Goal: Information Seeking & Learning: Learn about a topic

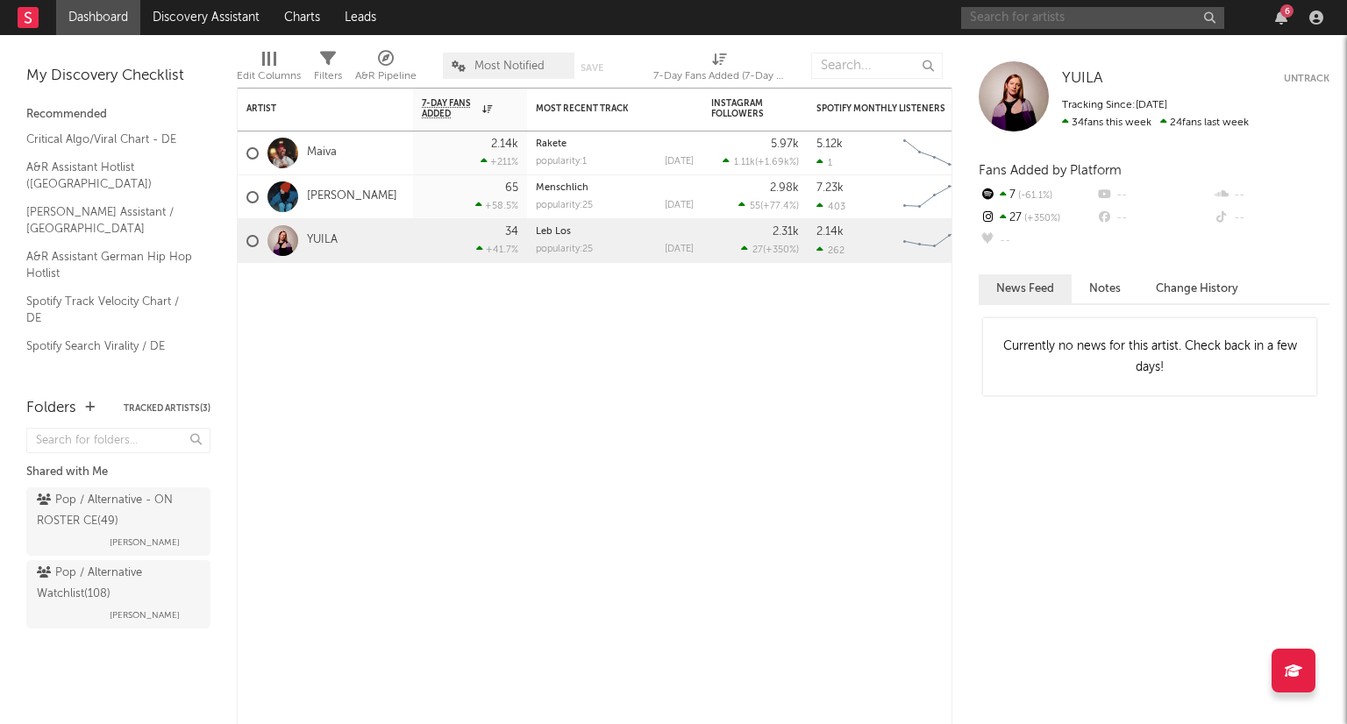
click at [1025, 20] on input "text" at bounding box center [1092, 18] width 263 height 22
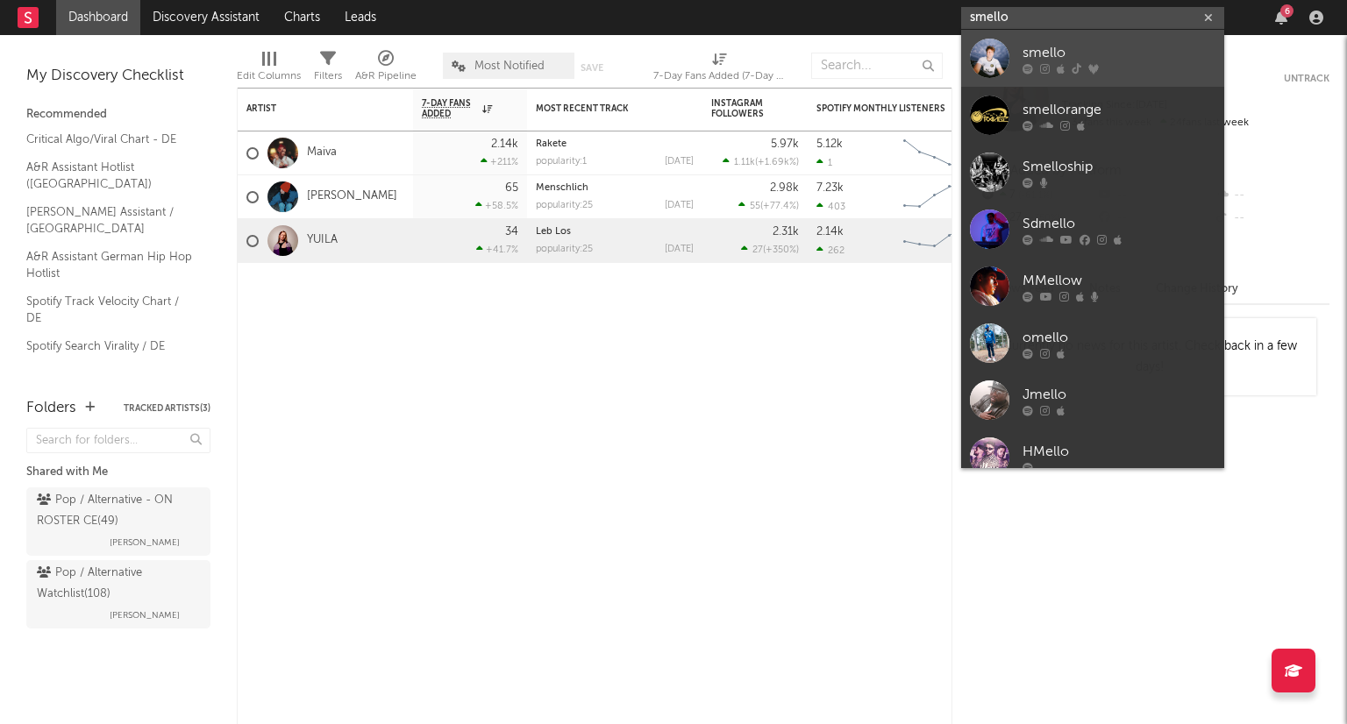
type input "smello"
click at [1105, 52] on div "smello" at bounding box center [1118, 52] width 193 height 21
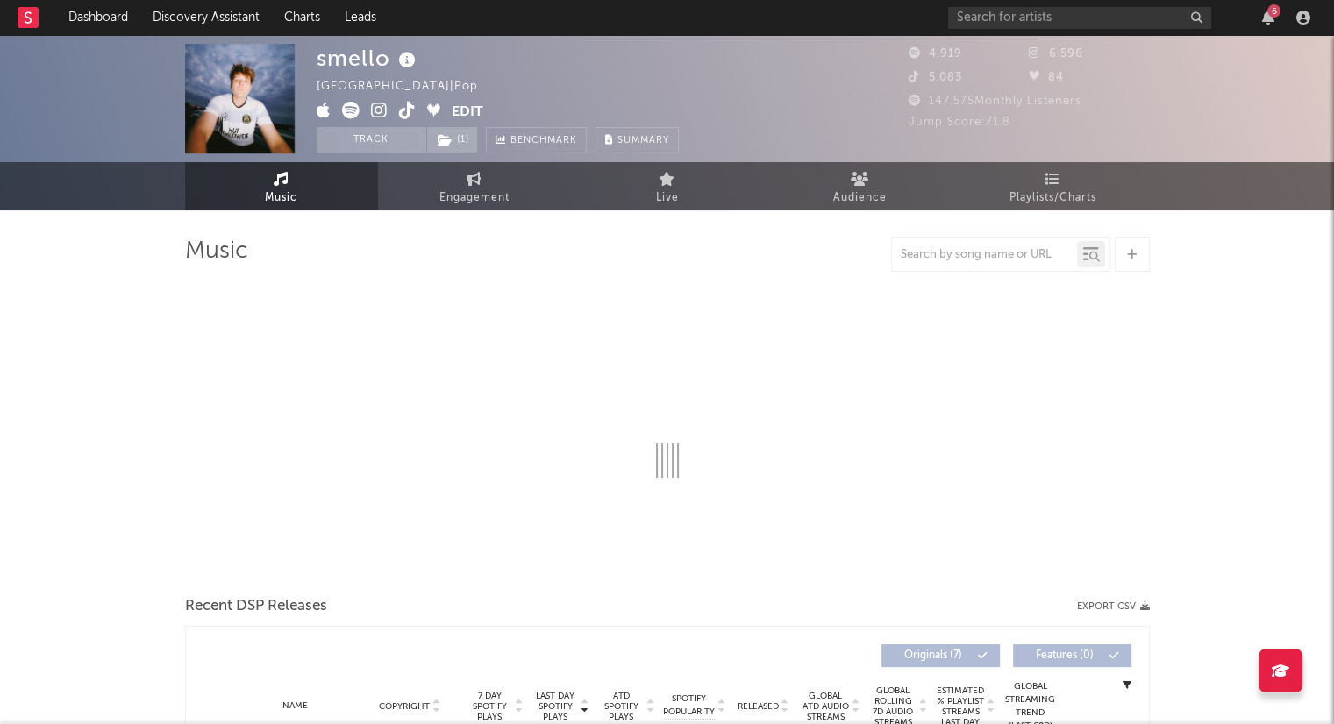
select select "6m"
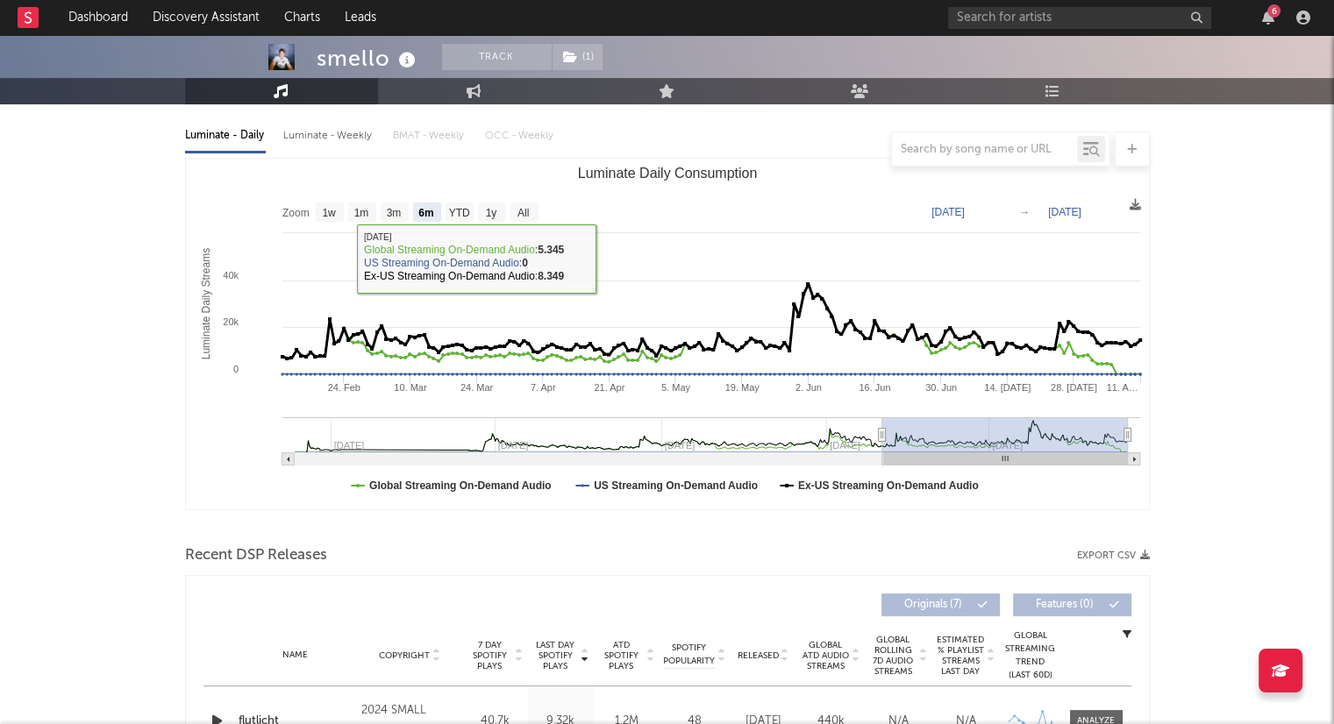
scroll to position [614, 0]
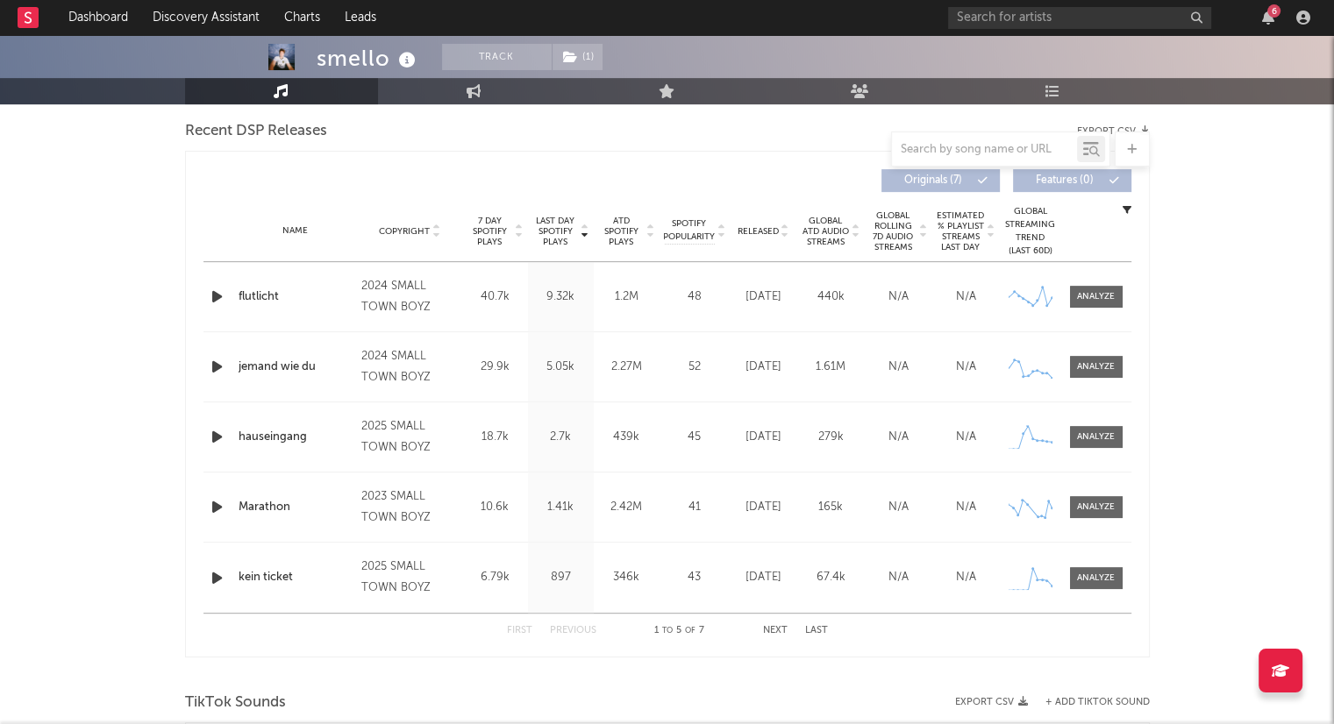
click at [783, 235] on icon at bounding box center [784, 234] width 9 height 7
click at [782, 630] on button "Next" at bounding box center [775, 631] width 25 height 10
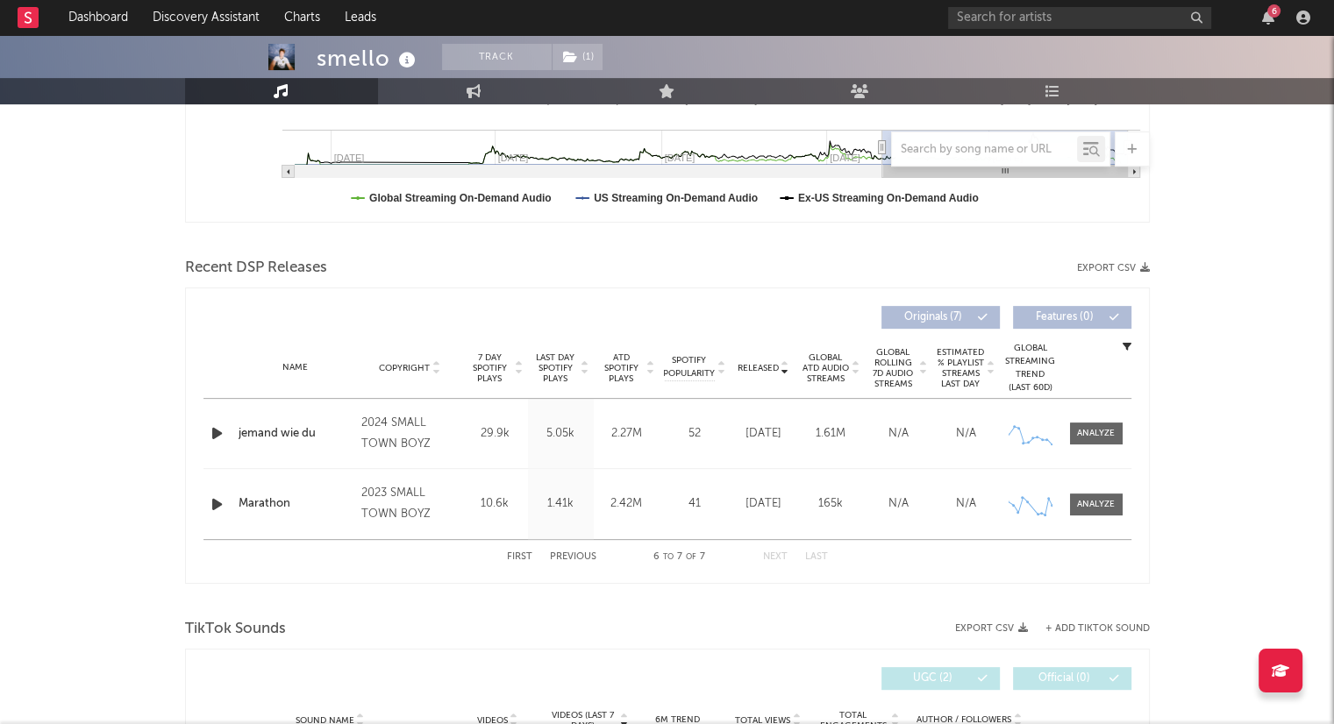
scroll to position [438, 0]
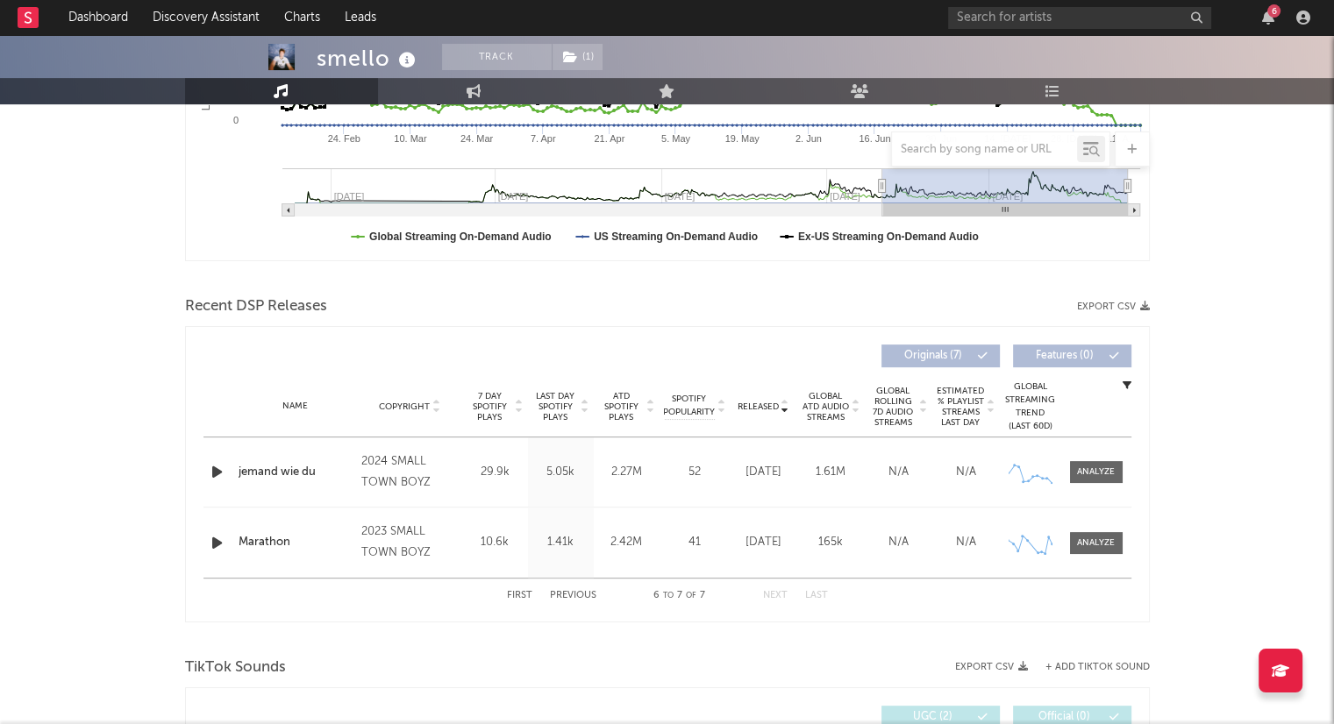
click at [573, 596] on button "Previous" at bounding box center [573, 596] width 46 height 10
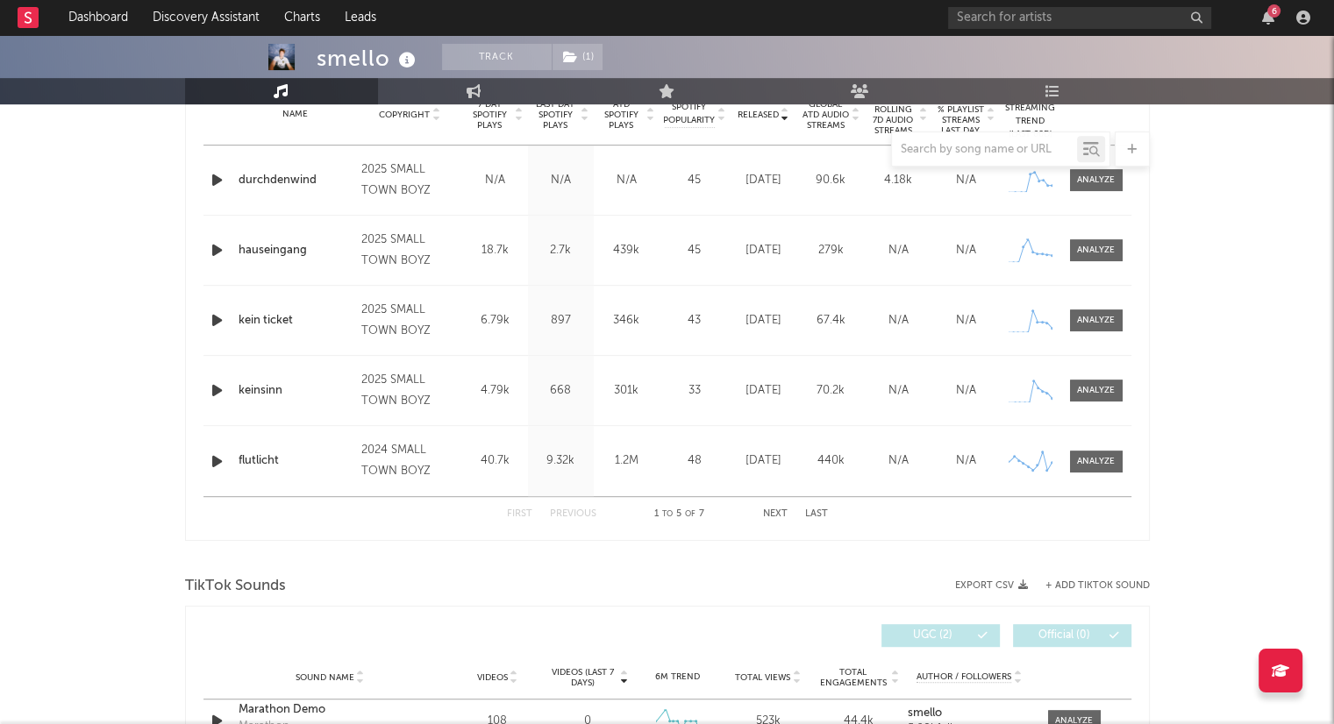
scroll to position [701, 0]
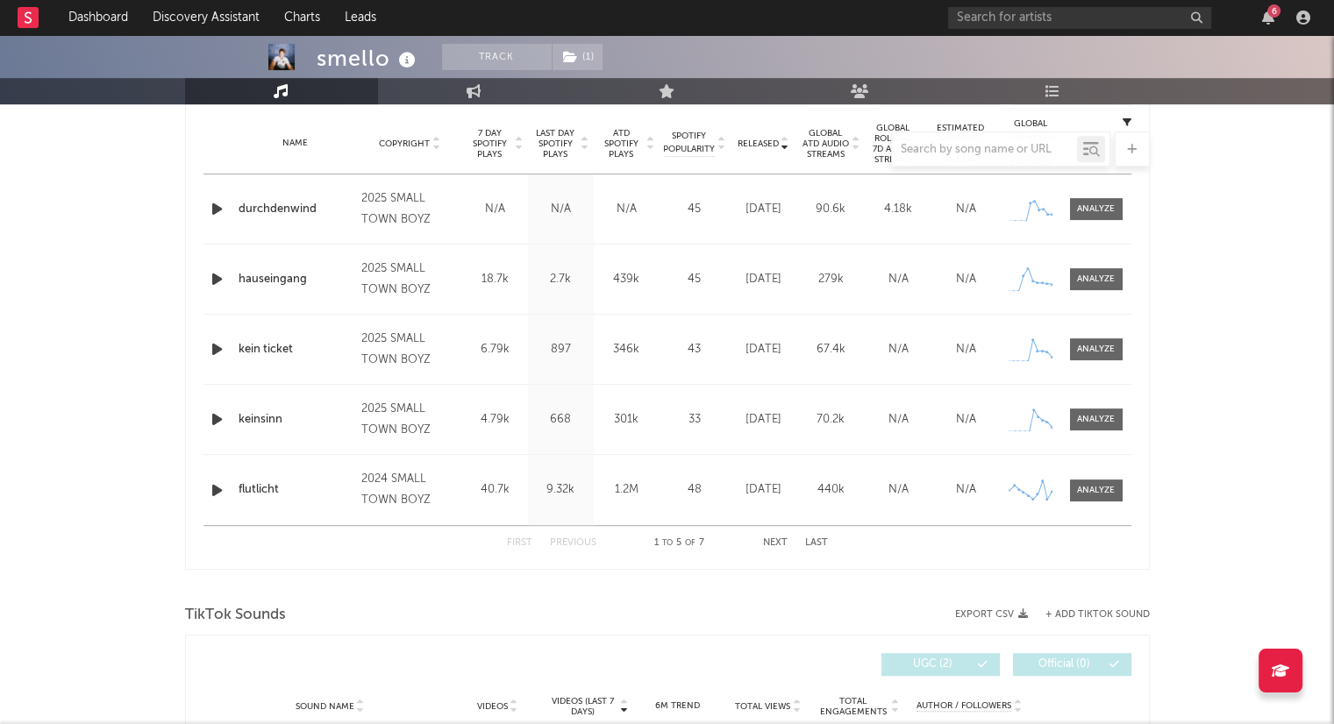
click at [770, 542] on button "Next" at bounding box center [775, 543] width 25 height 10
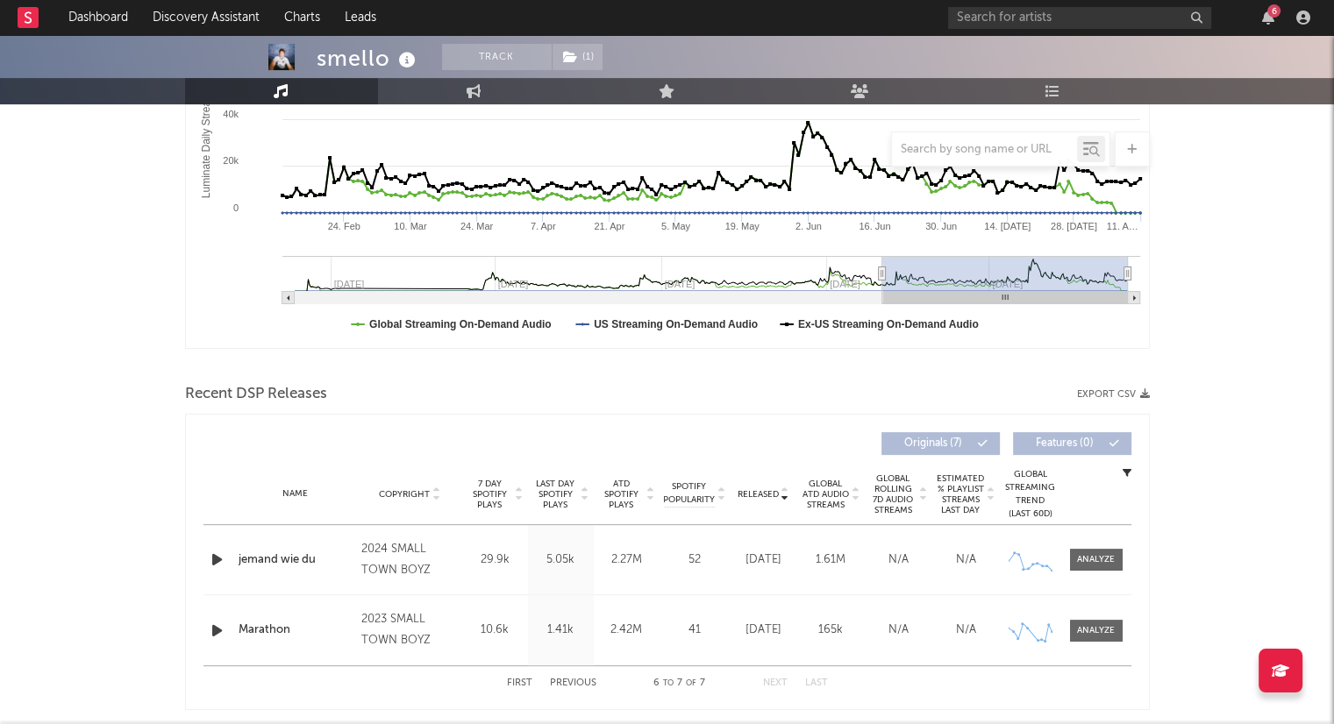
scroll to position [0, 0]
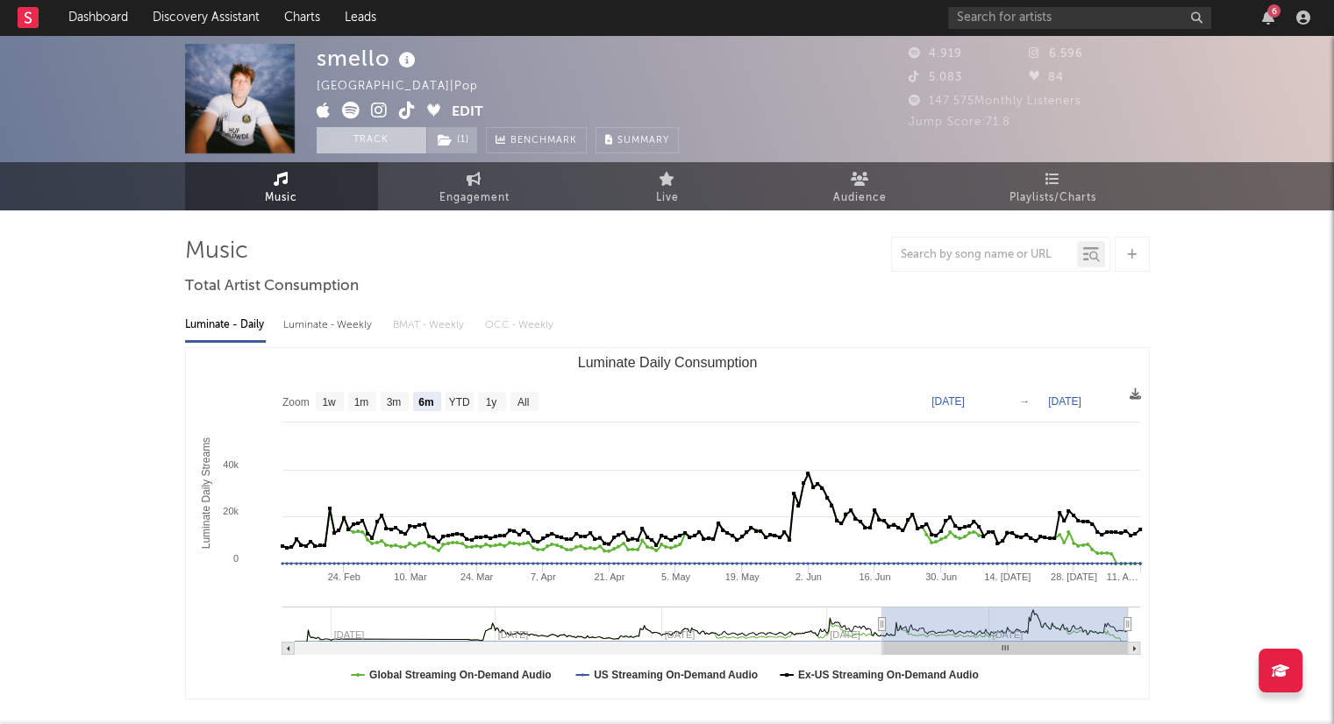
click at [398, 141] on button "Track" at bounding box center [372, 140] width 110 height 26
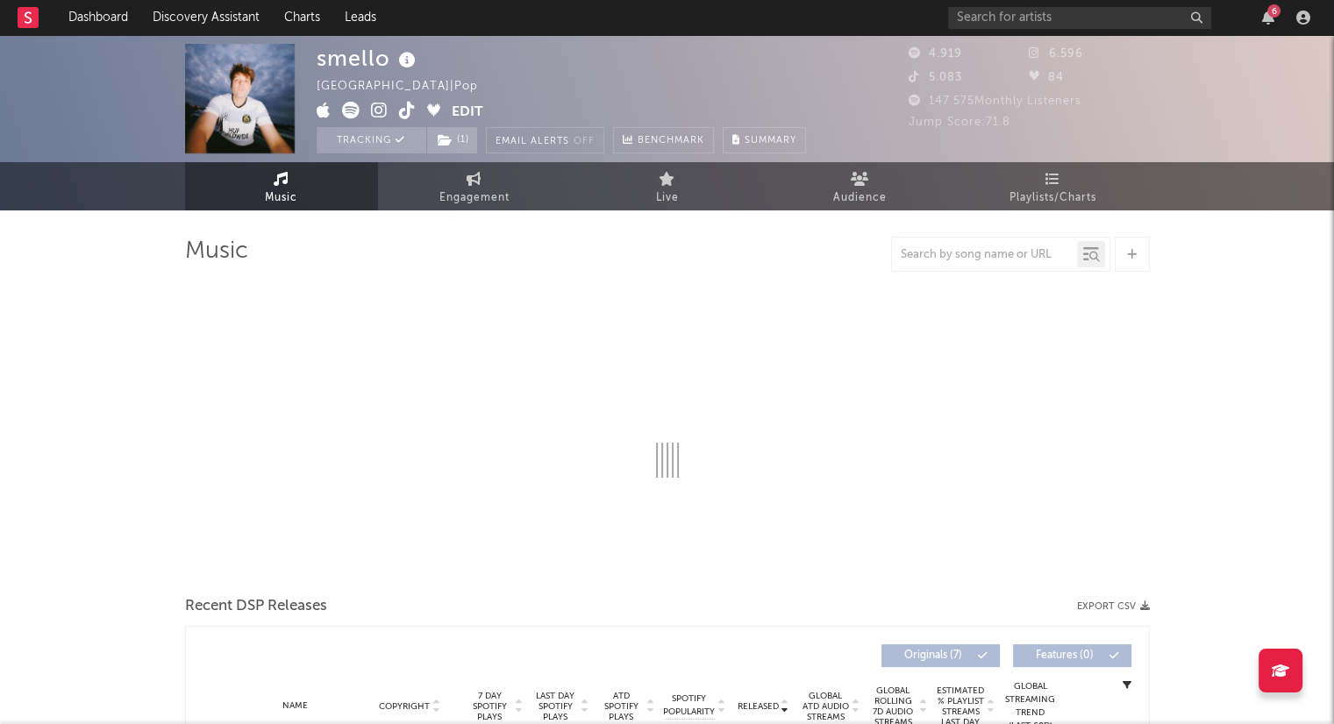
select select "6m"
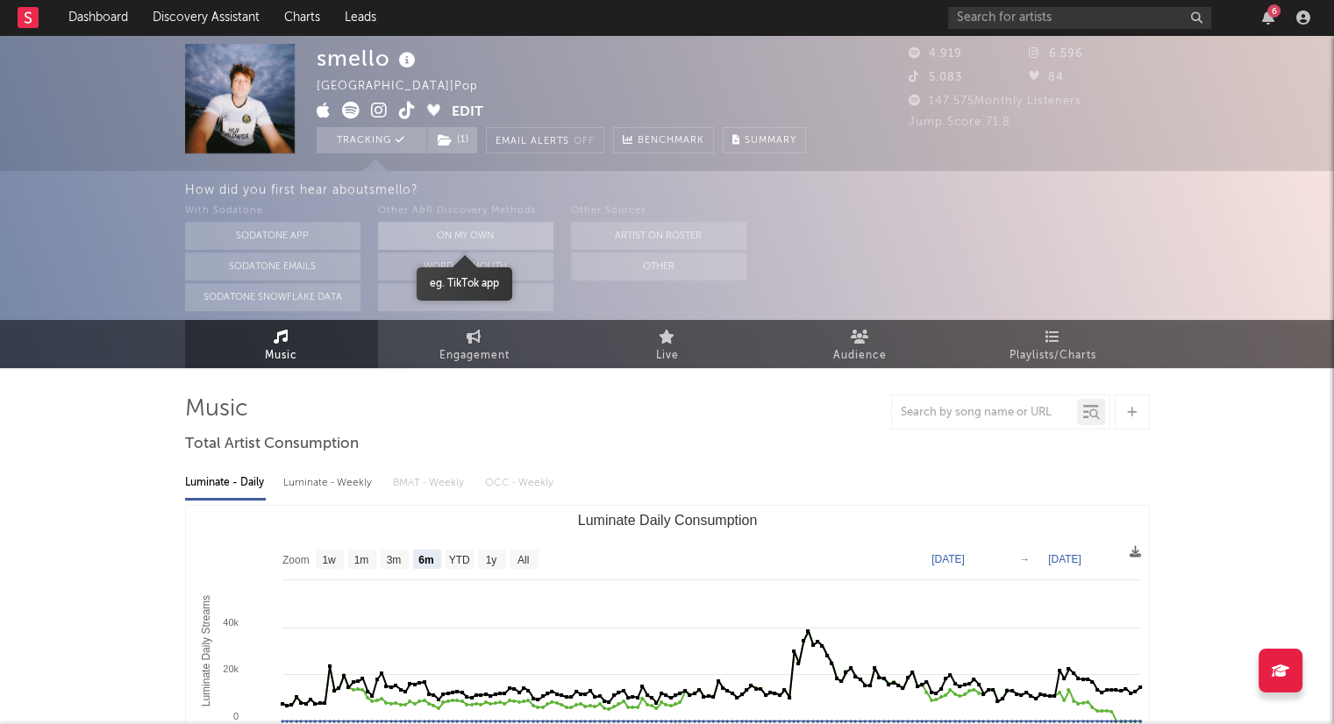
click at [512, 232] on button "On My Own" at bounding box center [465, 236] width 175 height 28
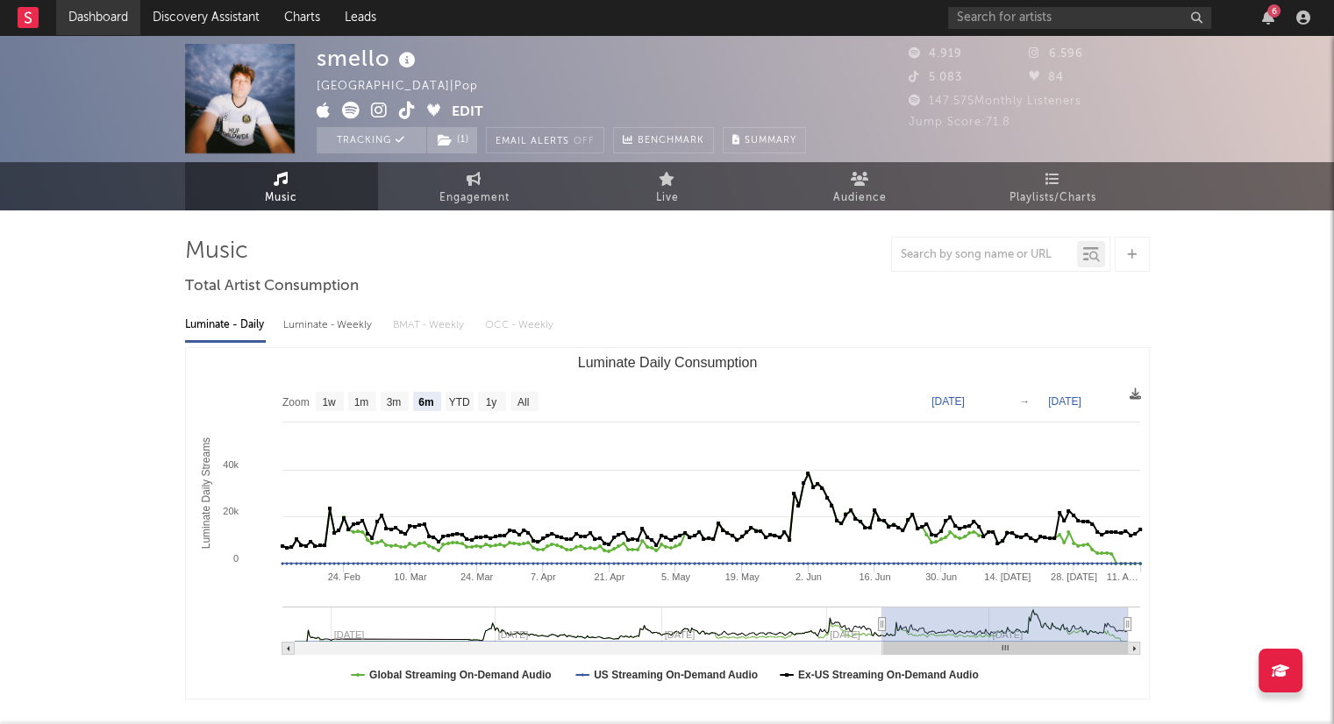
click at [103, 21] on link "Dashboard" at bounding box center [98, 17] width 84 height 35
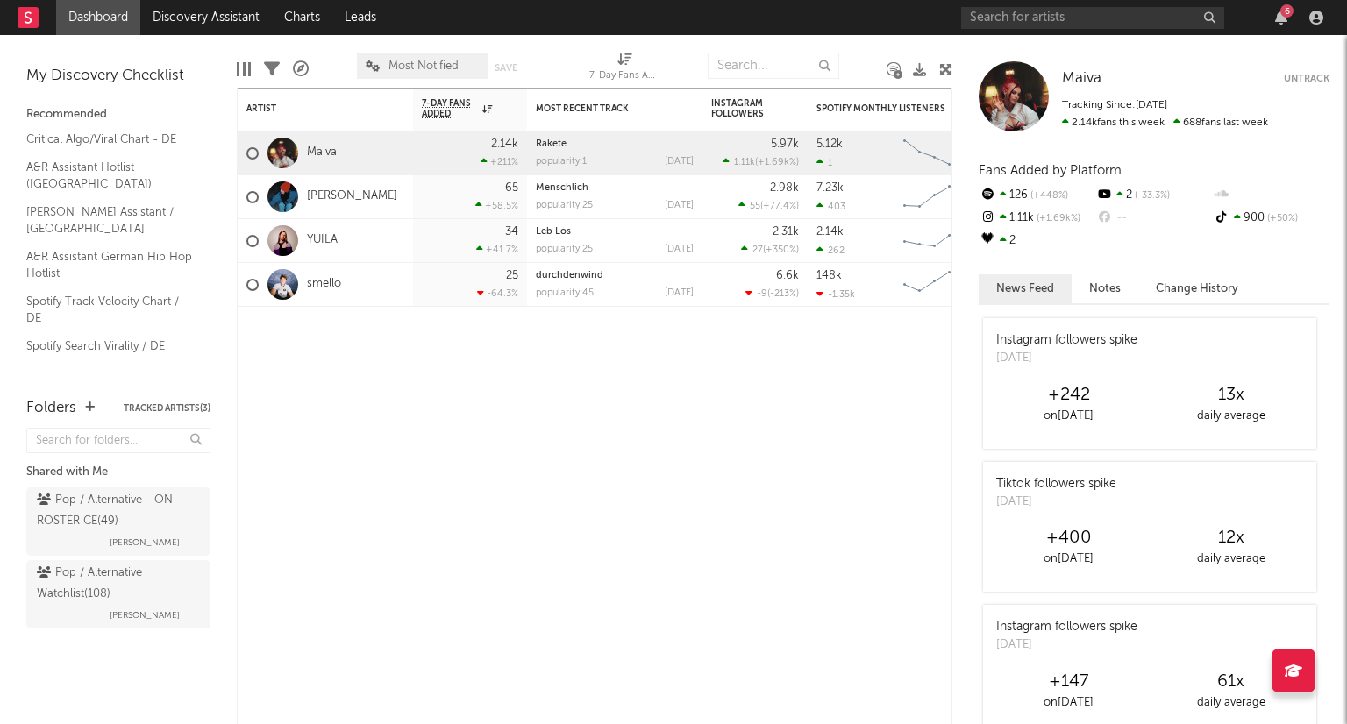
click at [185, 596] on div "Pop / Alternative Watchlist ( 108 )" at bounding box center [116, 584] width 159 height 42
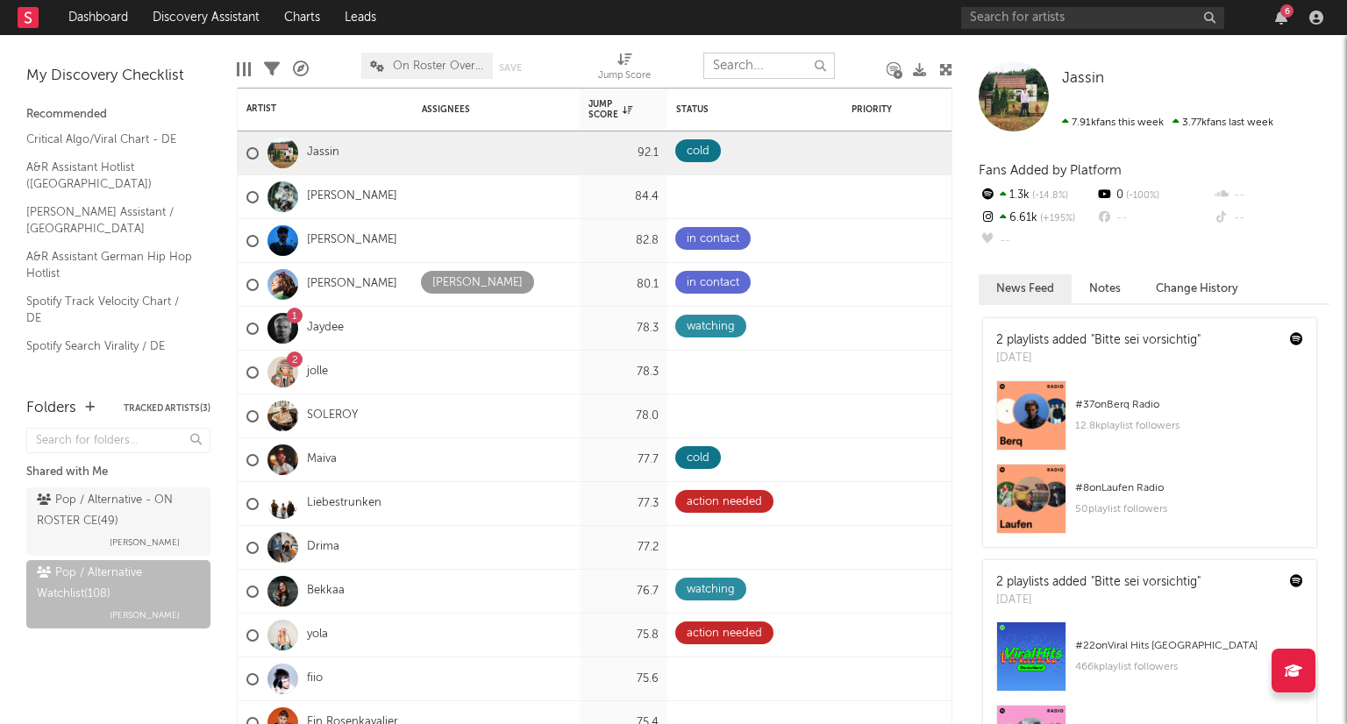
click at [743, 64] on input "text" at bounding box center [769, 66] width 132 height 26
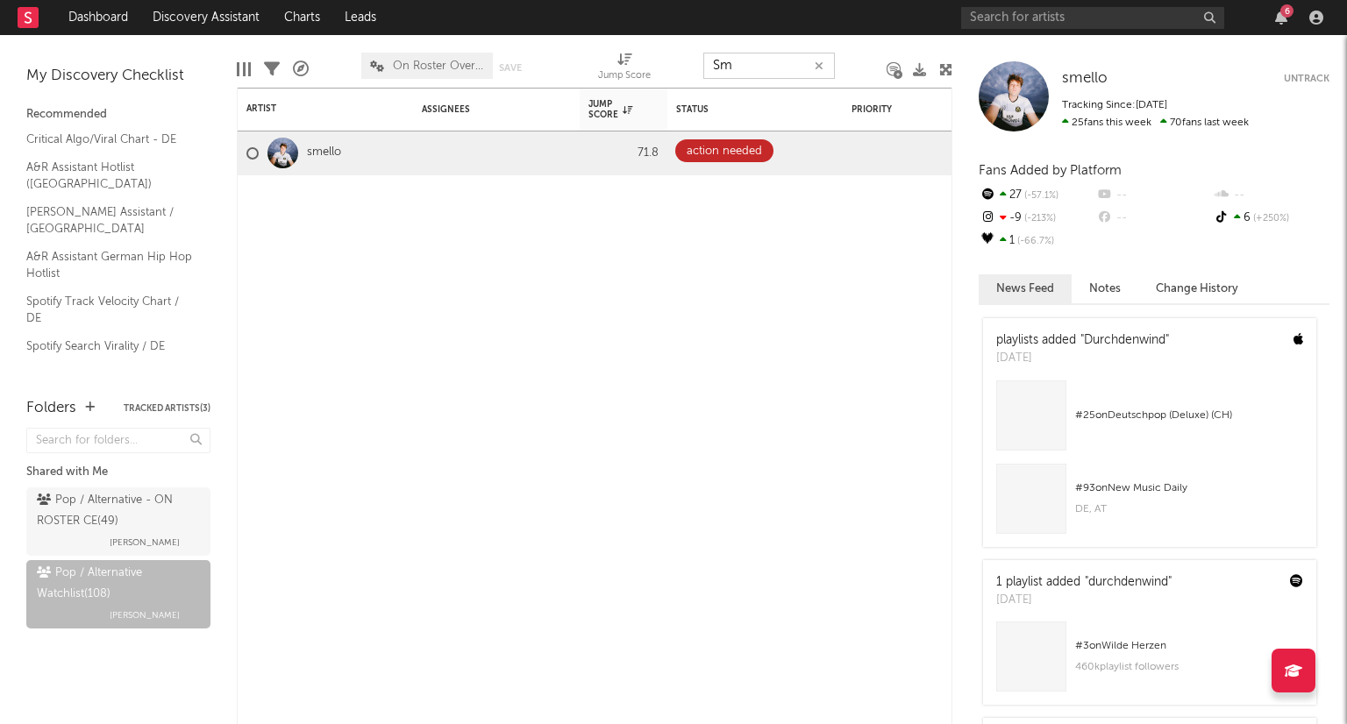
type input "S"
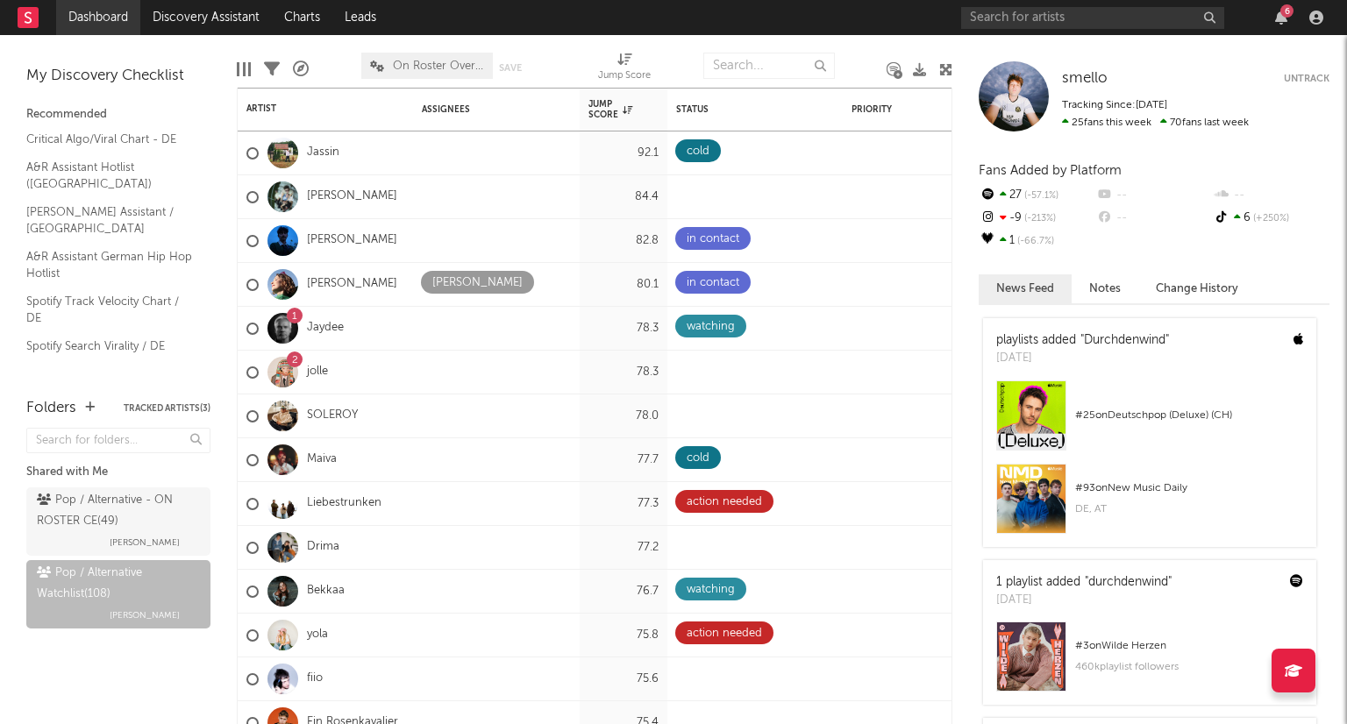
click at [129, 20] on link "Dashboard" at bounding box center [98, 17] width 84 height 35
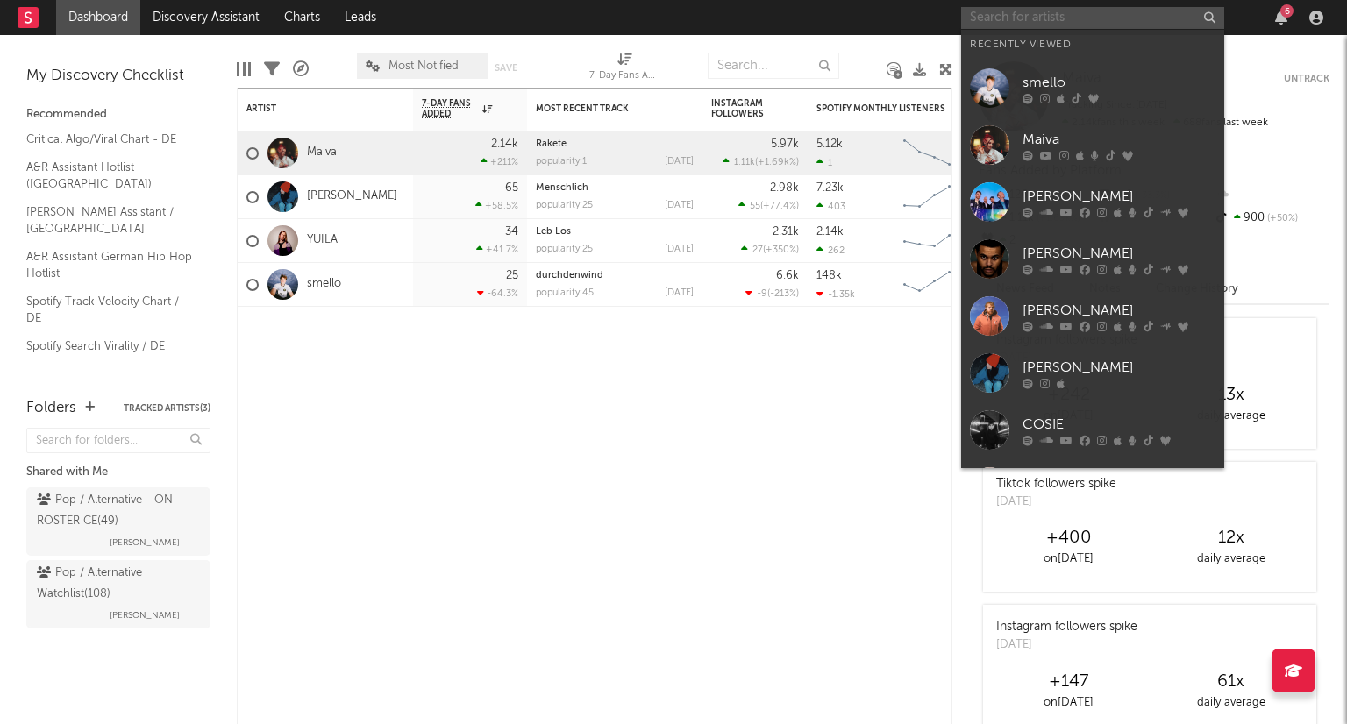
click at [1014, 11] on input "text" at bounding box center [1092, 18] width 263 height 22
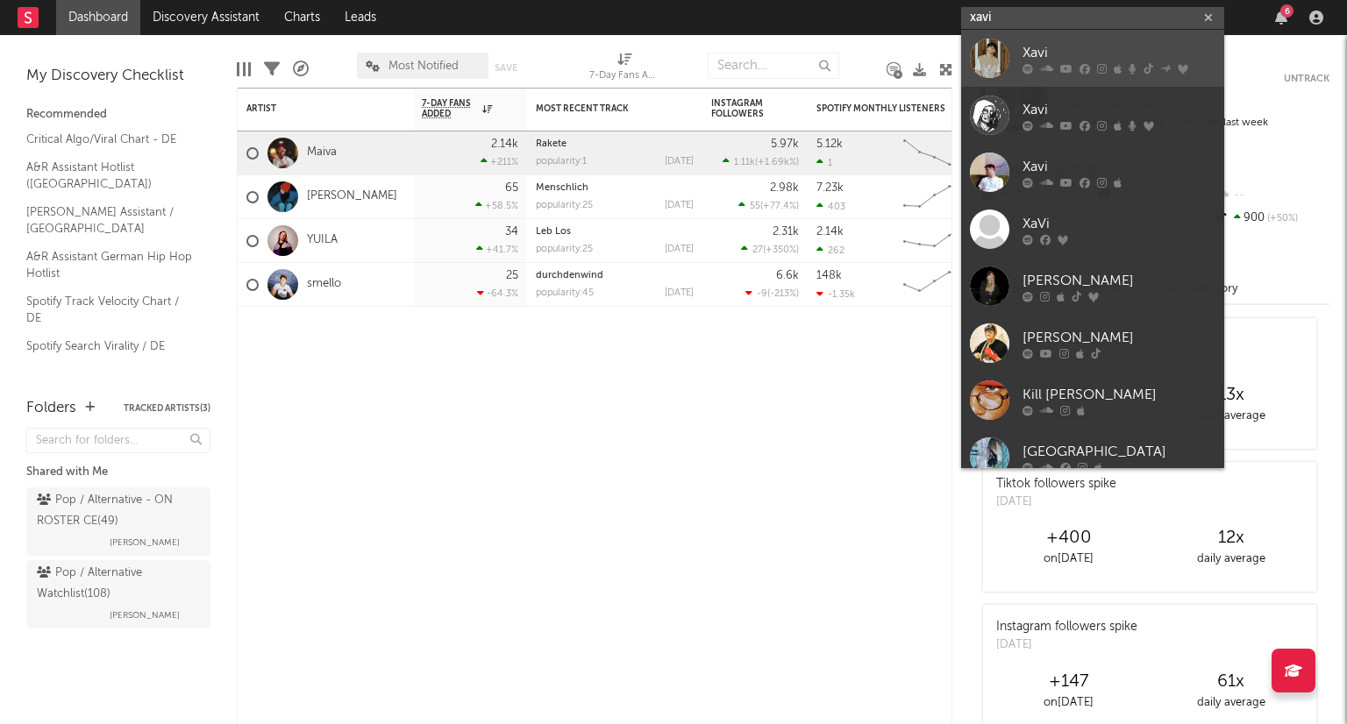
type input "xavi"
click at [1084, 43] on div "Xavi" at bounding box center [1118, 52] width 193 height 21
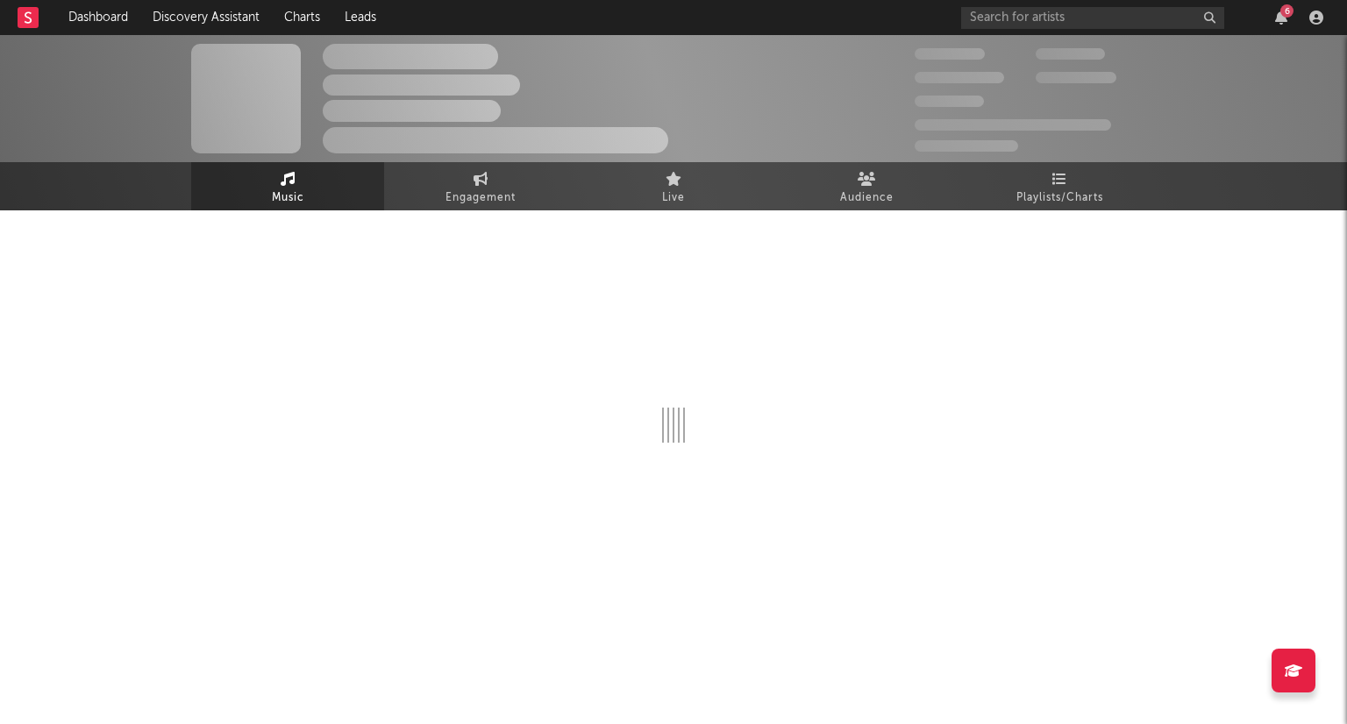
select select "6m"
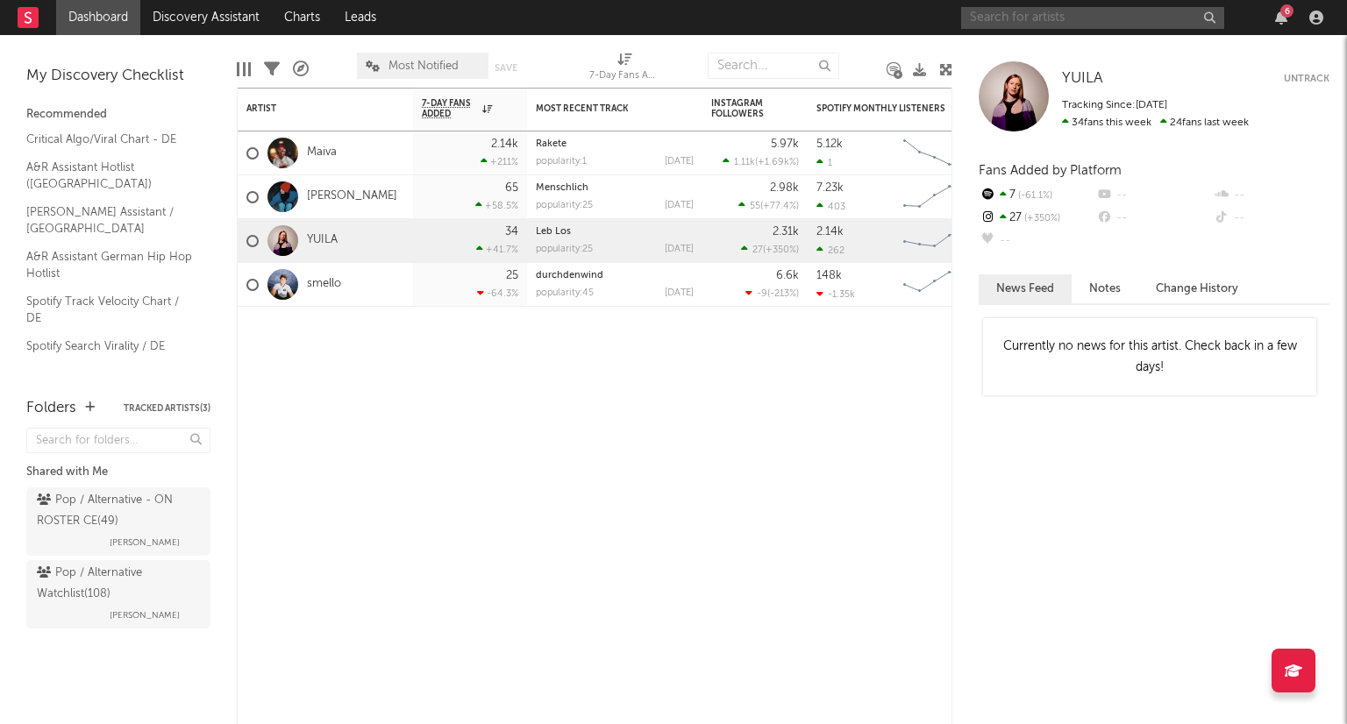
click at [1008, 18] on input "text" at bounding box center [1092, 18] width 263 height 22
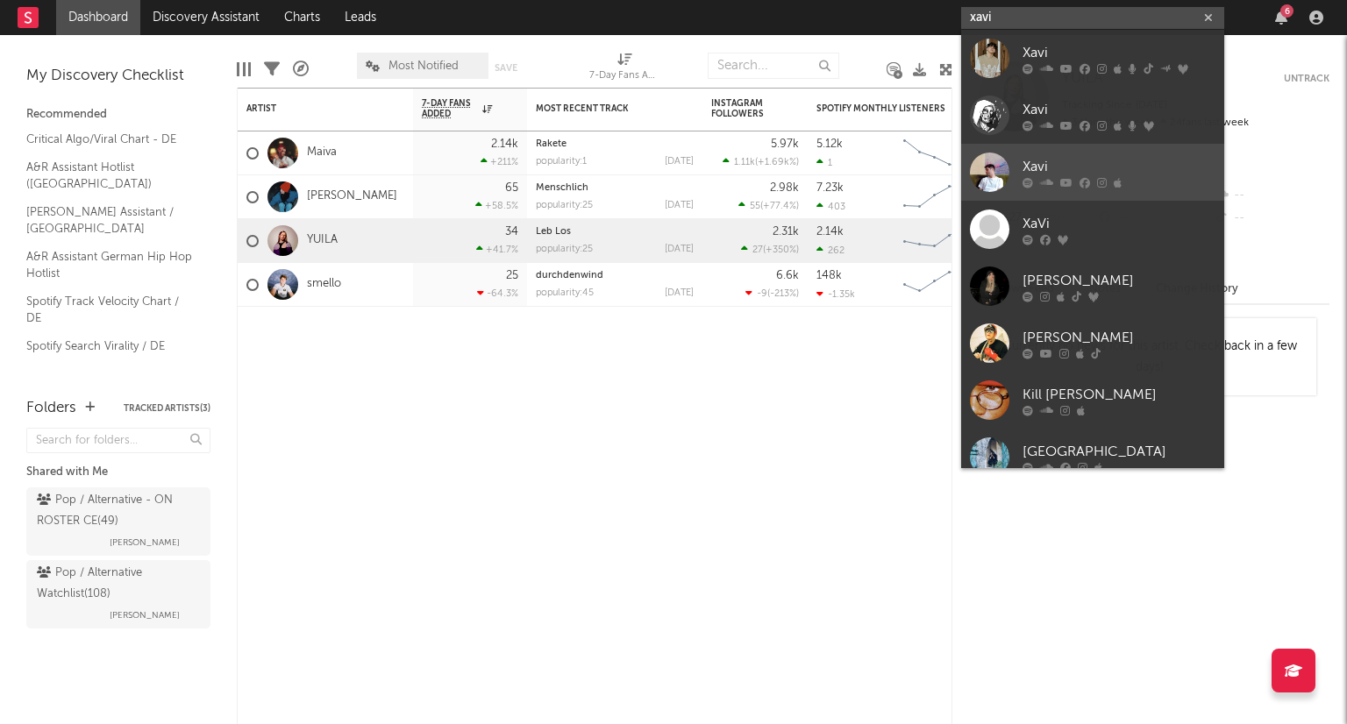
type input "xavi"
click at [1142, 162] on div "Xavi" at bounding box center [1118, 166] width 193 height 21
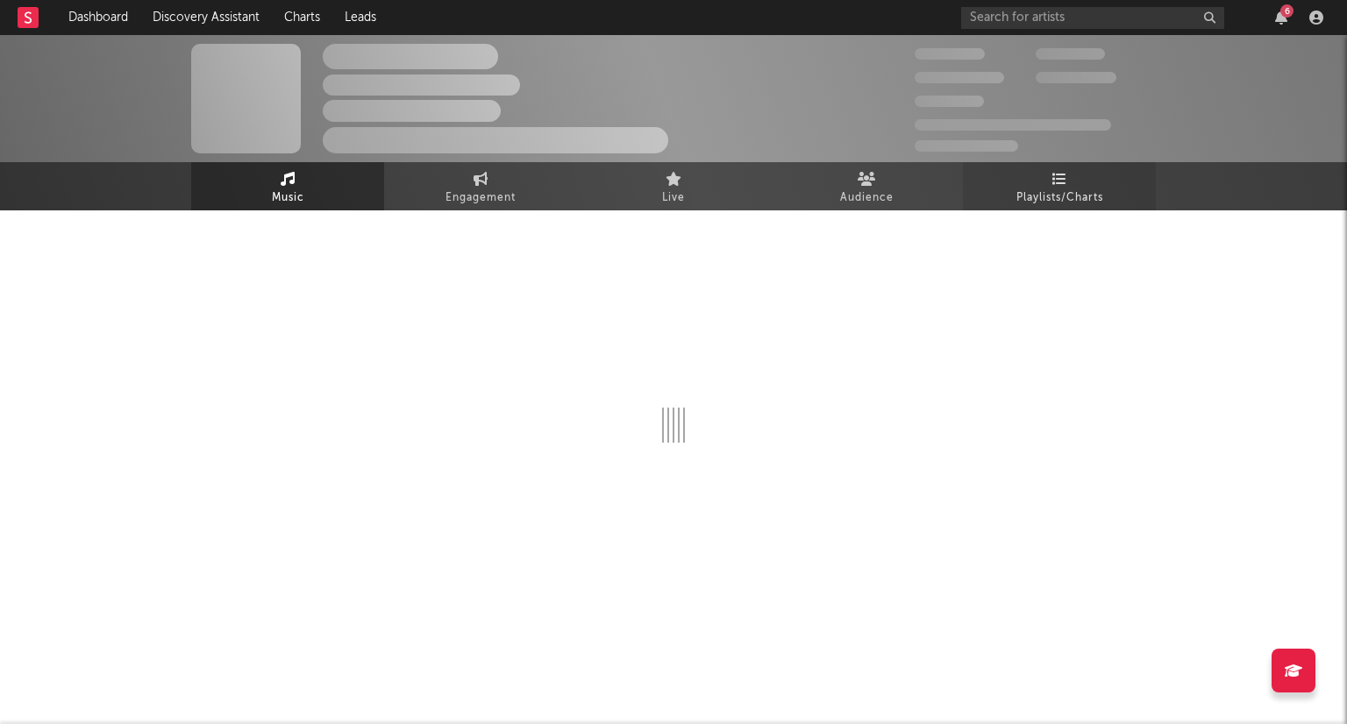
select select "6m"
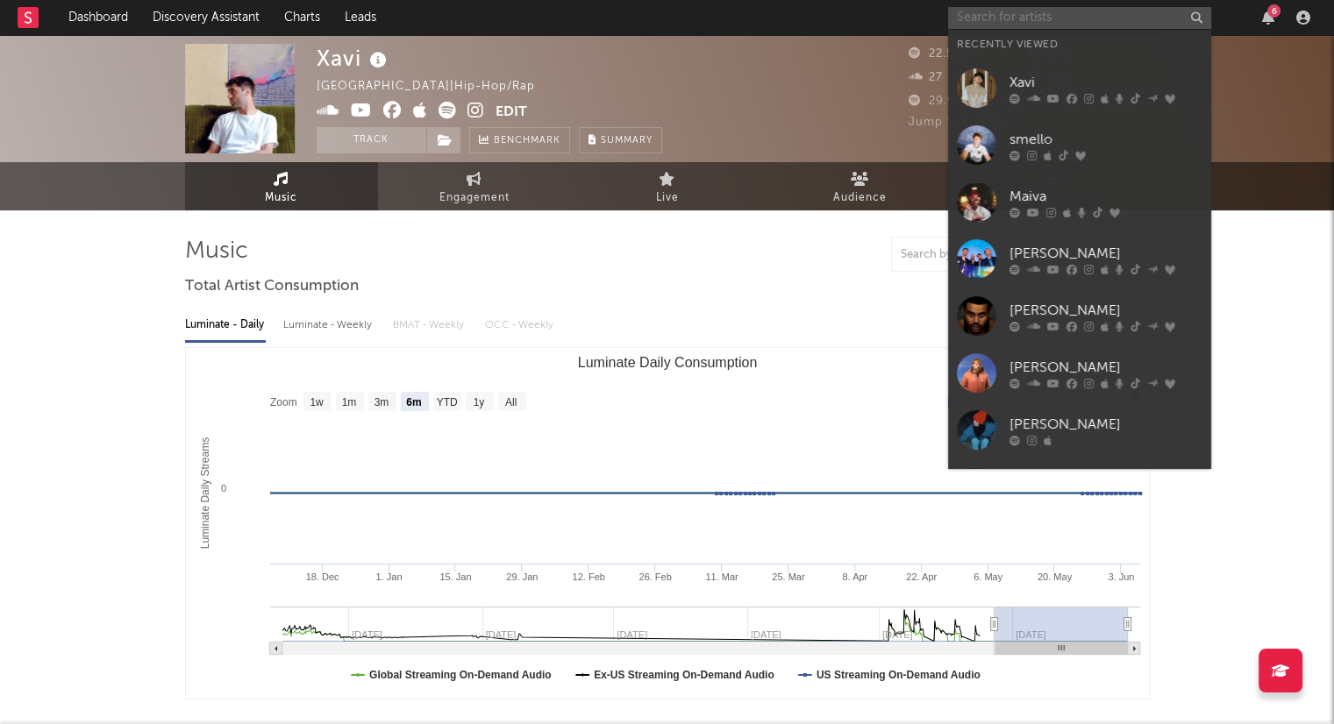
click at [1020, 11] on input "text" at bounding box center [1079, 18] width 263 height 22
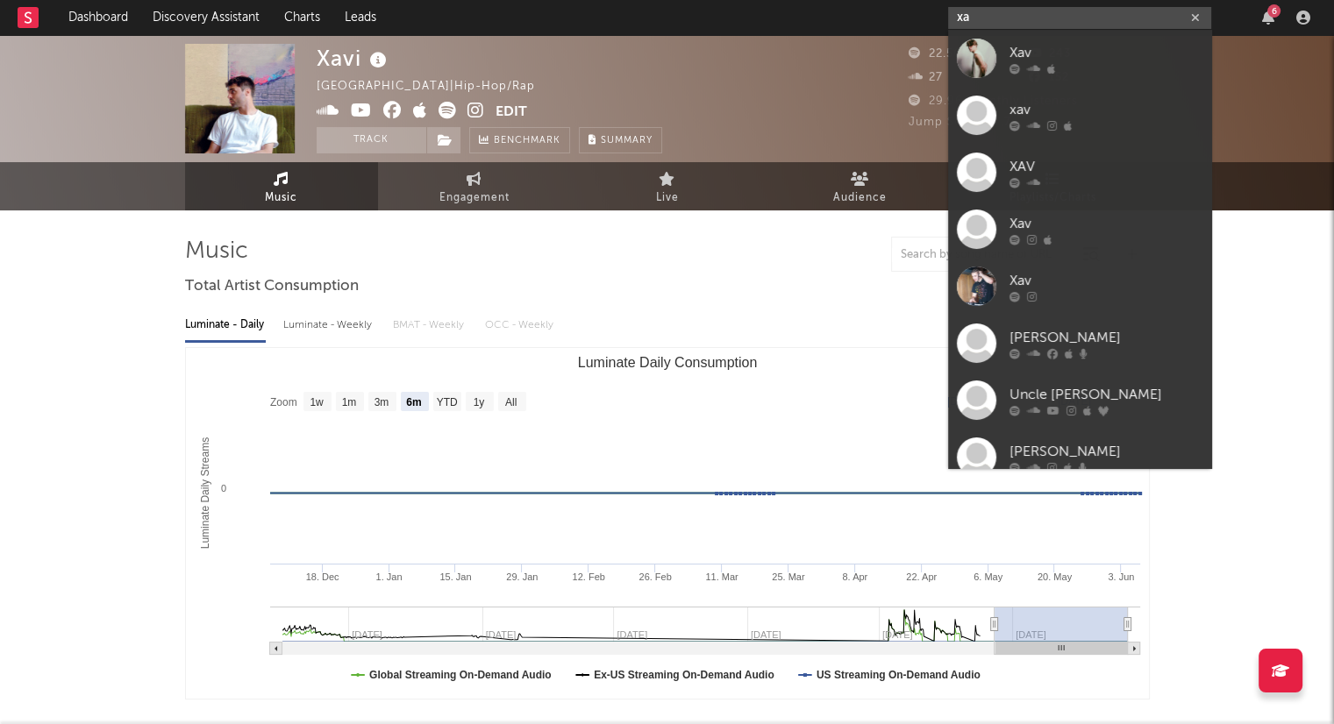
type input "x"
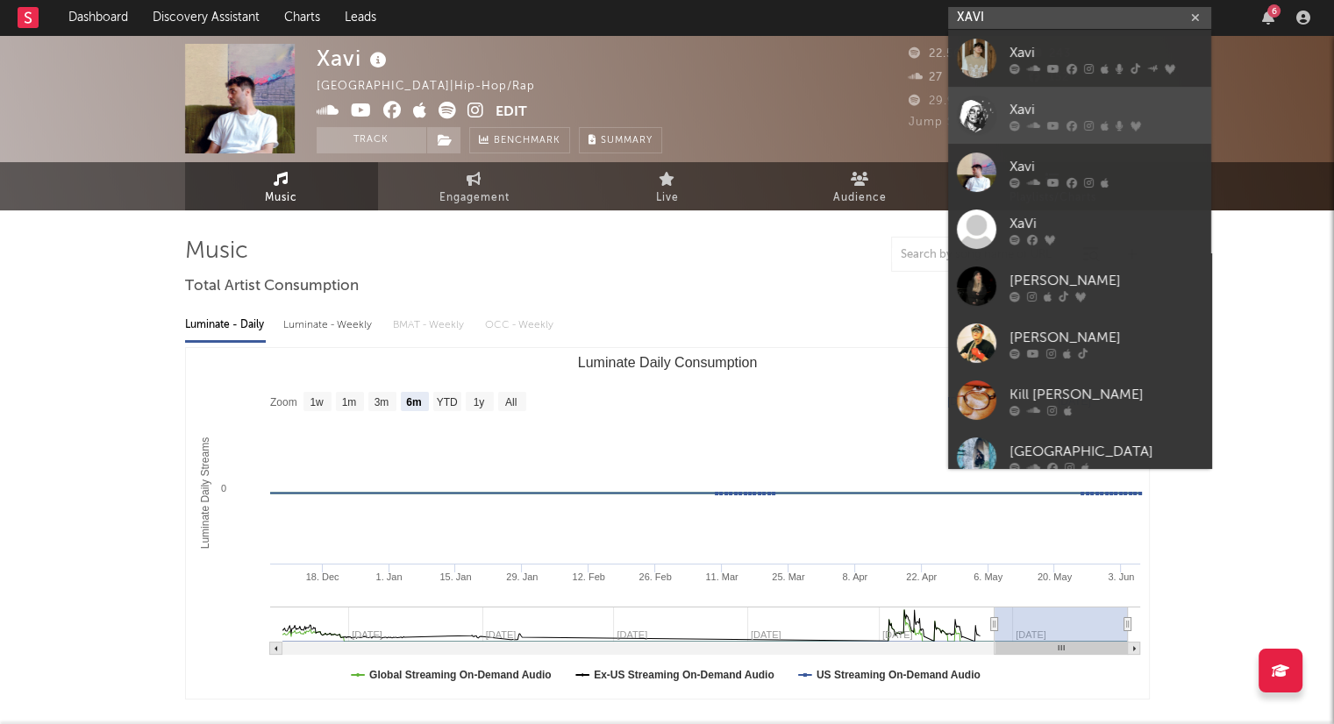
type input "XAVI"
click at [1080, 96] on link "Xavi" at bounding box center [1079, 115] width 263 height 57
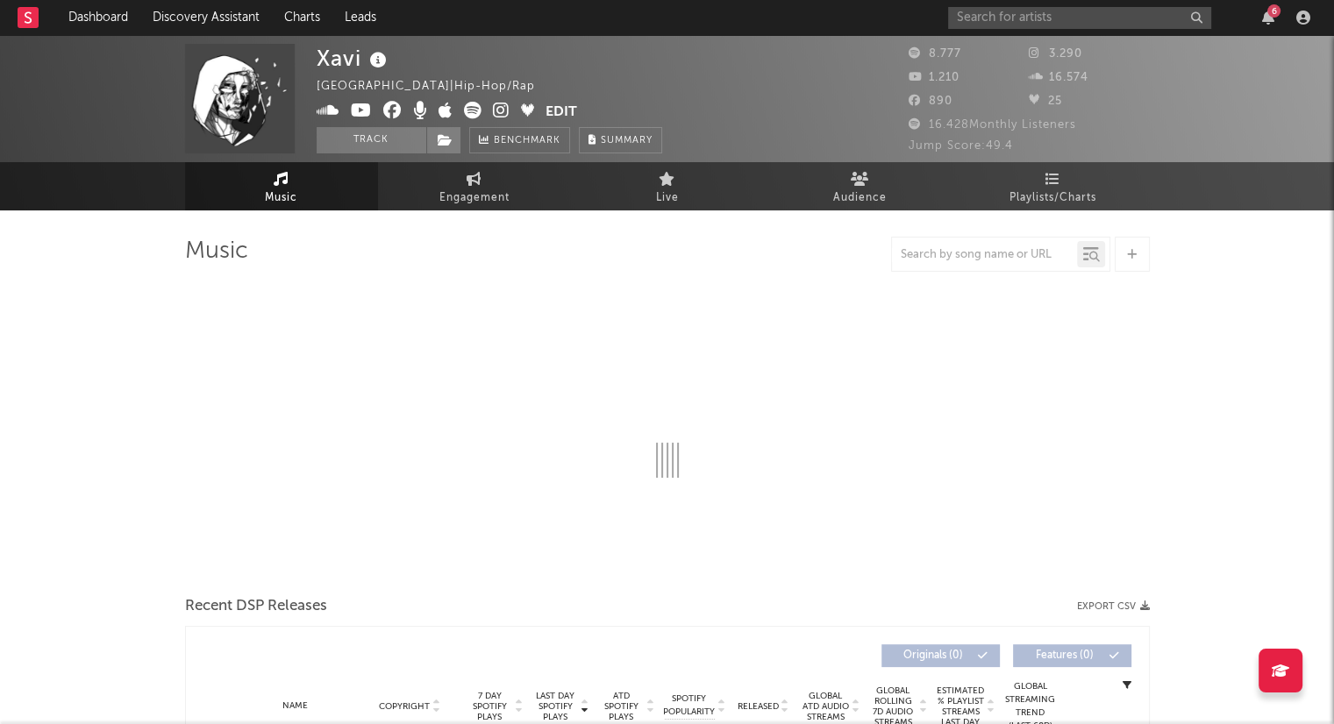
select select "6m"
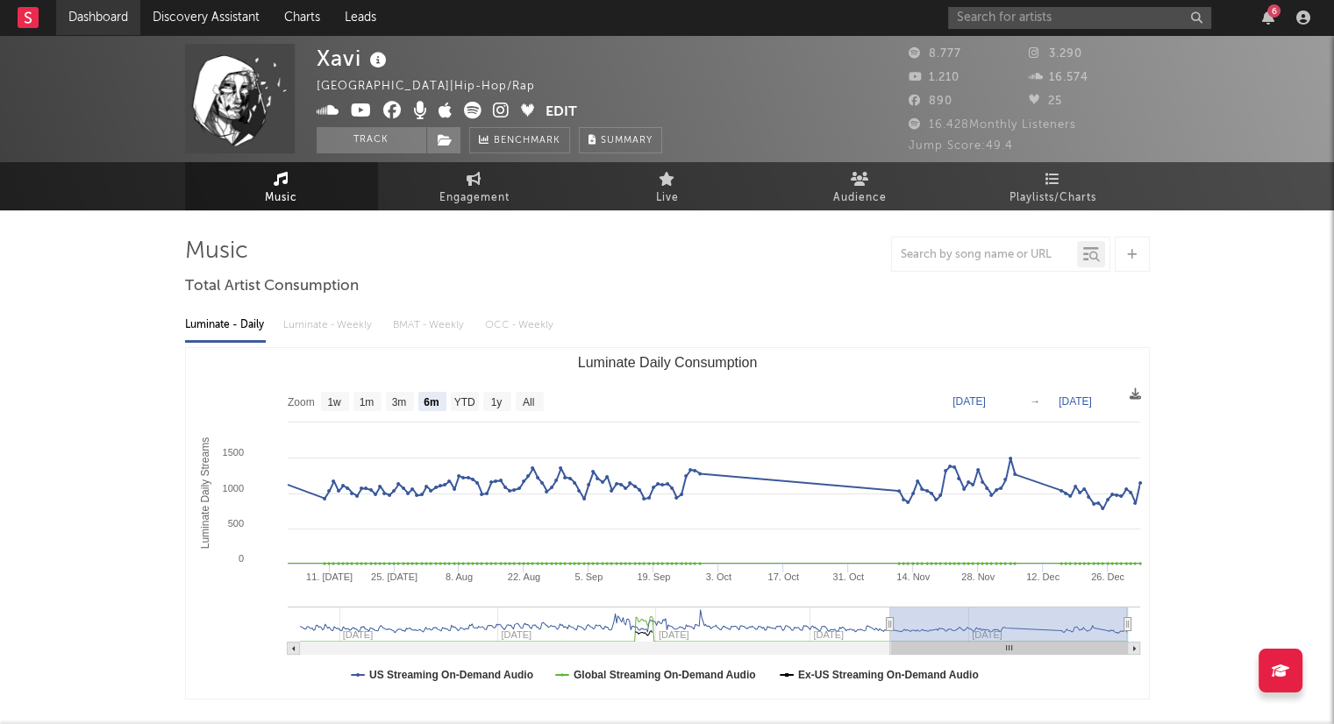
click at [95, 22] on link "Dashboard" at bounding box center [98, 17] width 84 height 35
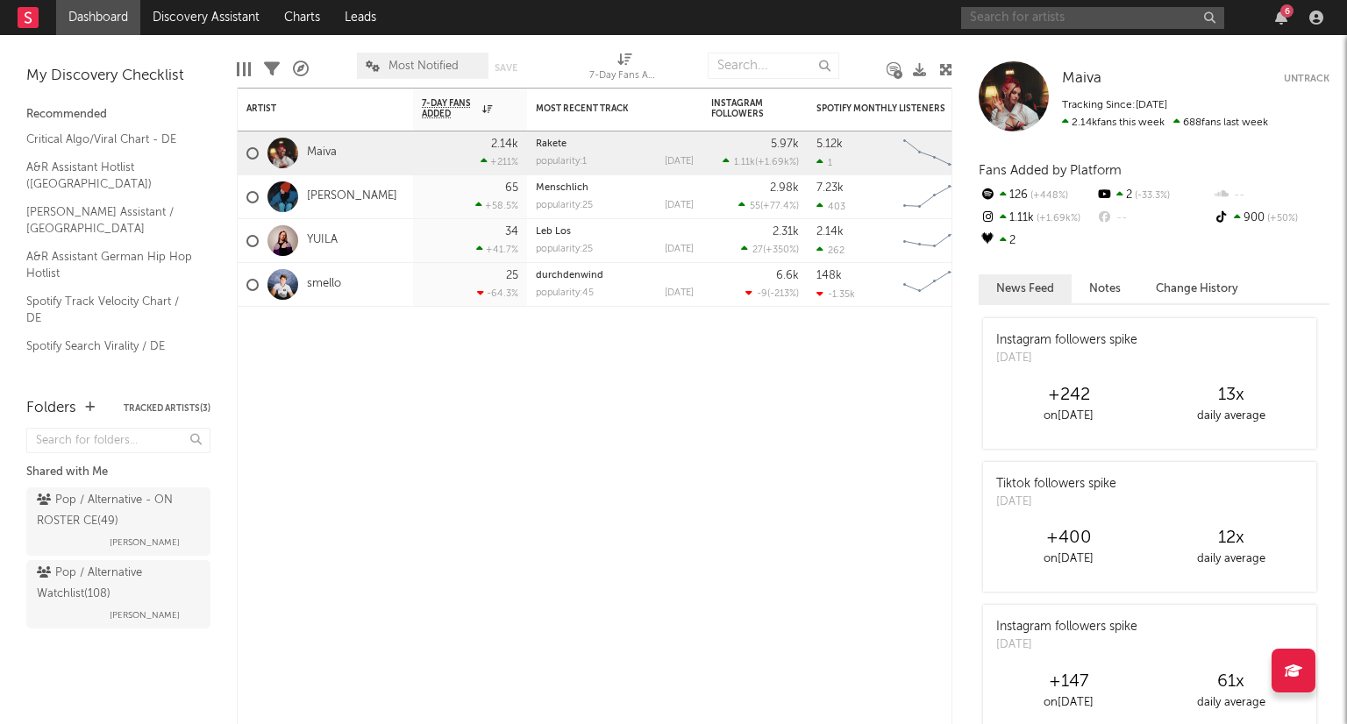
click at [1088, 18] on input "text" at bounding box center [1092, 18] width 263 height 22
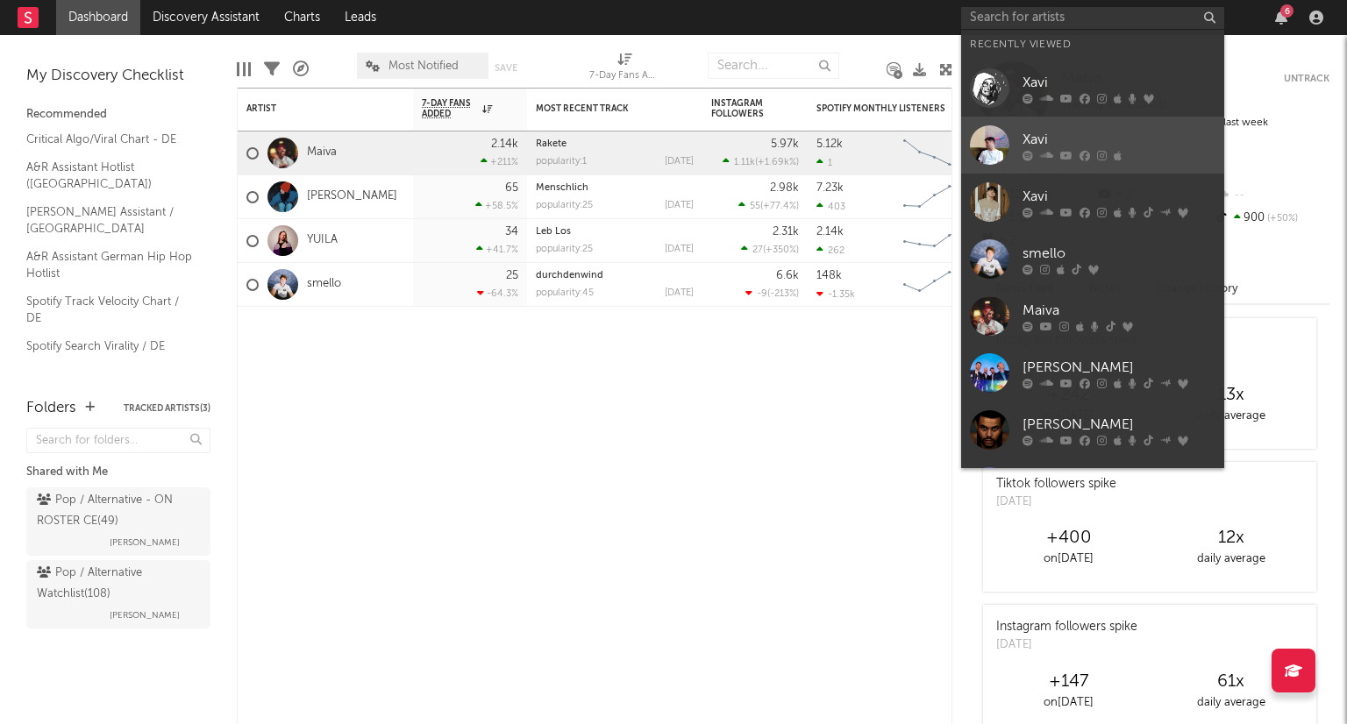
click at [1080, 143] on div "Xavi" at bounding box center [1118, 139] width 193 height 21
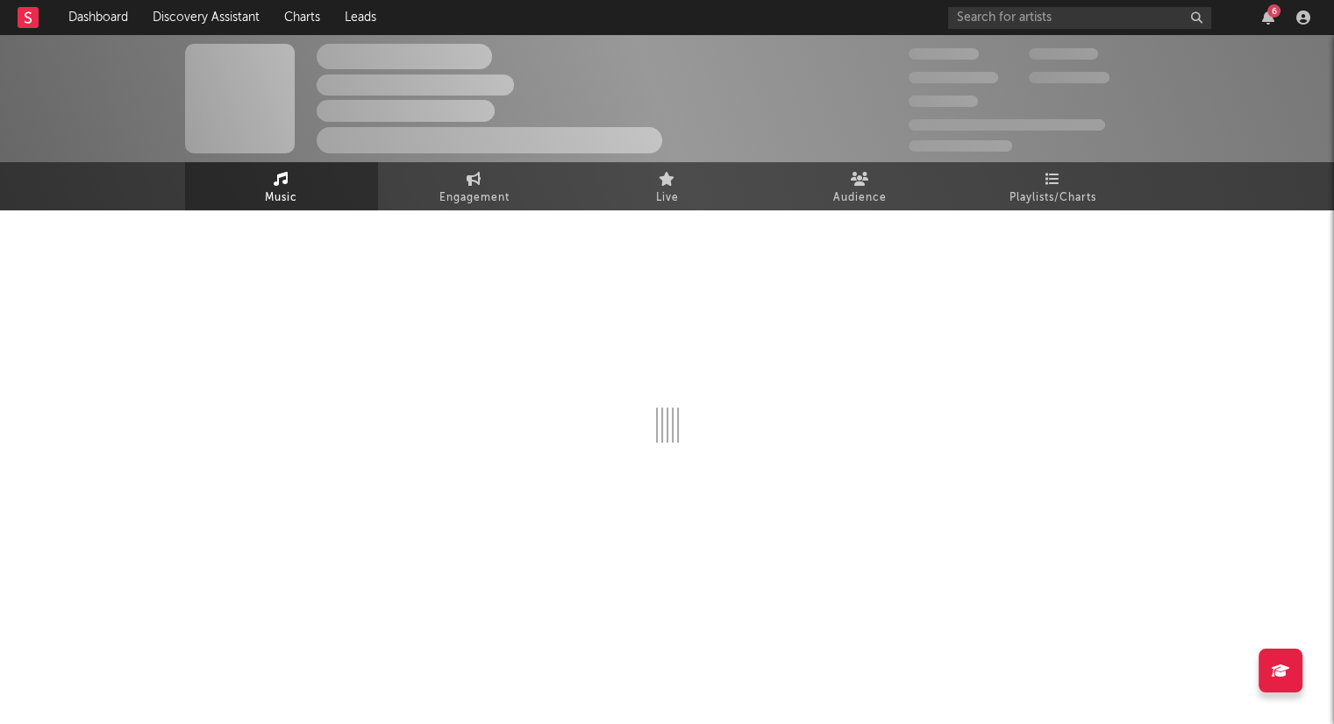
select select "6m"
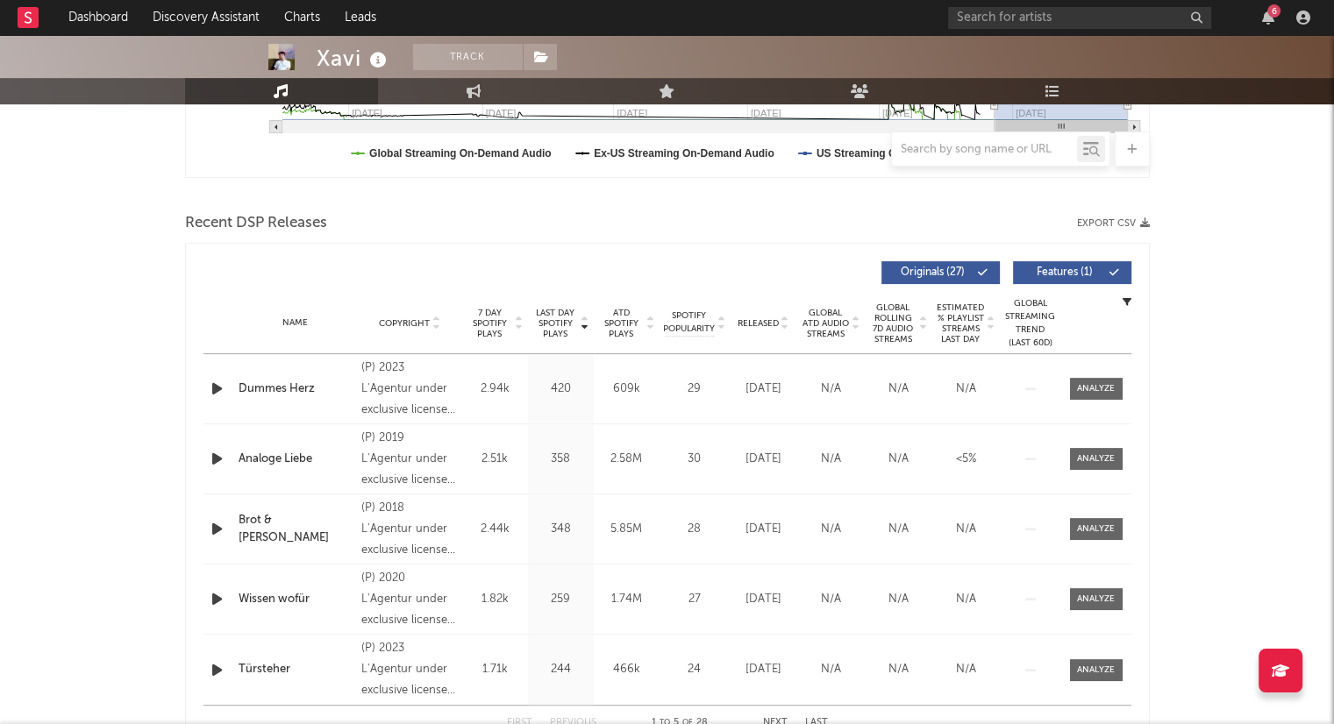
scroll to position [526, 0]
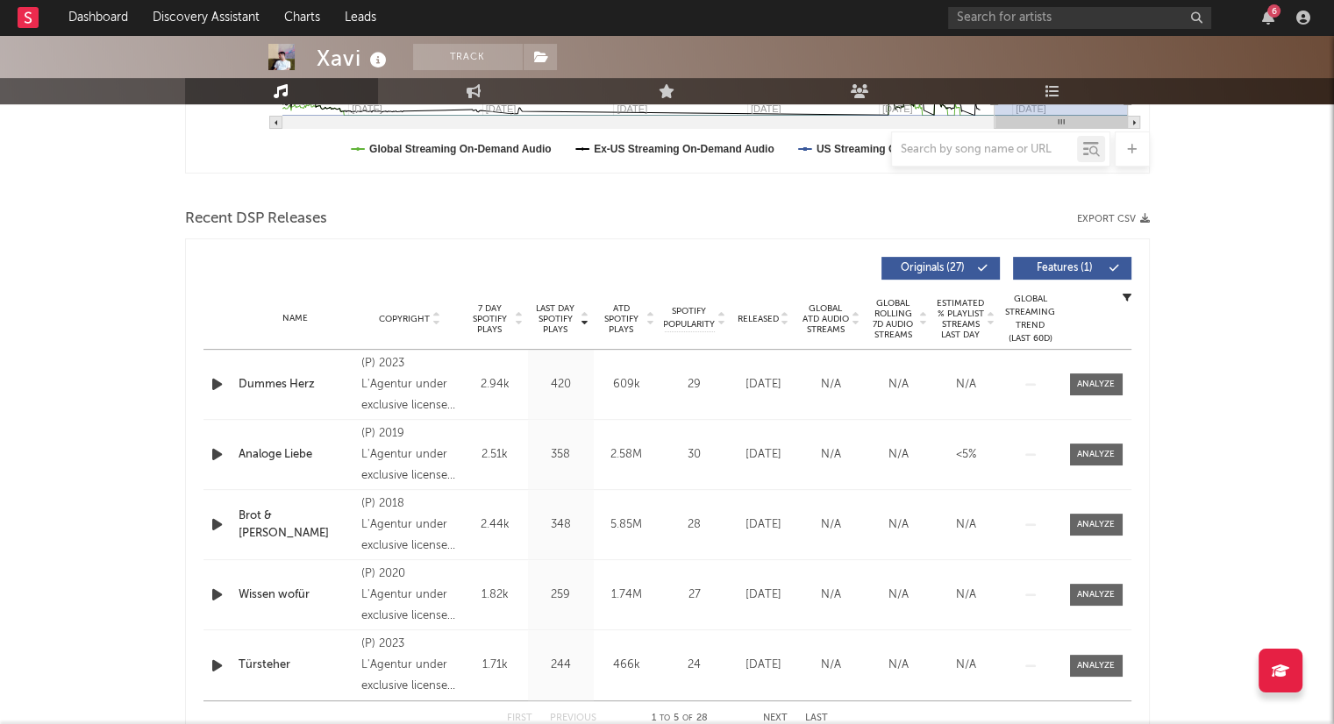
click at [782, 320] on icon at bounding box center [784, 322] width 9 height 7
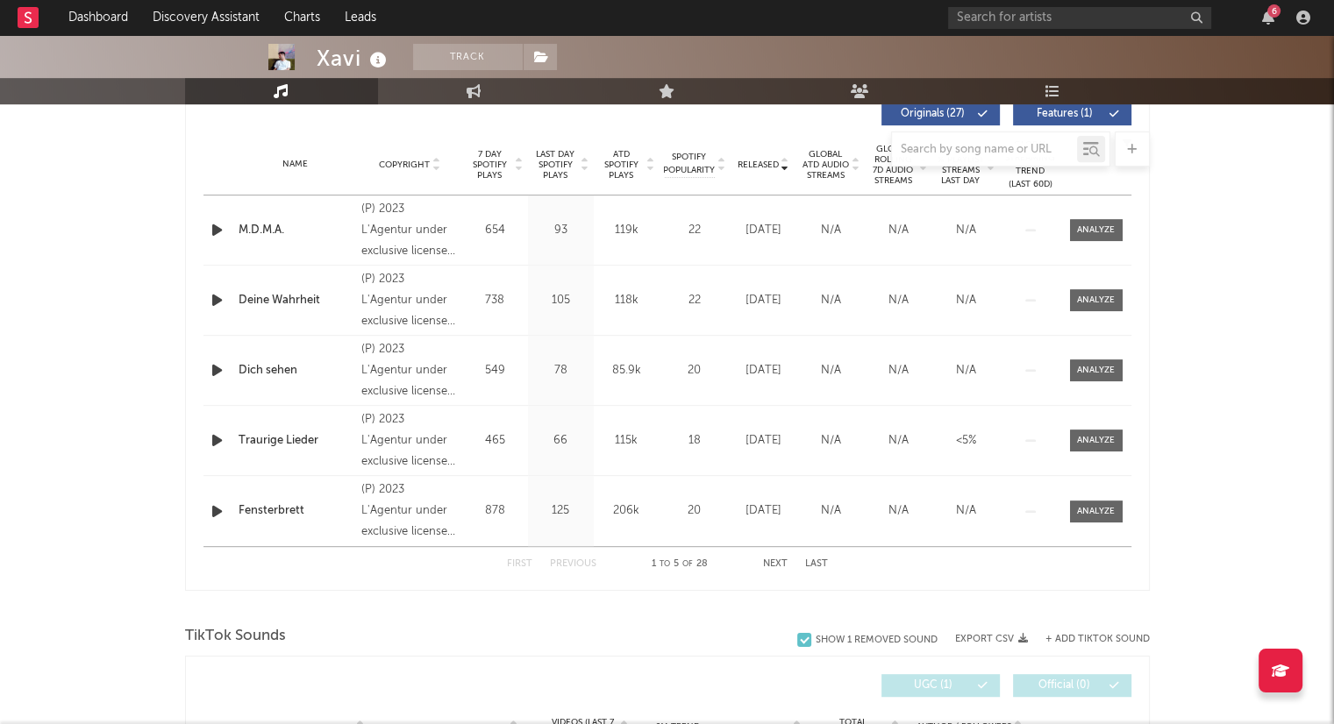
scroll to position [701, 0]
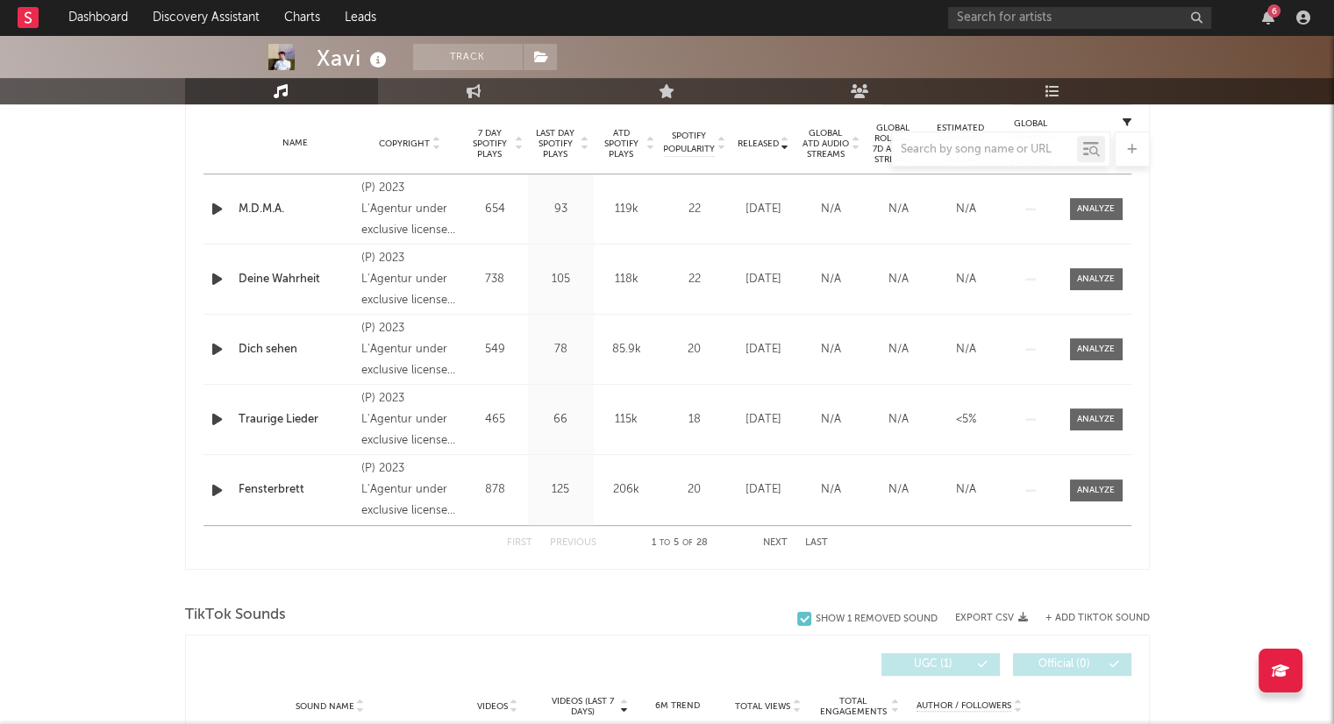
click at [779, 541] on button "Next" at bounding box center [775, 543] width 25 height 10
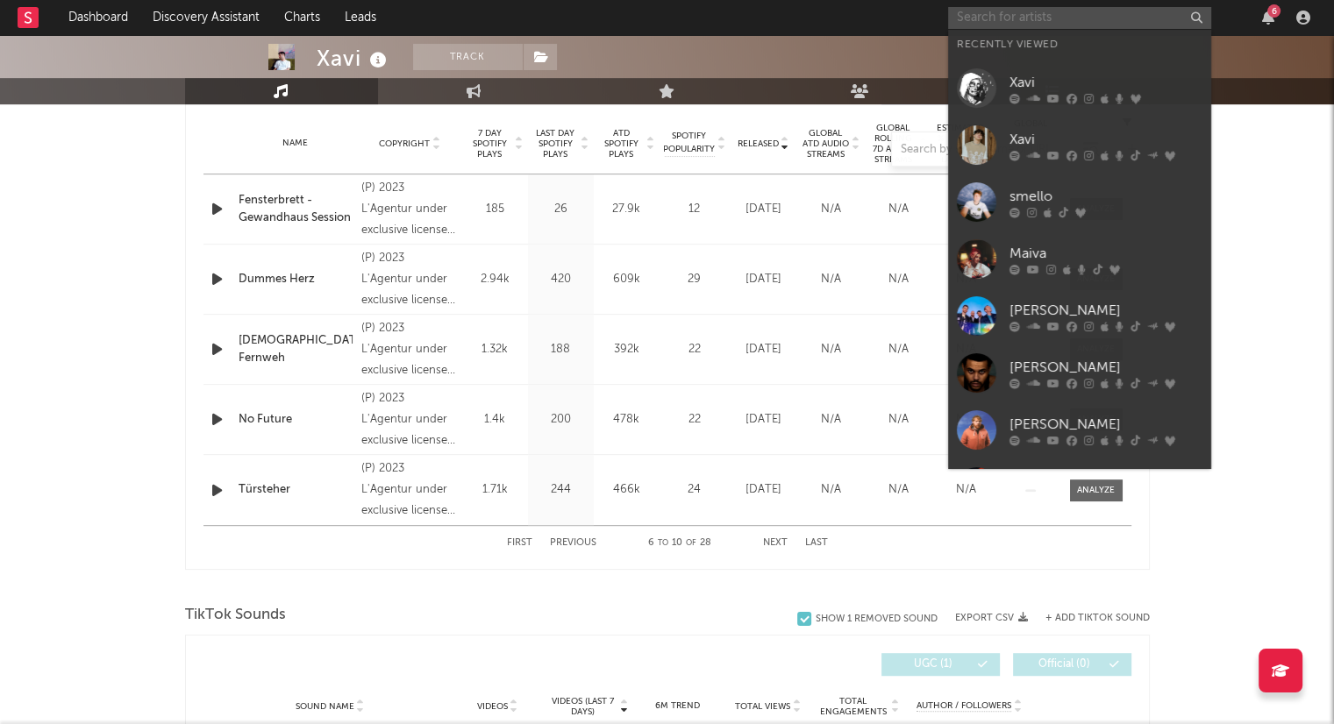
click at [1066, 14] on input "text" at bounding box center [1079, 18] width 263 height 22
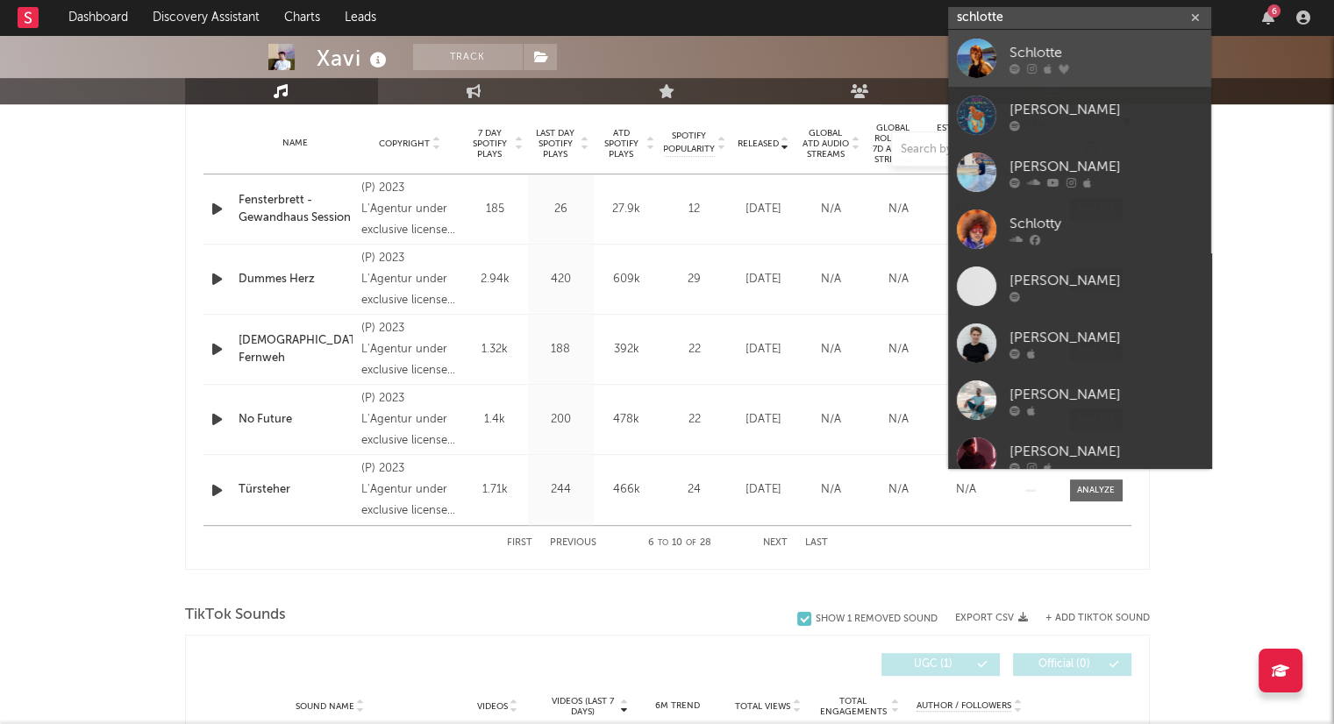
type input "schlotte"
click at [1108, 56] on div "Schlotte" at bounding box center [1105, 52] width 193 height 21
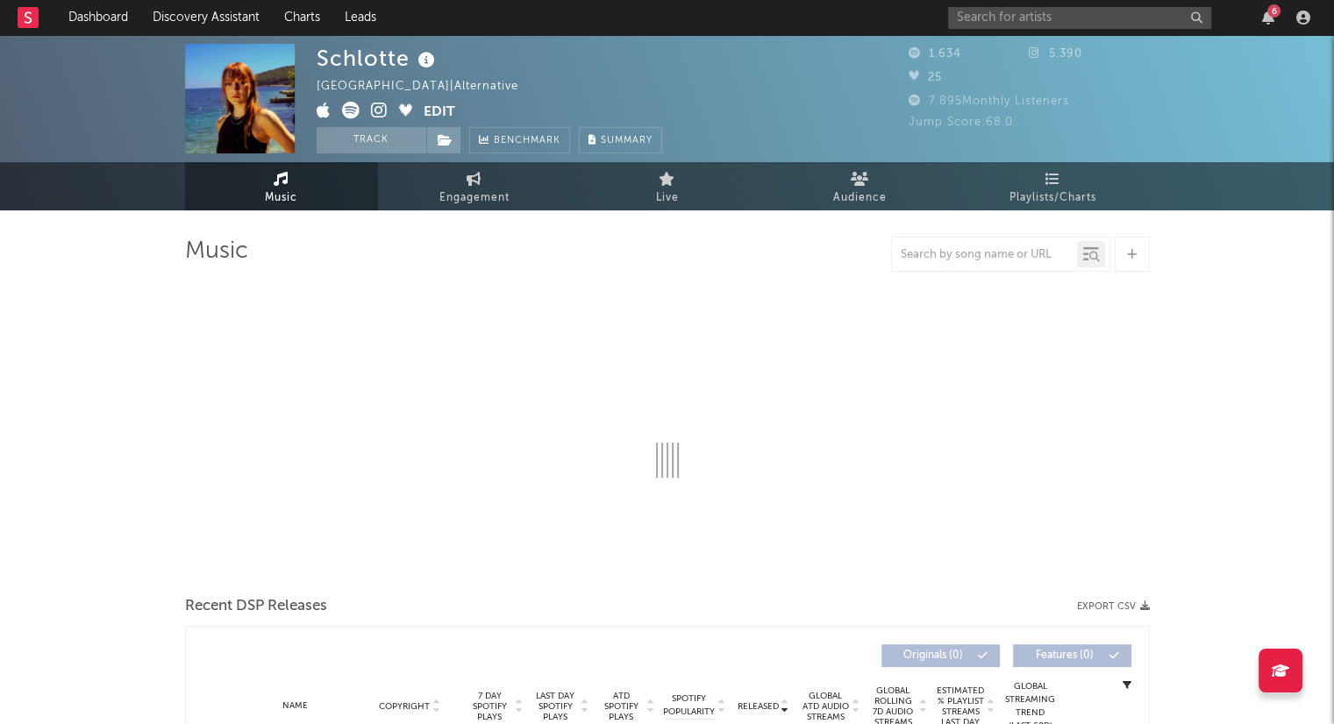
select select "1w"
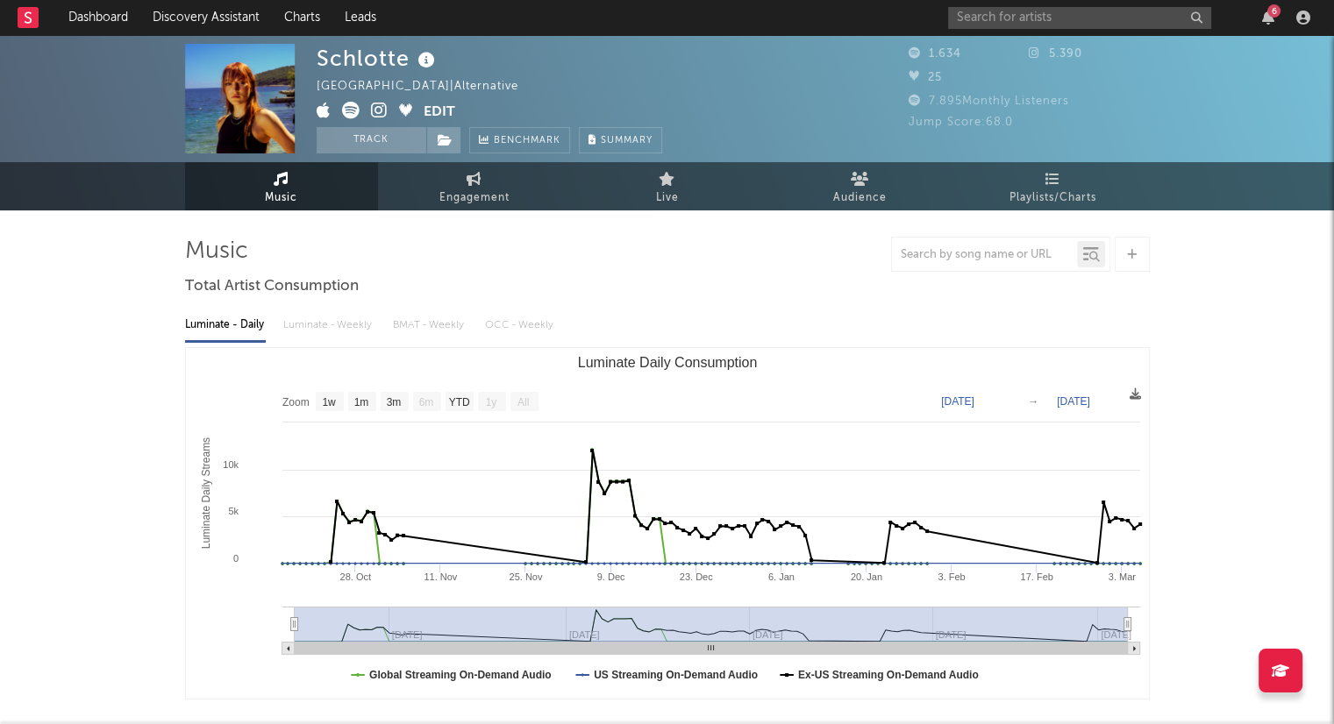
click at [380, 108] on icon at bounding box center [379, 111] width 17 height 18
click at [123, 12] on link "Dashboard" at bounding box center [98, 17] width 84 height 35
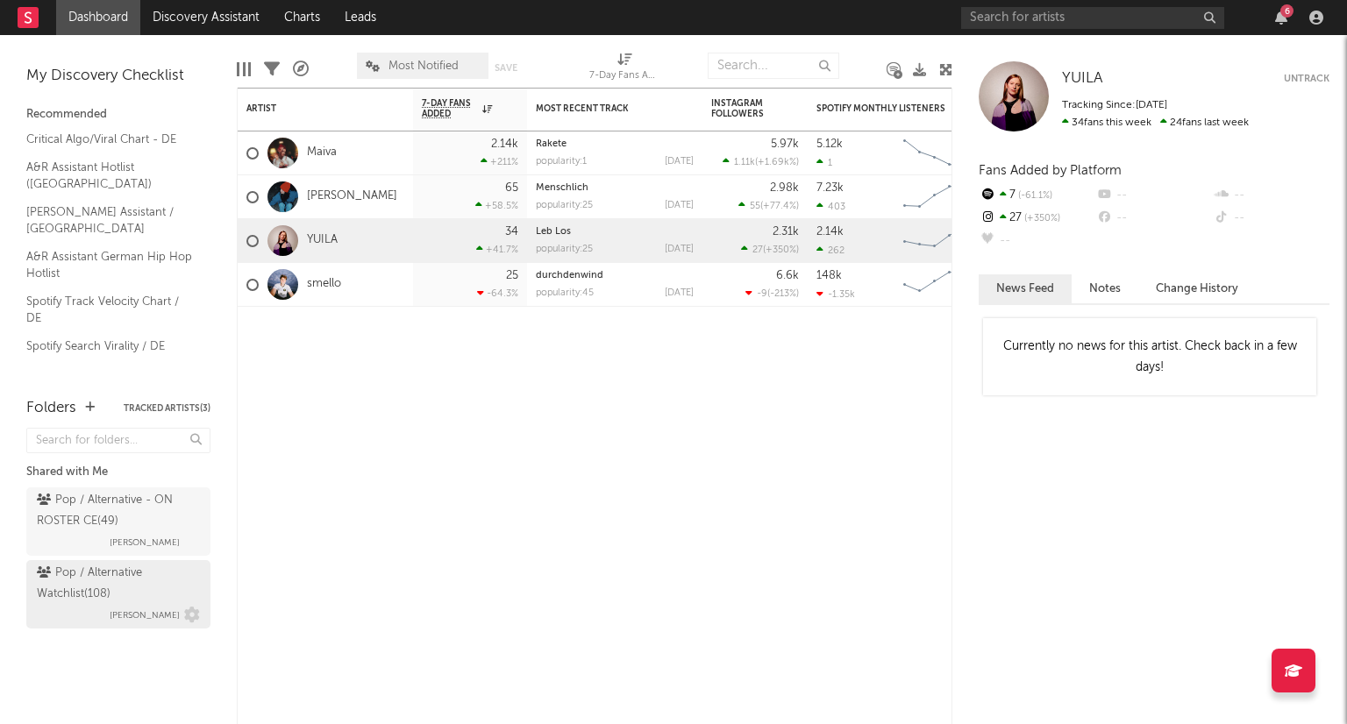
click at [133, 594] on div "Pop / Alternative Watchlist ( 108 )" at bounding box center [116, 584] width 159 height 42
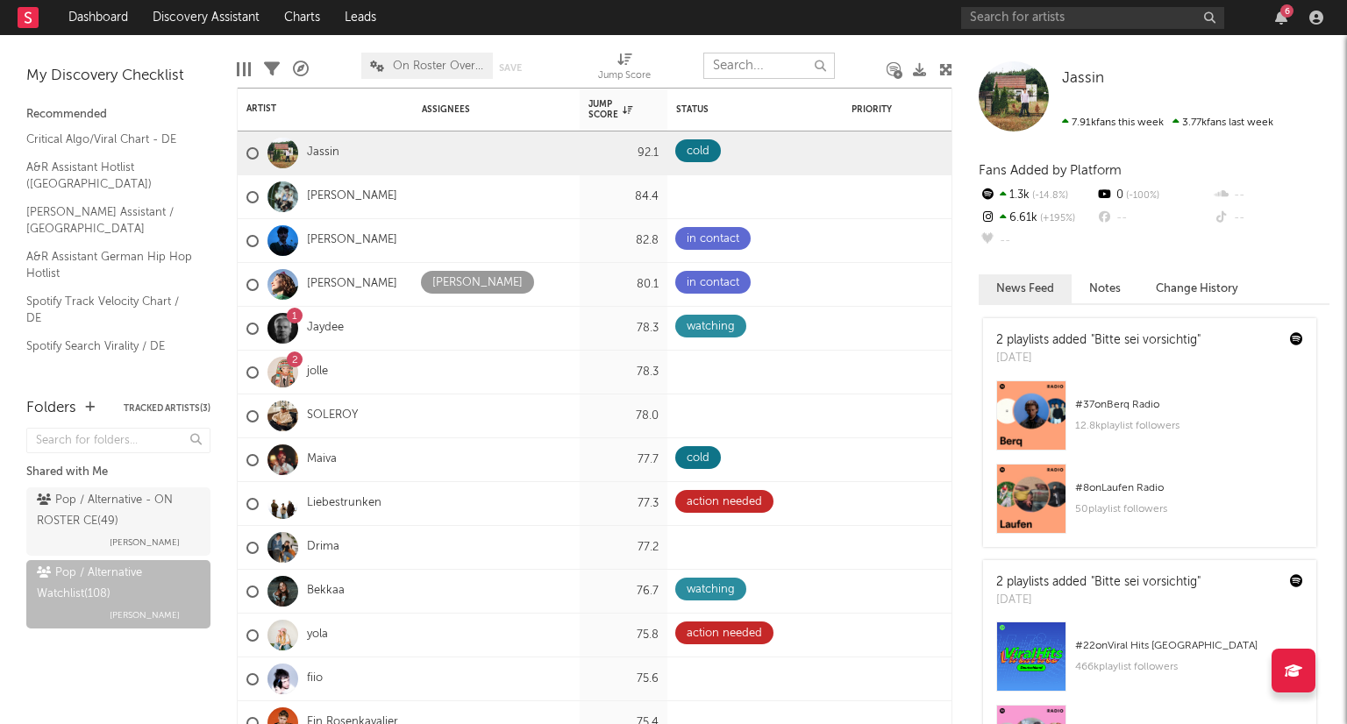
click at [772, 71] on input "text" at bounding box center [769, 66] width 132 height 26
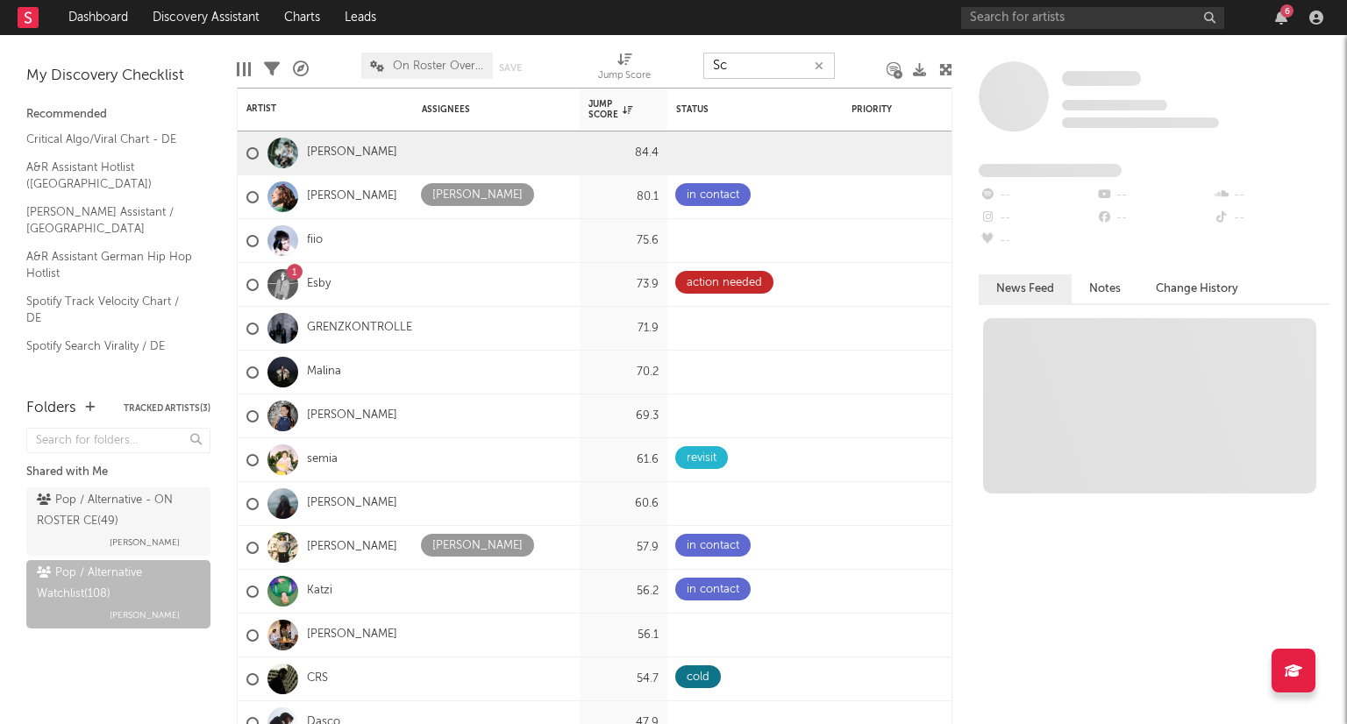
type input "S"
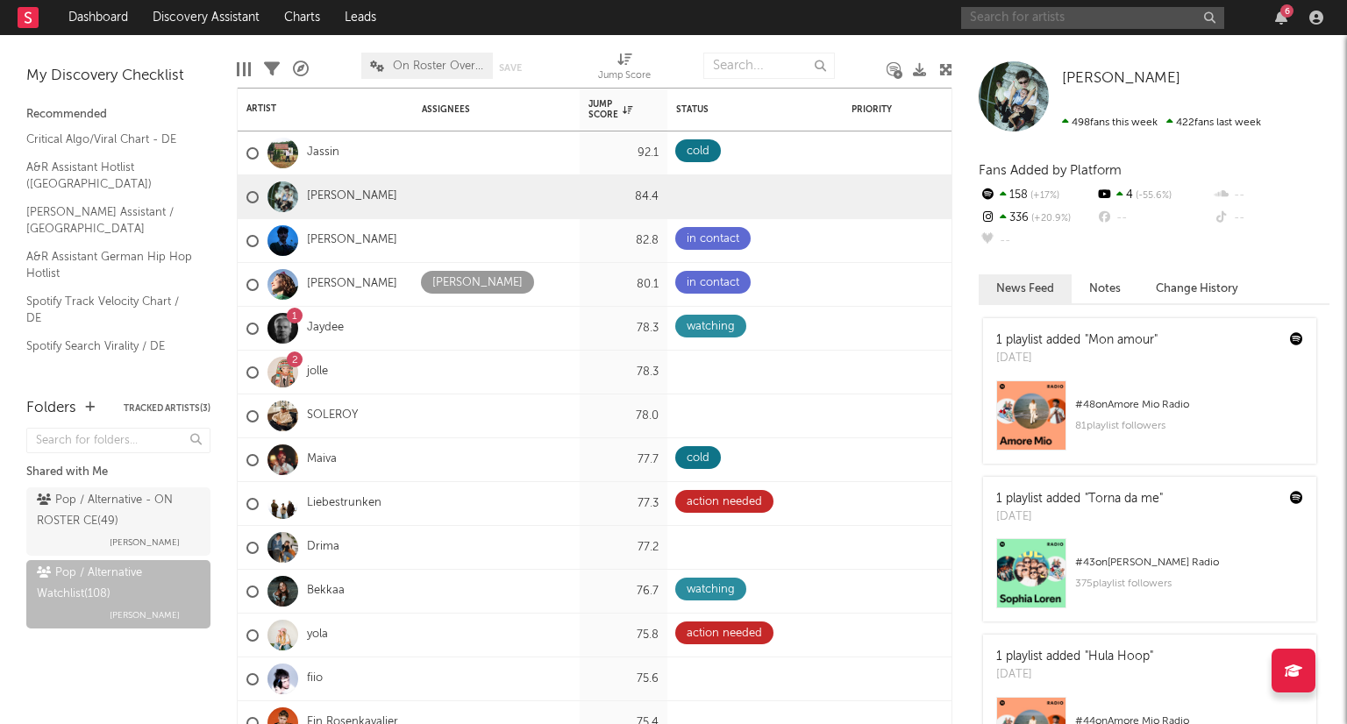
click at [1043, 8] on input "text" at bounding box center [1092, 18] width 263 height 22
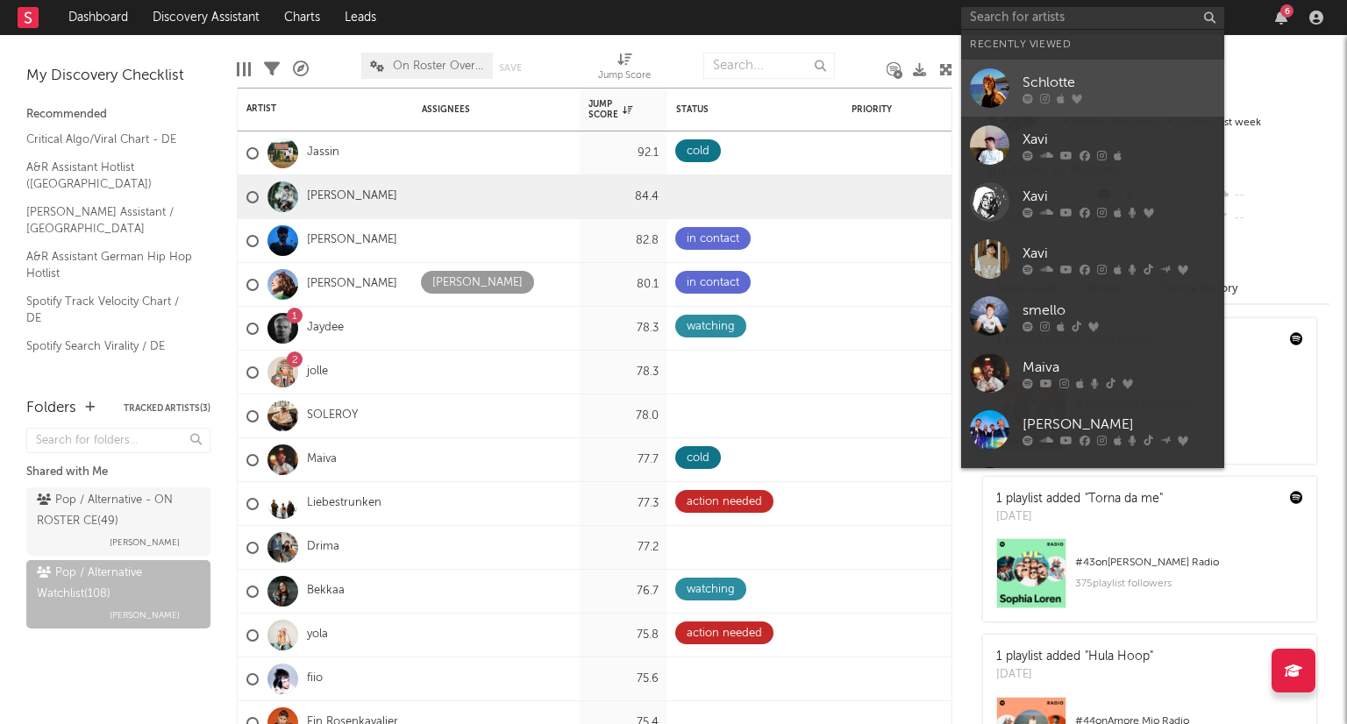
click at [1044, 80] on div "Schlotte" at bounding box center [1118, 82] width 193 height 21
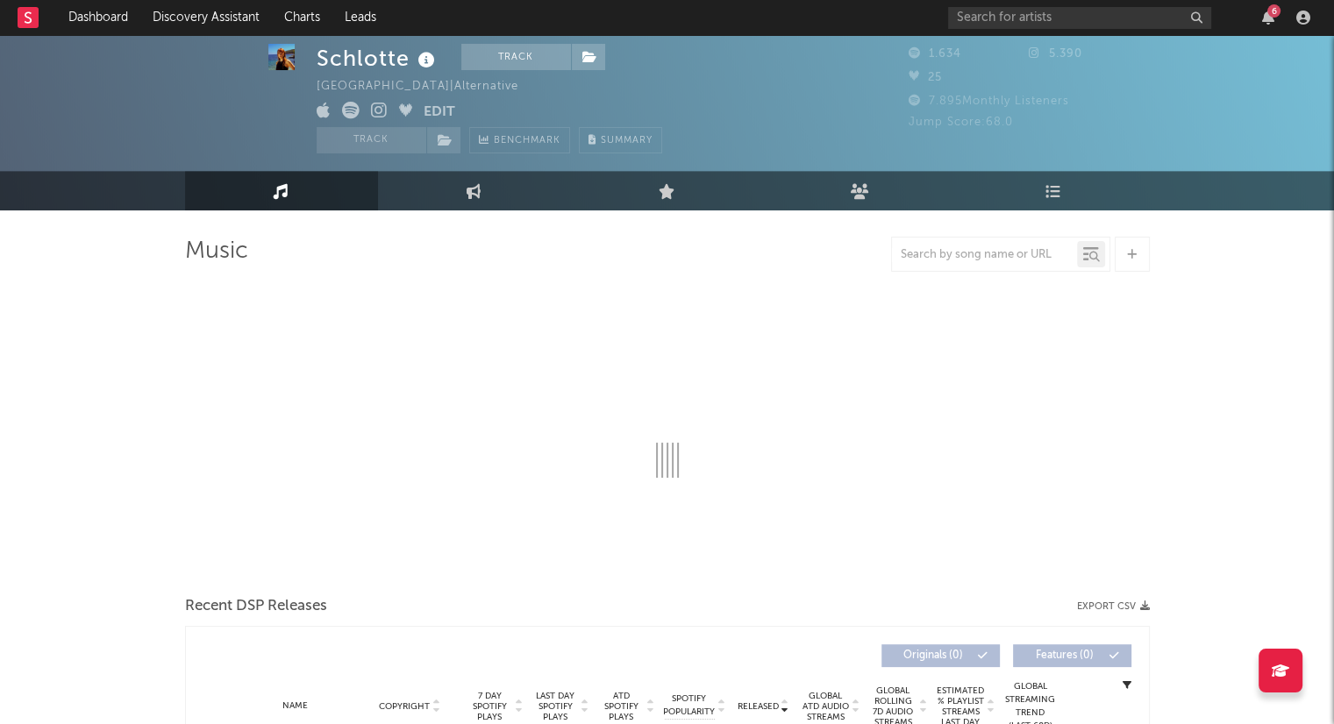
scroll to position [664, 0]
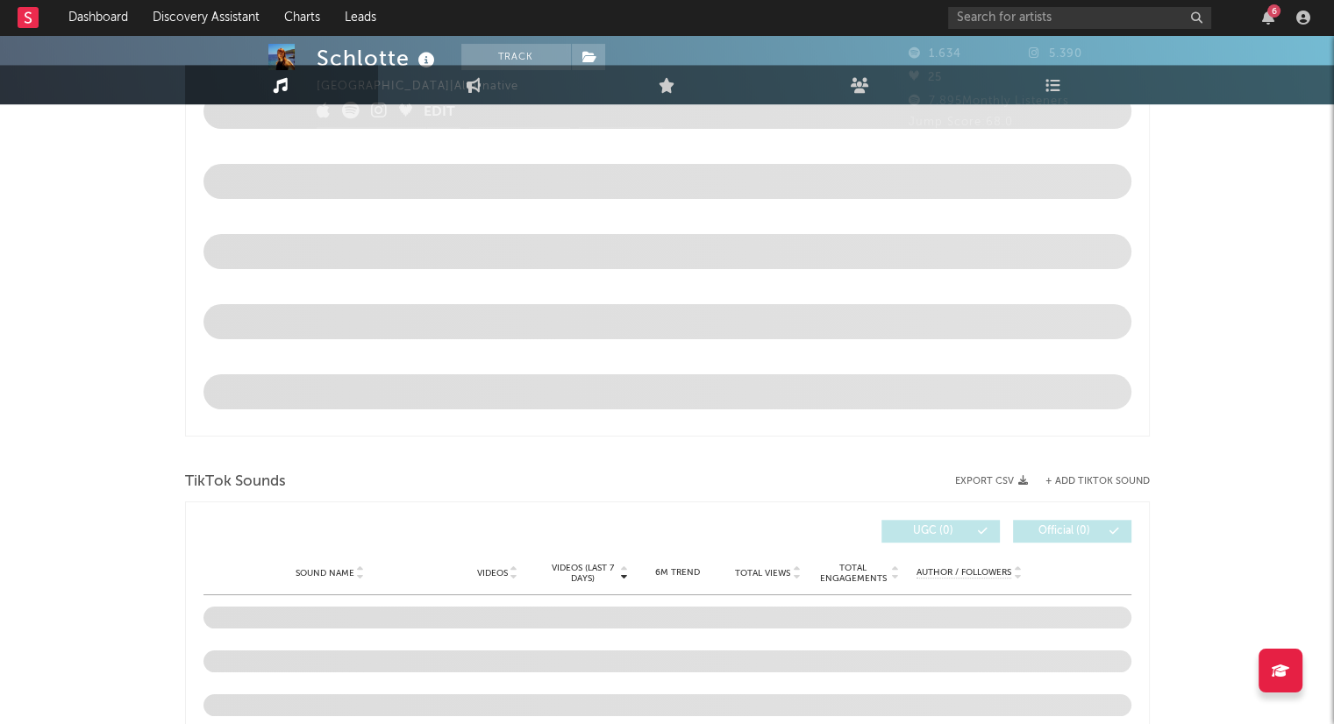
select select "1w"
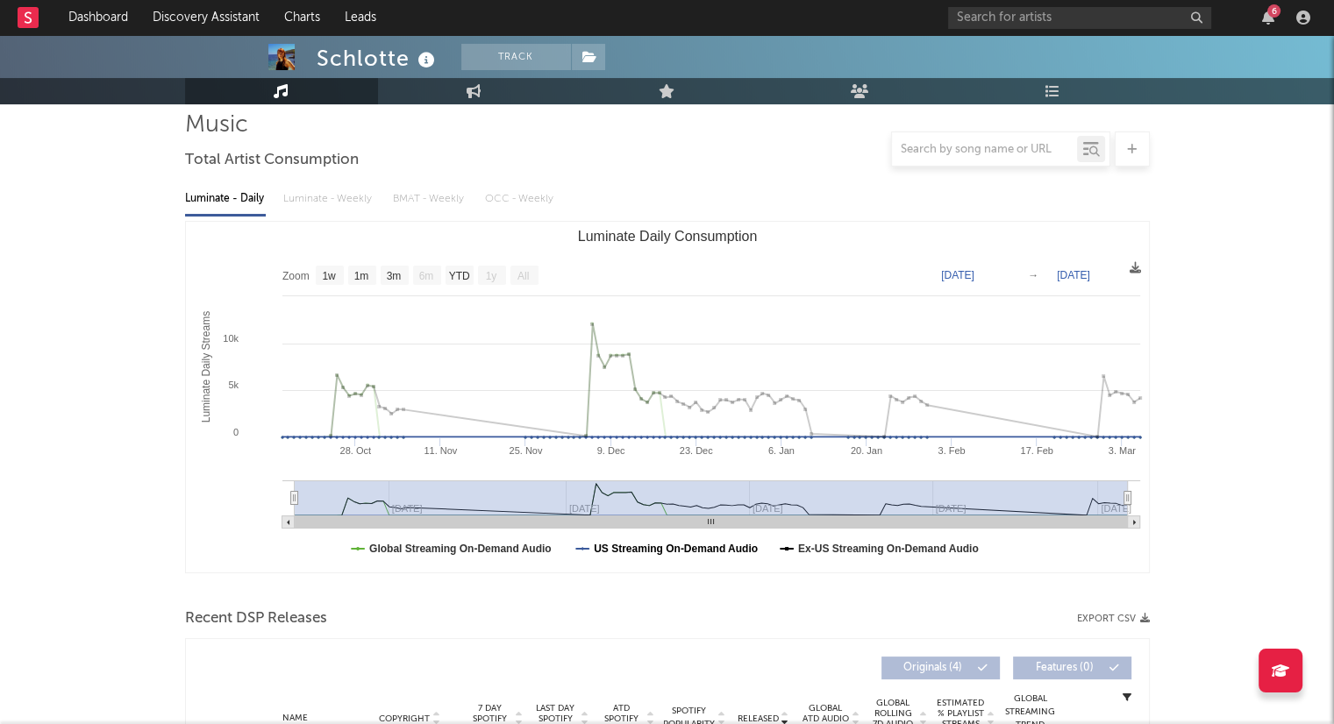
scroll to position [0, 0]
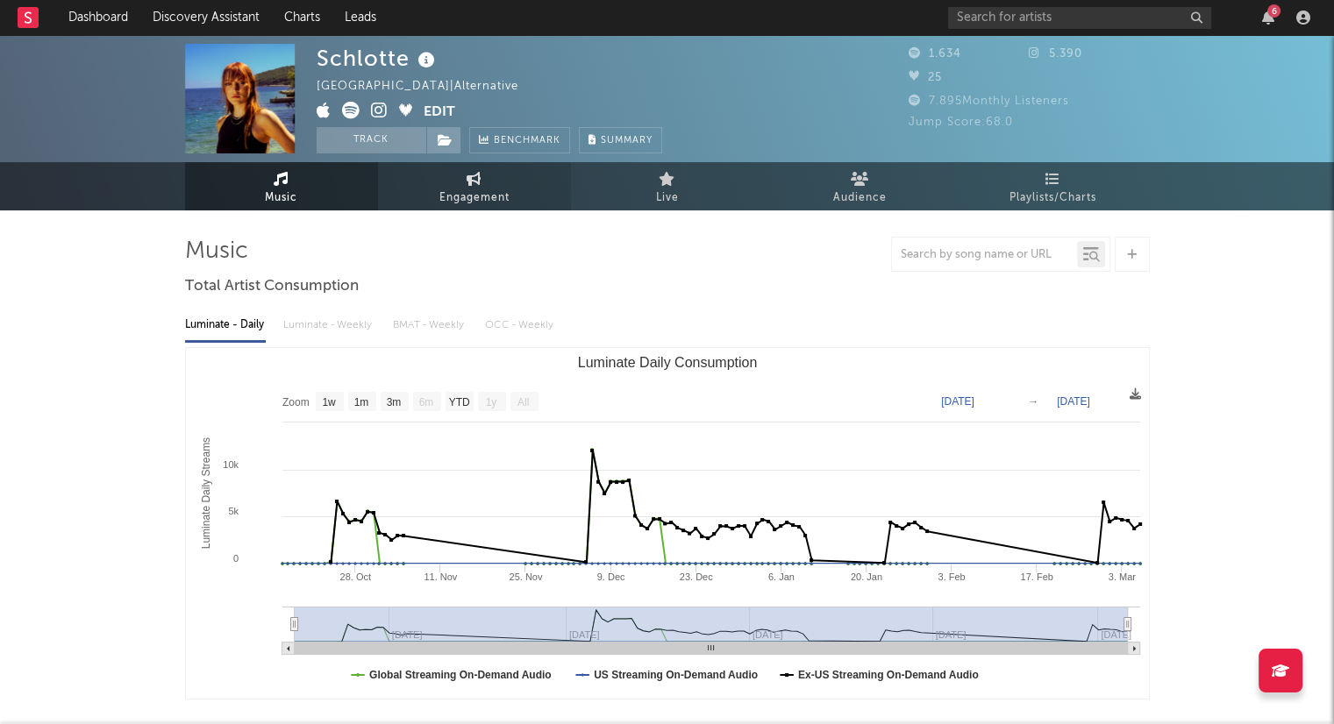
click at [516, 185] on link "Engagement" at bounding box center [474, 186] width 193 height 48
select select "1w"
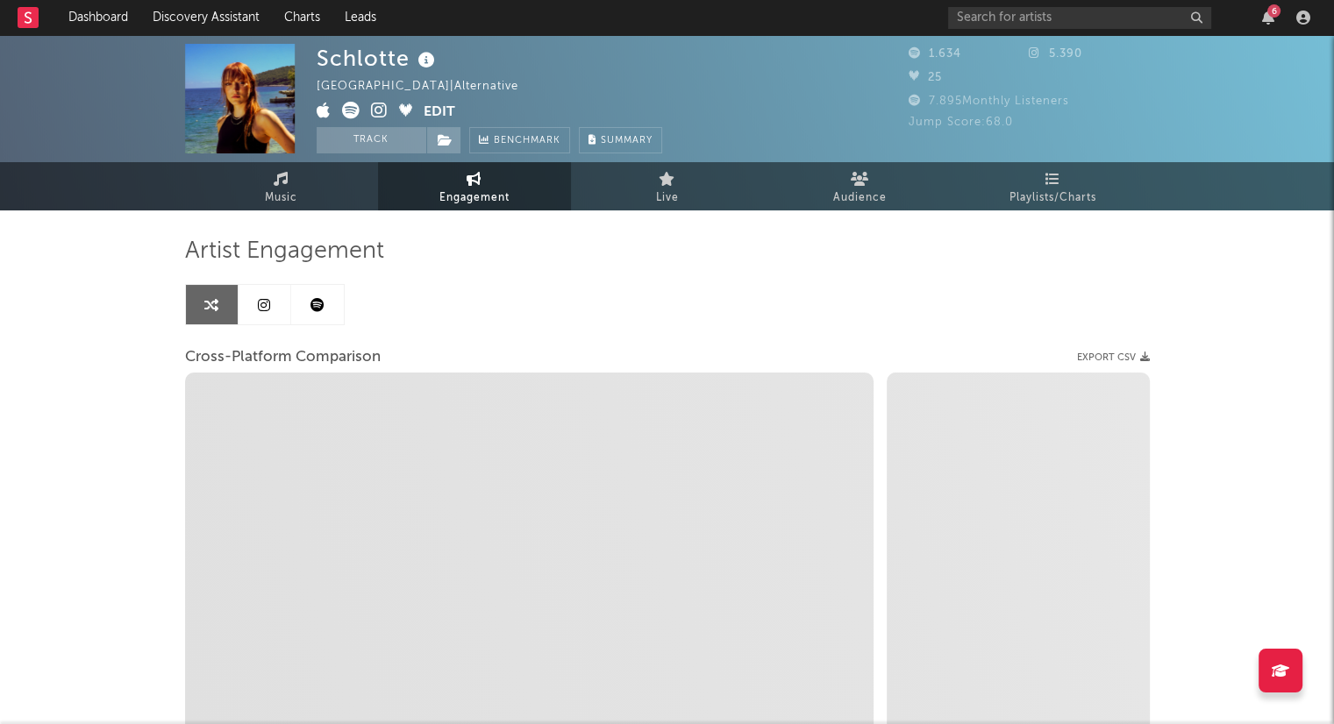
click at [329, 305] on link at bounding box center [317, 304] width 53 height 39
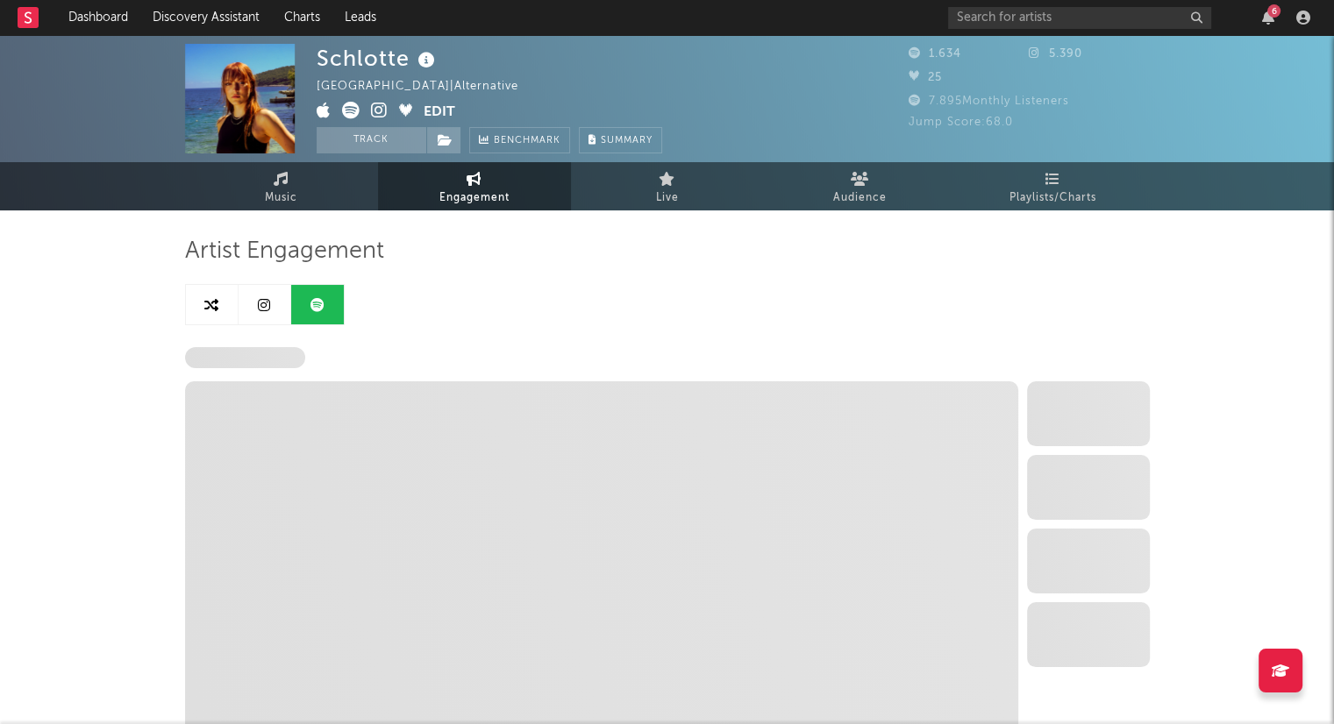
select select "6m"
select select "1w"
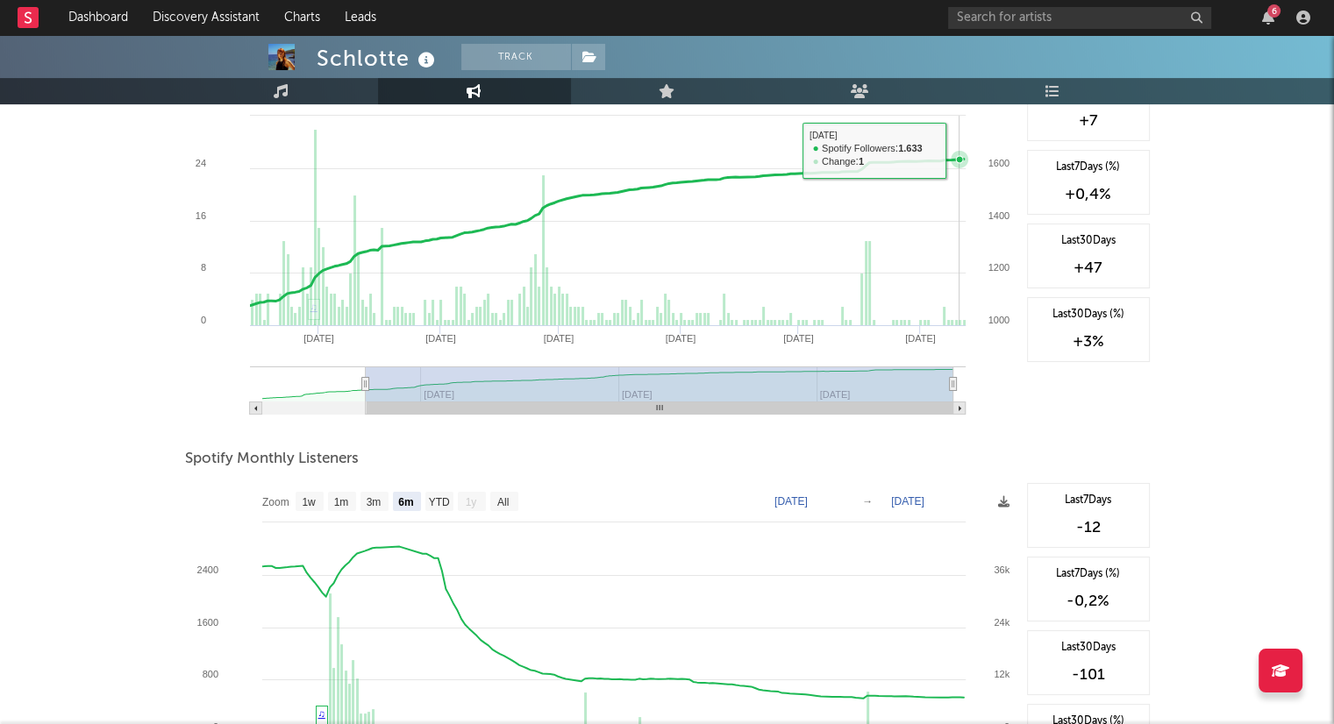
scroll to position [526, 0]
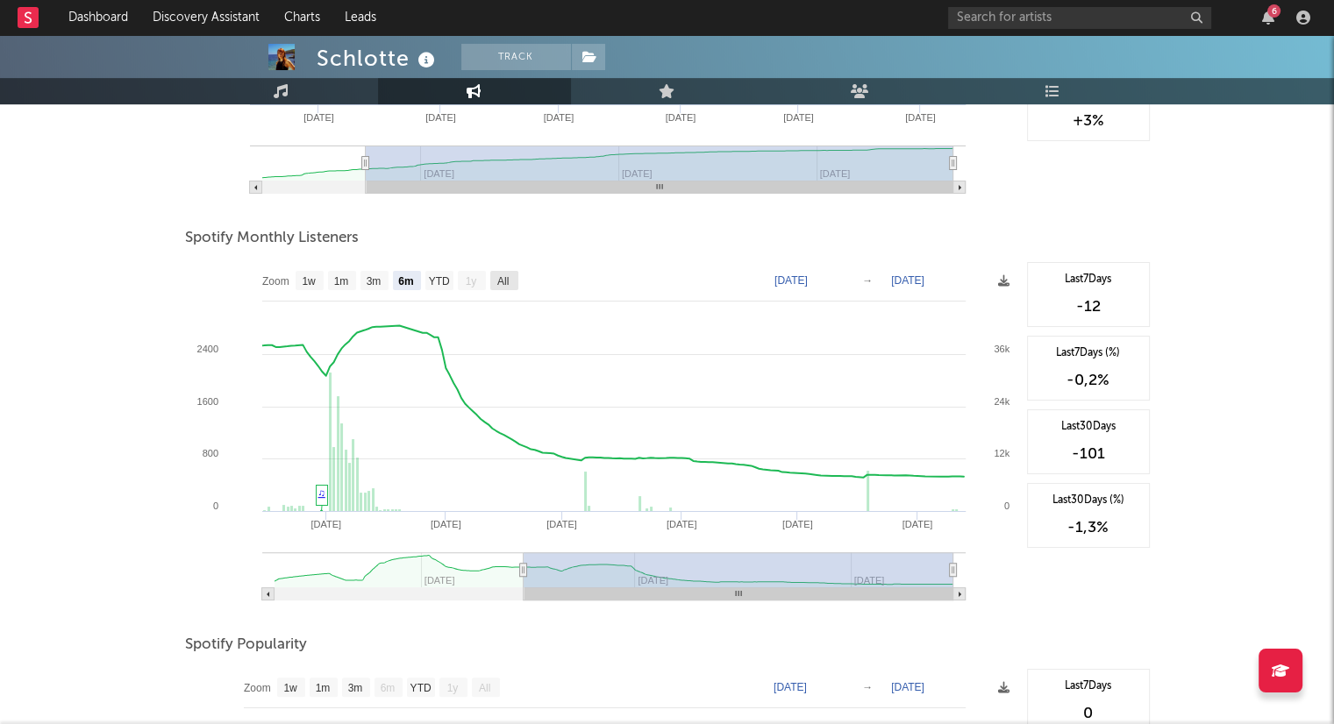
click at [498, 285] on text "All" at bounding box center [501, 281] width 11 height 12
select select "All"
type input "[DATE]"
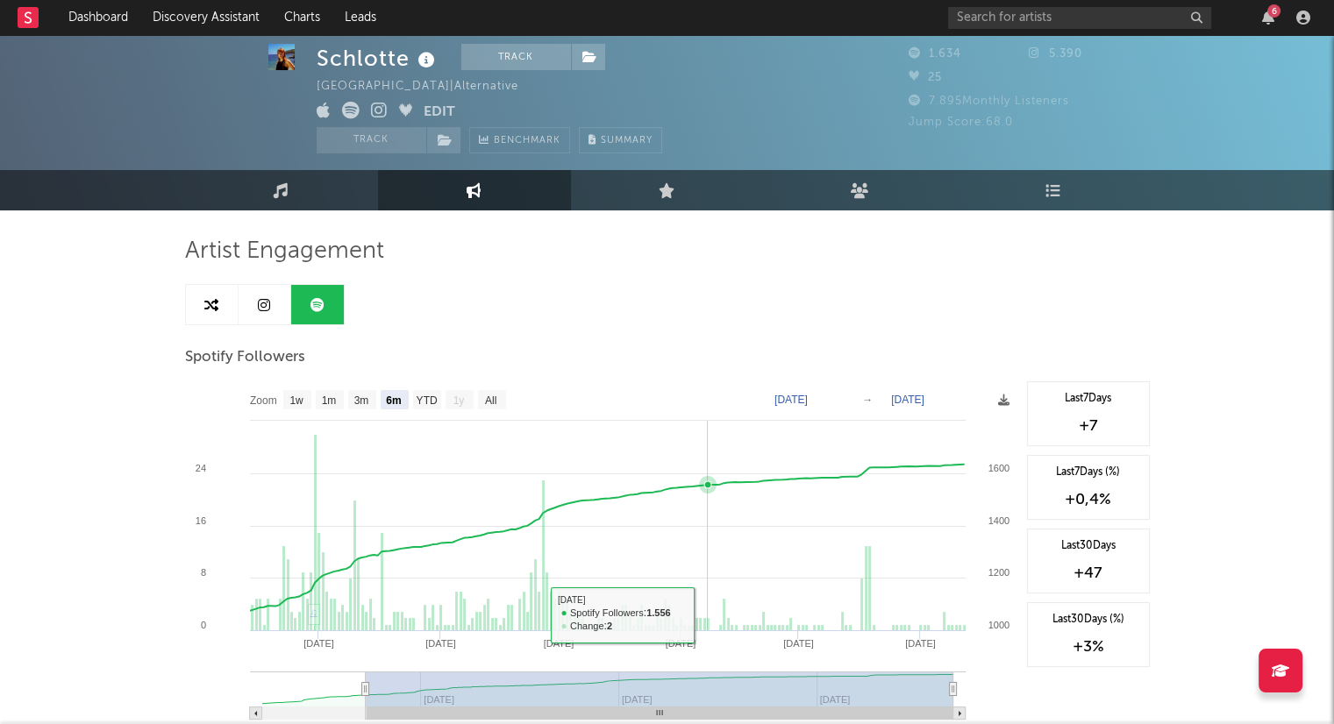
scroll to position [0, 0]
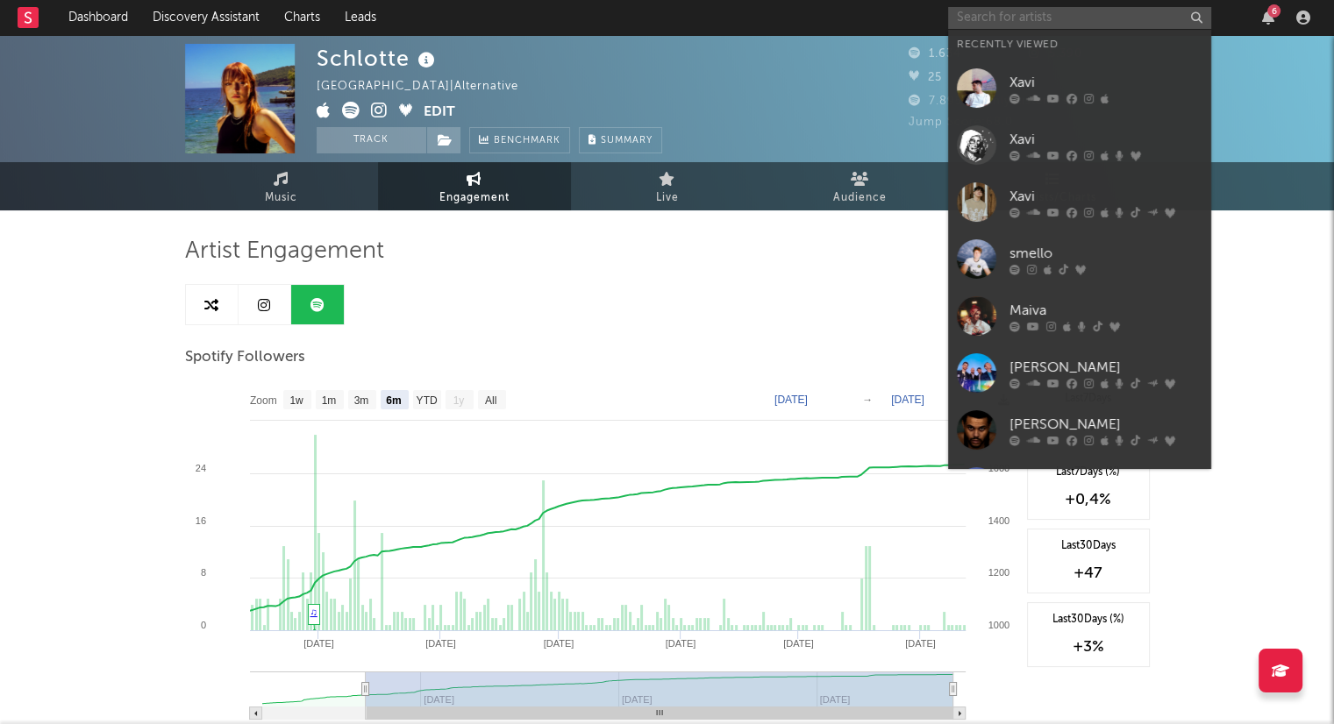
click at [1049, 20] on input "text" at bounding box center [1079, 18] width 263 height 22
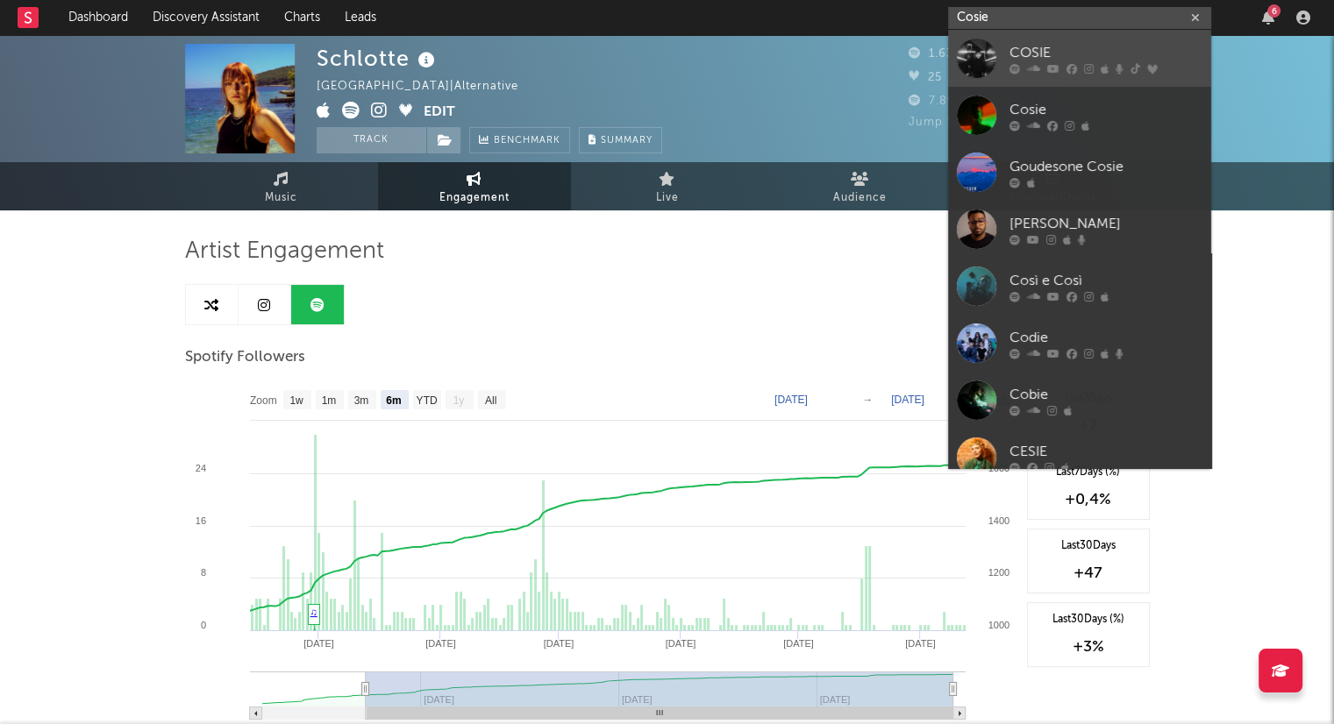
type input "Cosie"
click at [1105, 53] on div "COSIE" at bounding box center [1105, 52] width 193 height 21
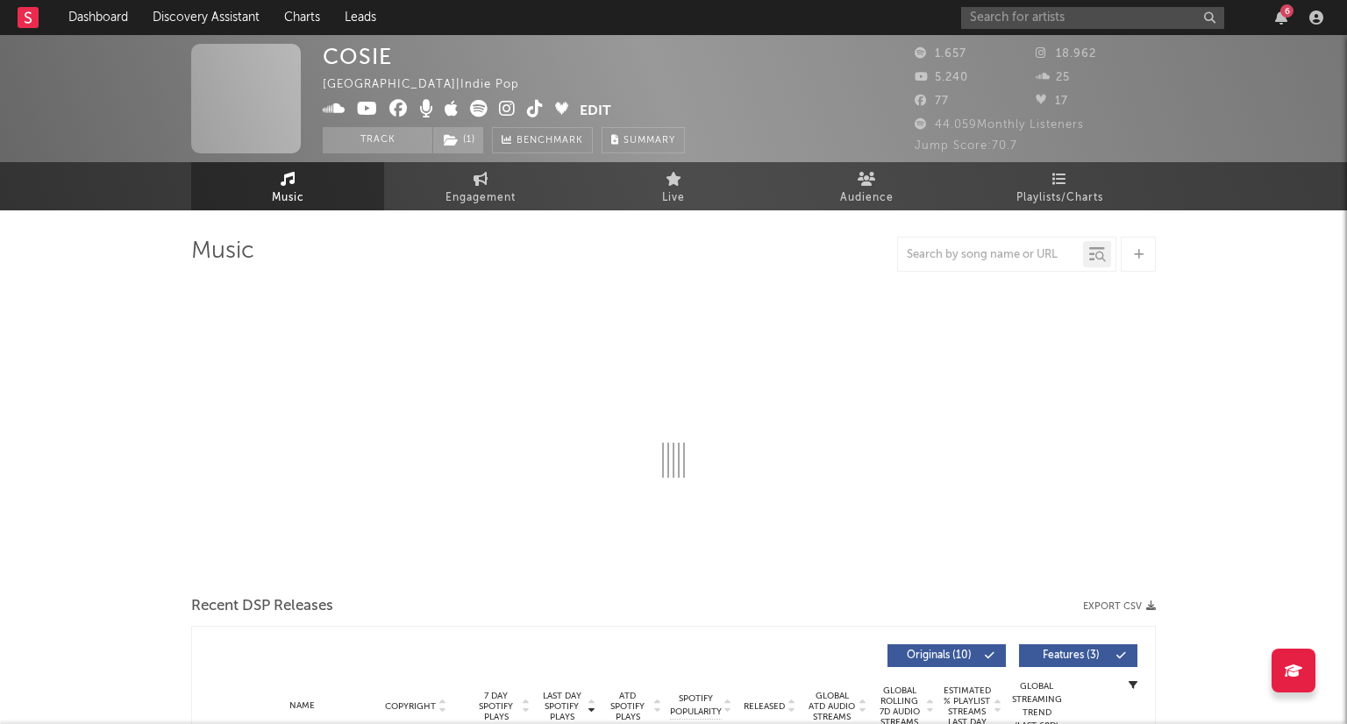
select select "6m"
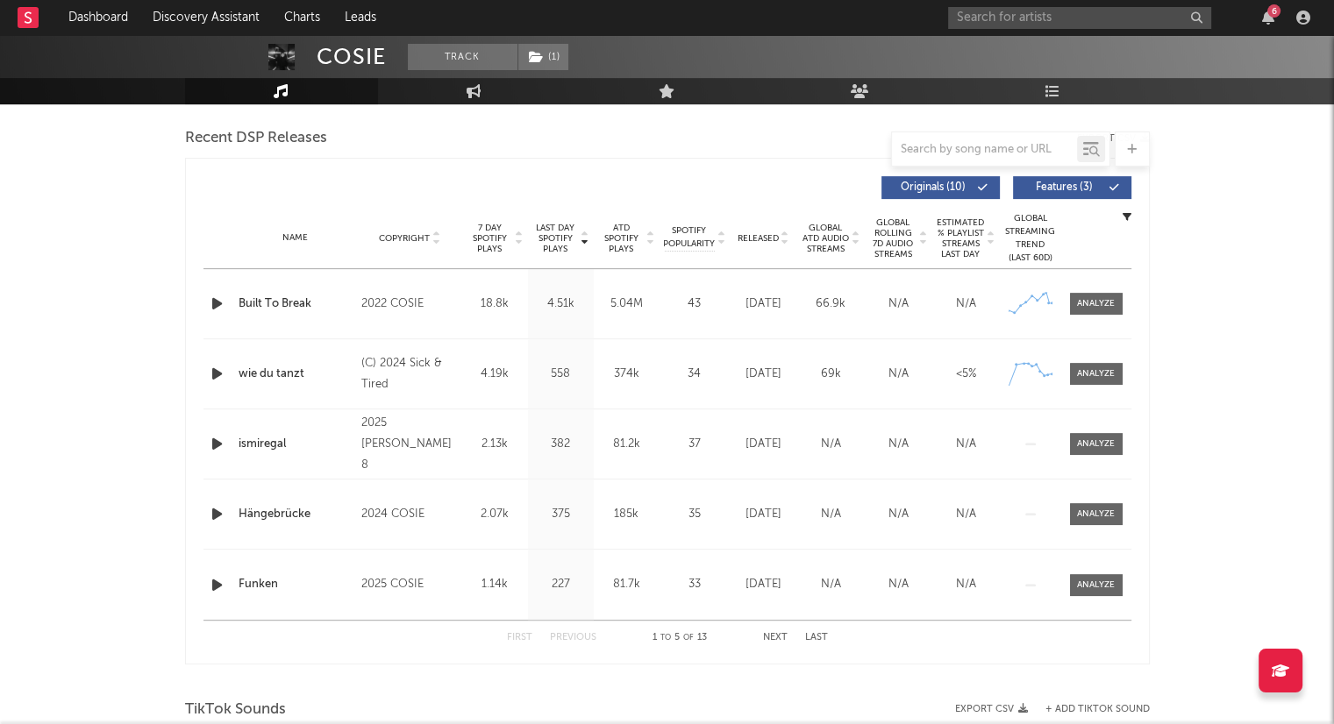
scroll to position [614, 0]
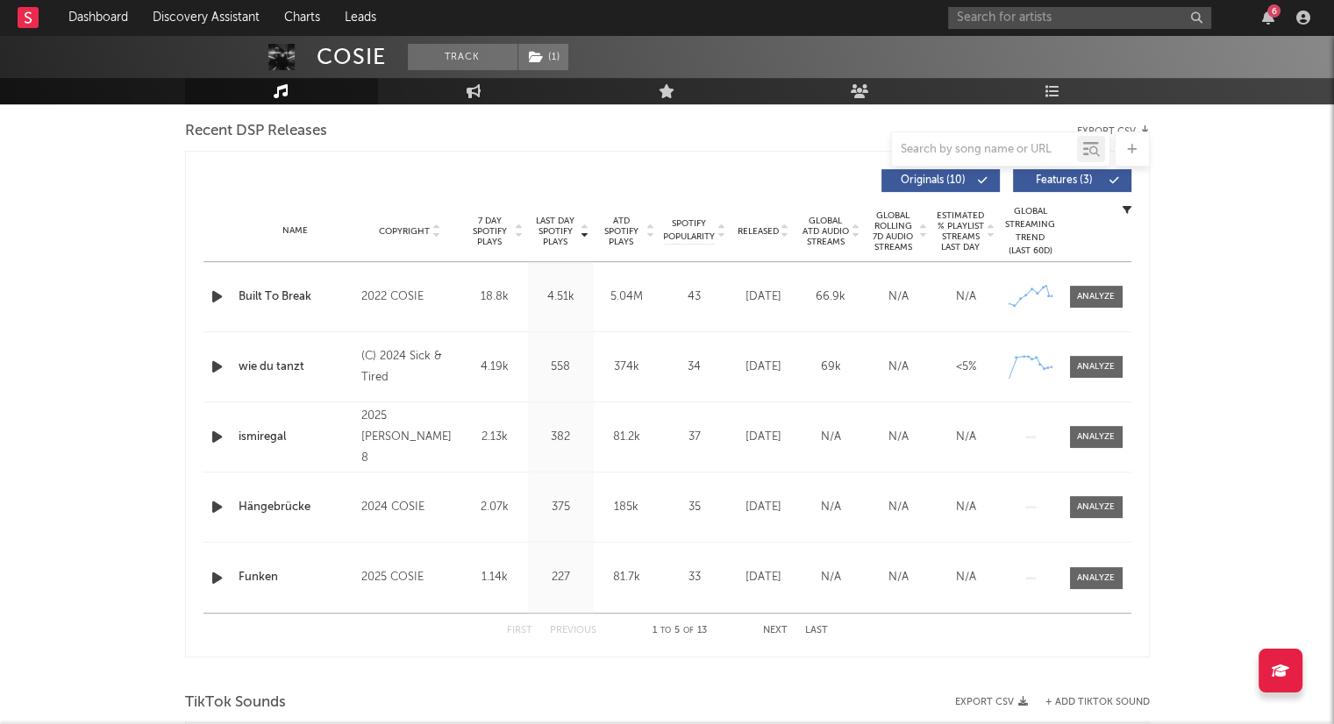
click at [782, 233] on icon at bounding box center [784, 234] width 9 height 7
click at [423, 298] on div "2025 [PERSON_NAME] 8" at bounding box center [409, 297] width 96 height 63
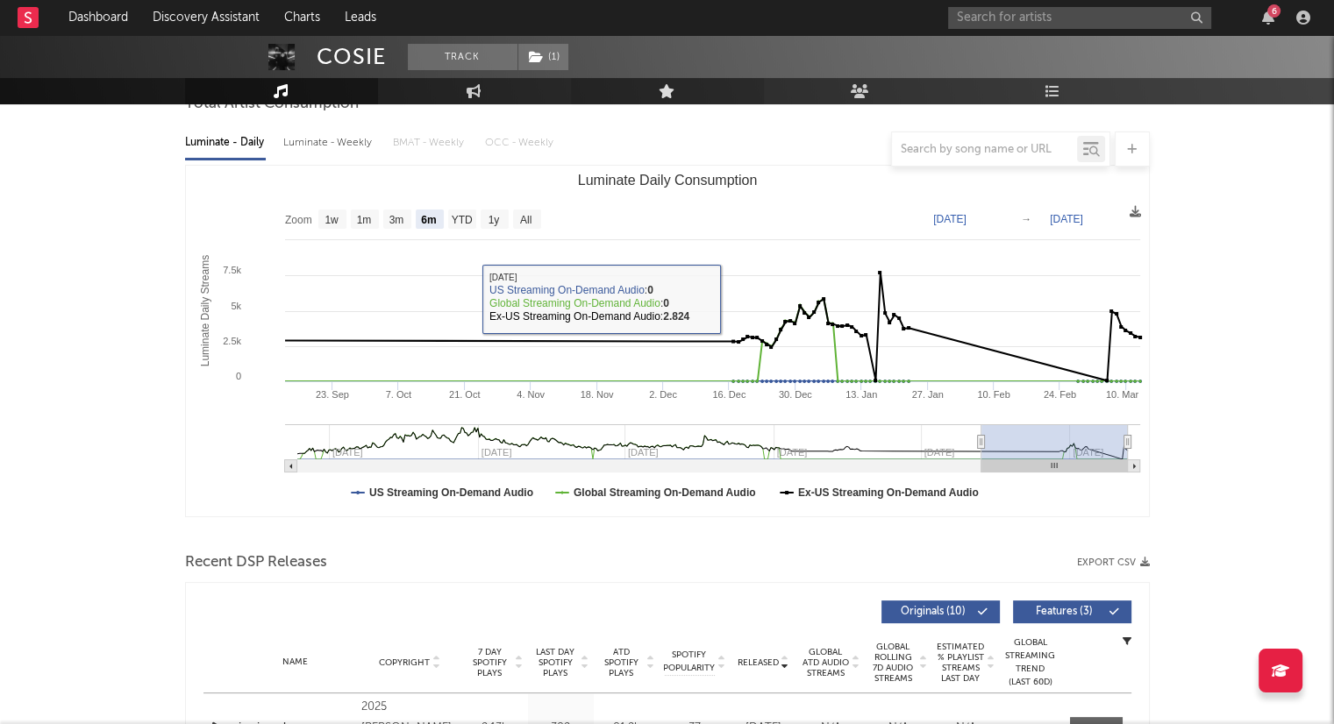
scroll to position [0, 0]
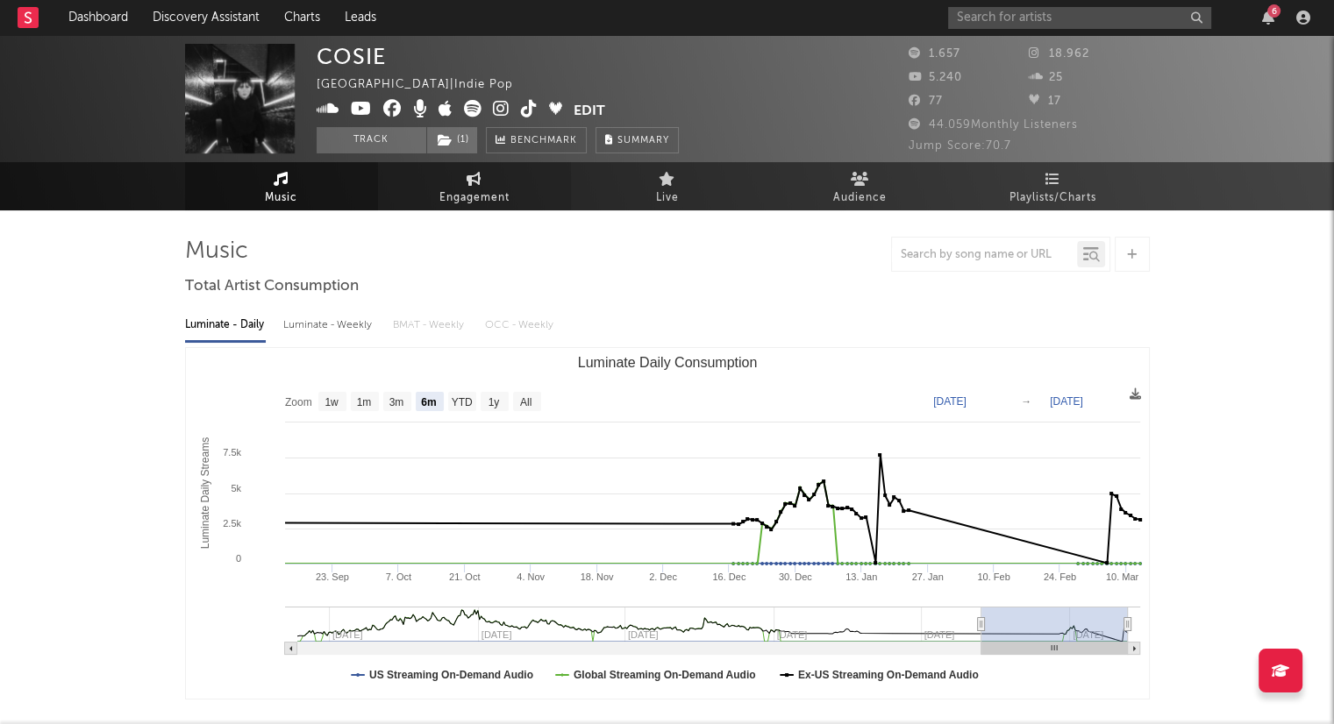
click at [514, 183] on link "Engagement" at bounding box center [474, 186] width 193 height 48
select select "1w"
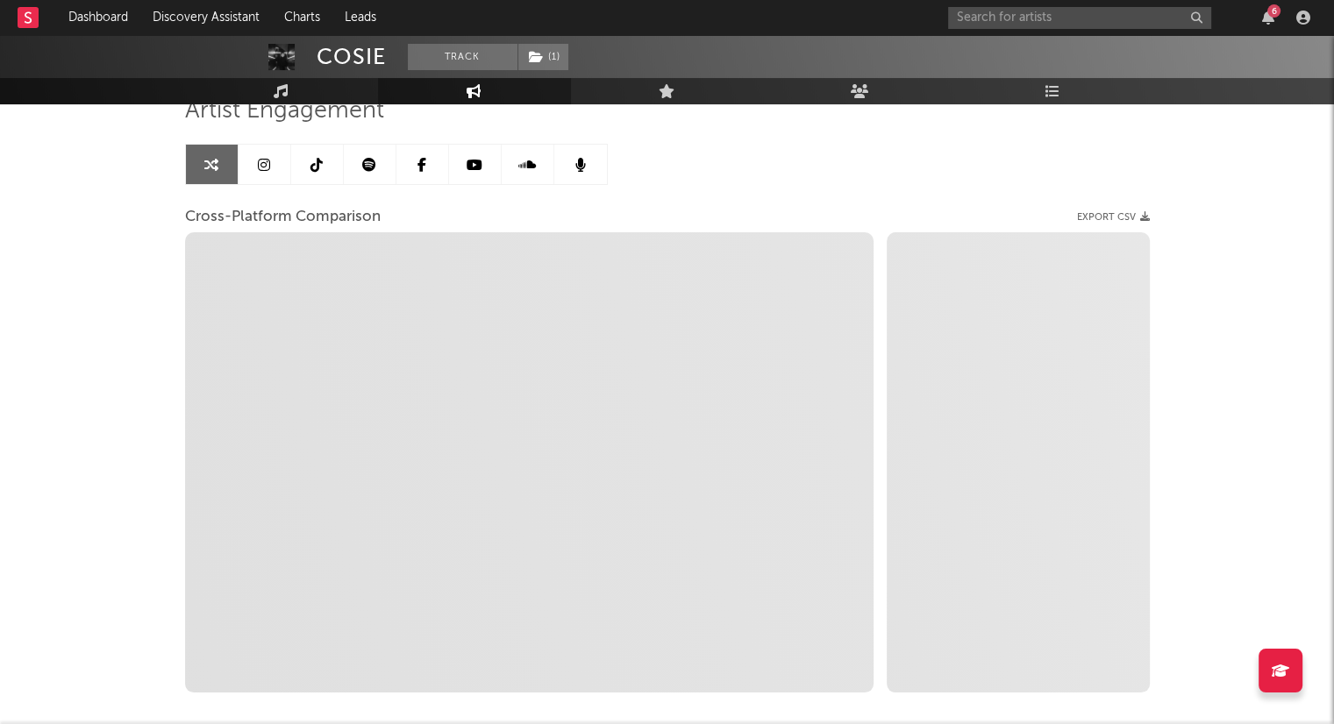
scroll to position [175, 0]
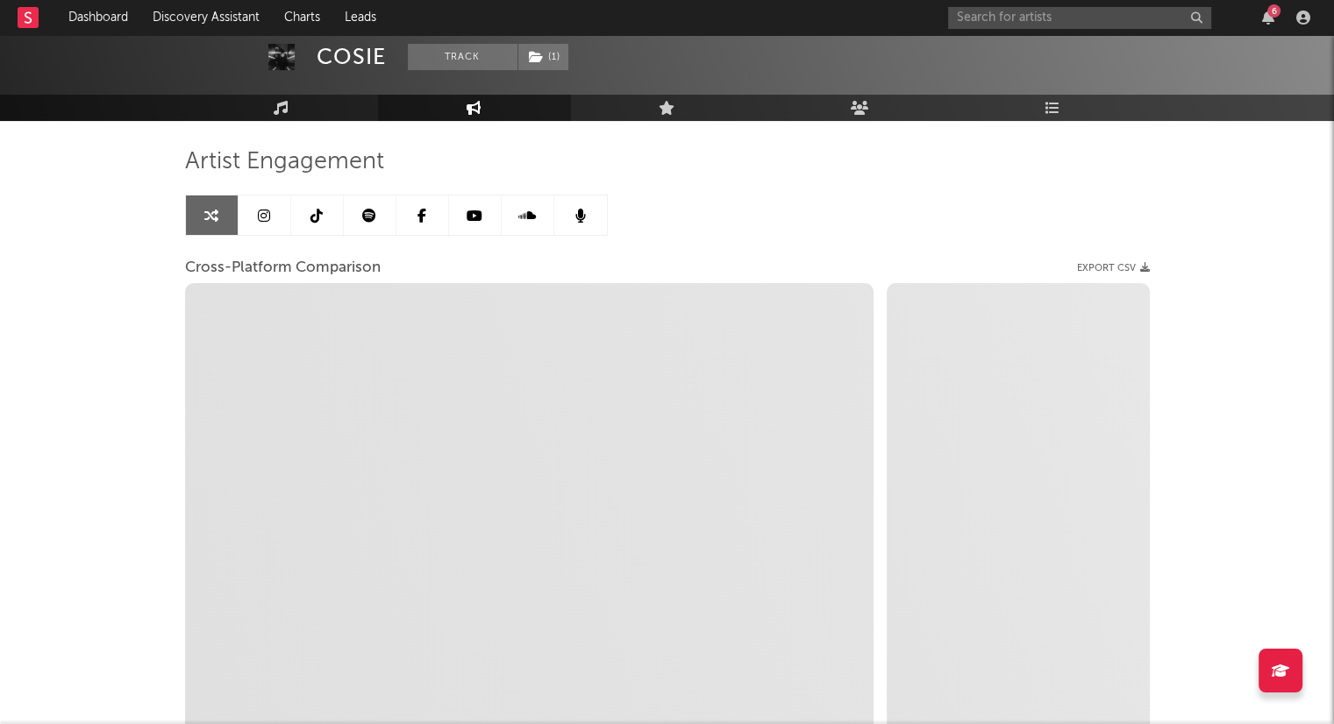
select select "1m"
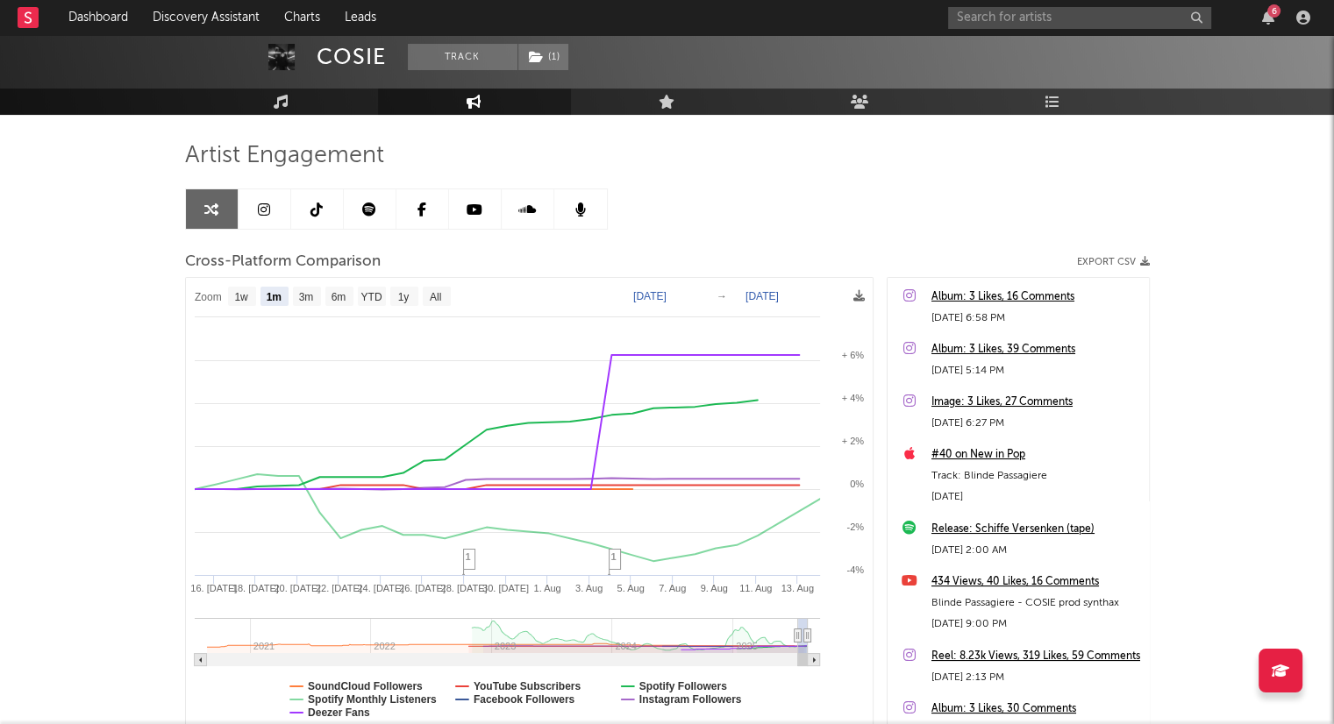
scroll to position [0, 0]
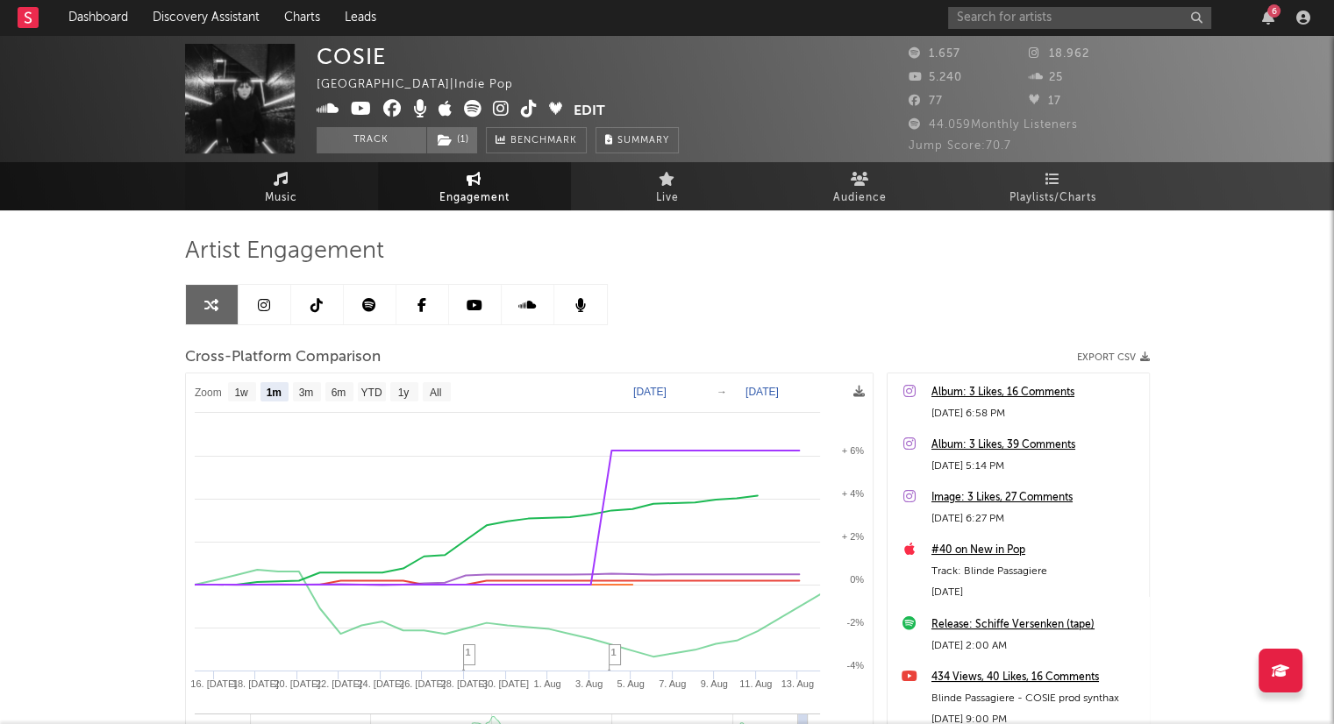
click at [305, 201] on link "Music" at bounding box center [281, 186] width 193 height 48
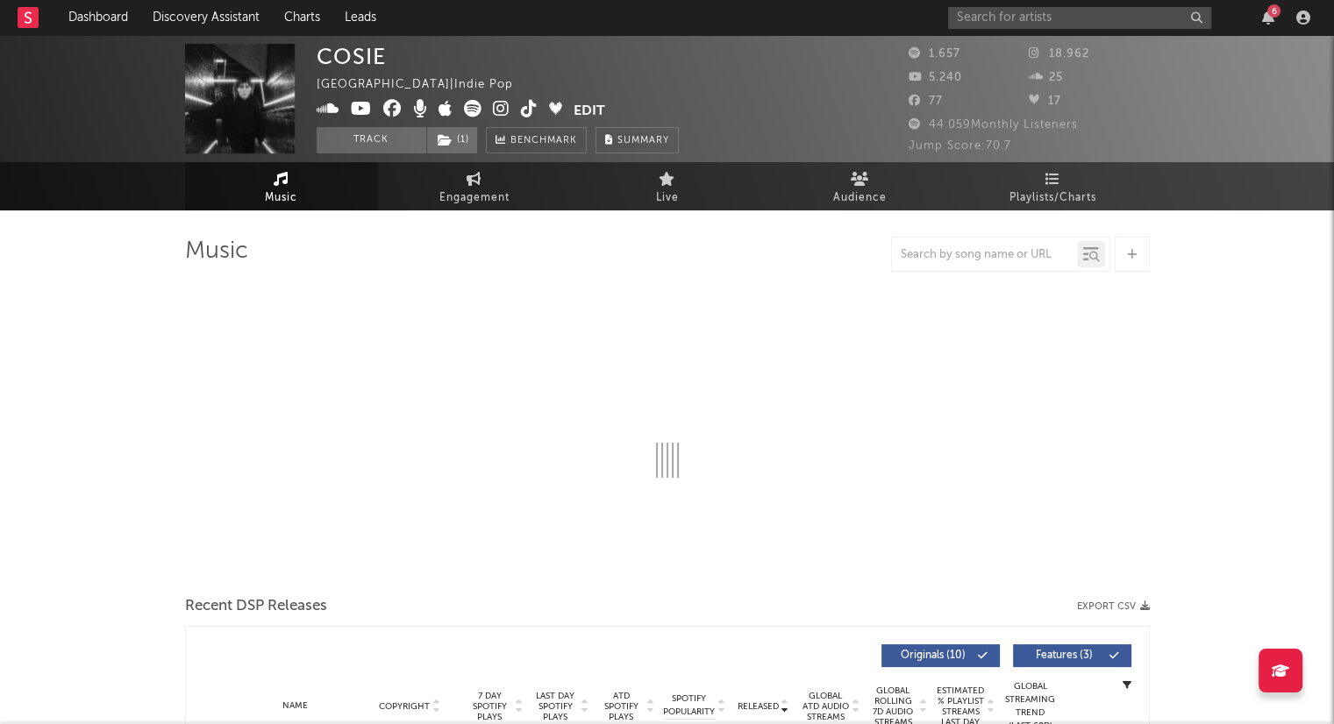
select select "6m"
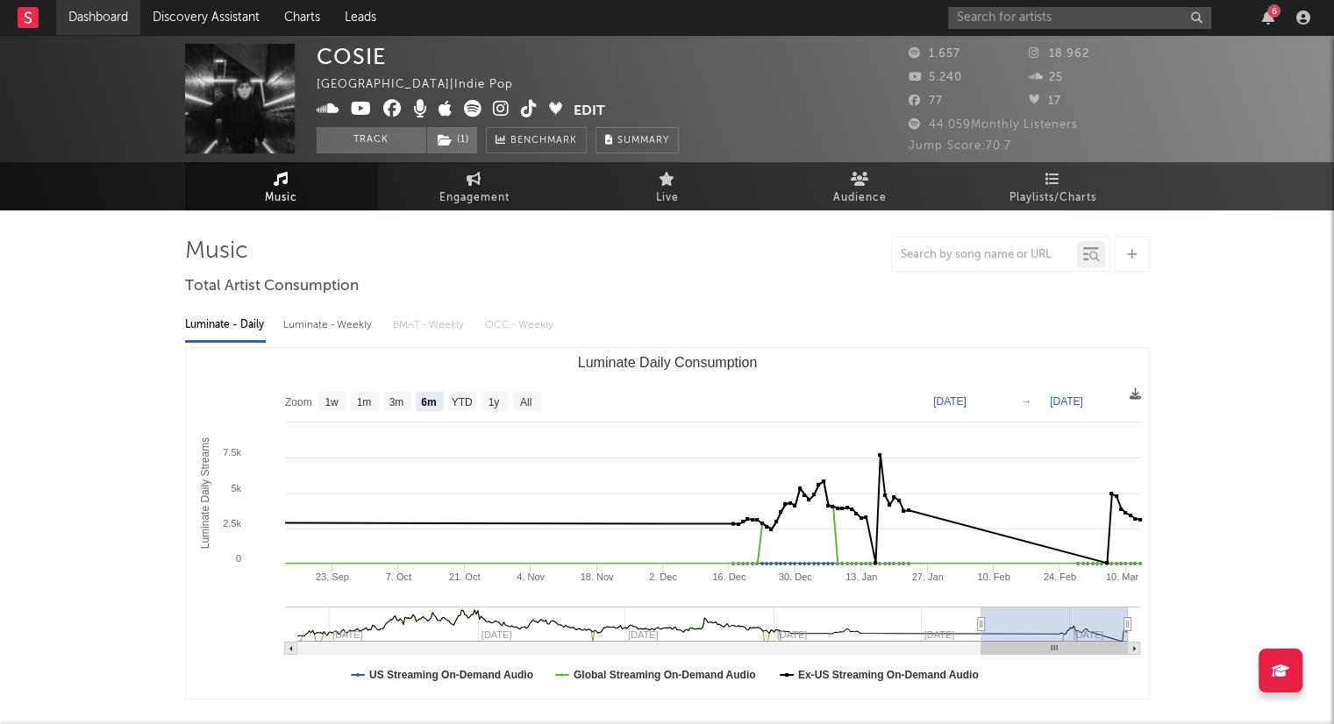
click at [110, 29] on link "Dashboard" at bounding box center [98, 17] width 84 height 35
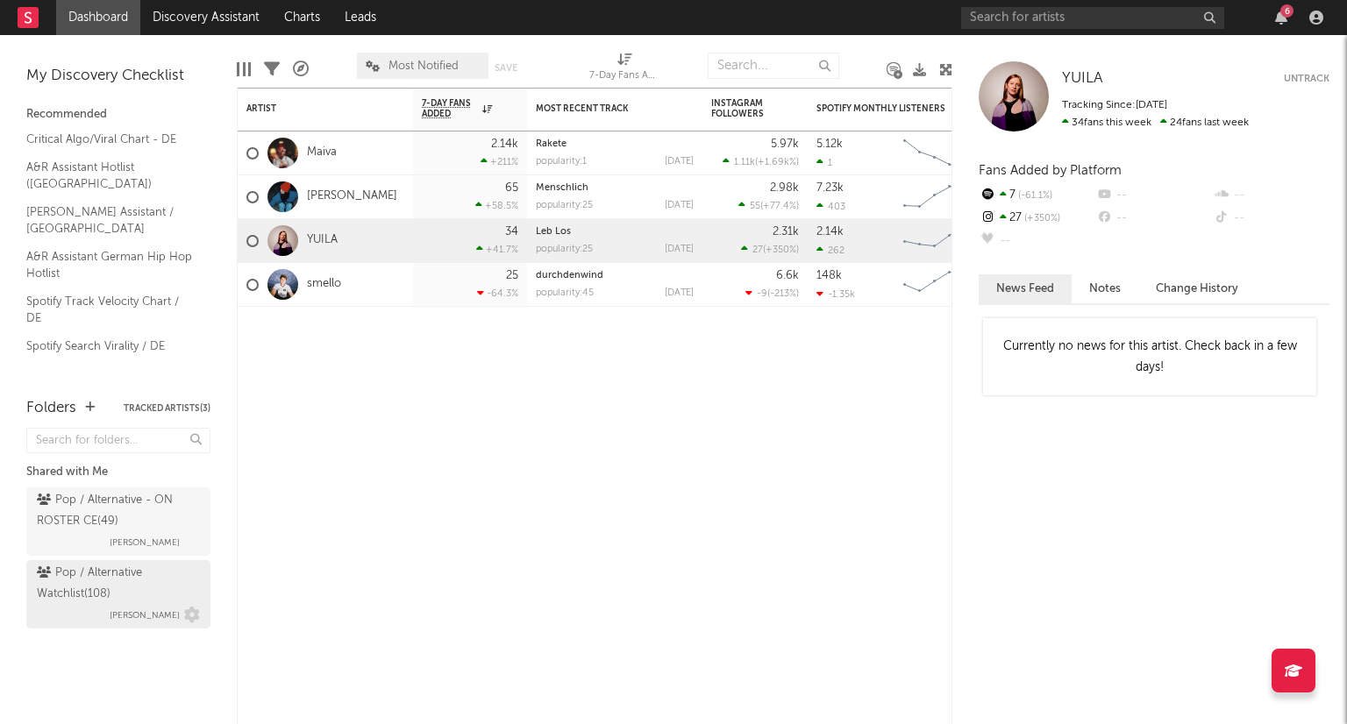
click at [151, 592] on div "Pop / Alternative Watchlist ( 108 )" at bounding box center [116, 584] width 159 height 42
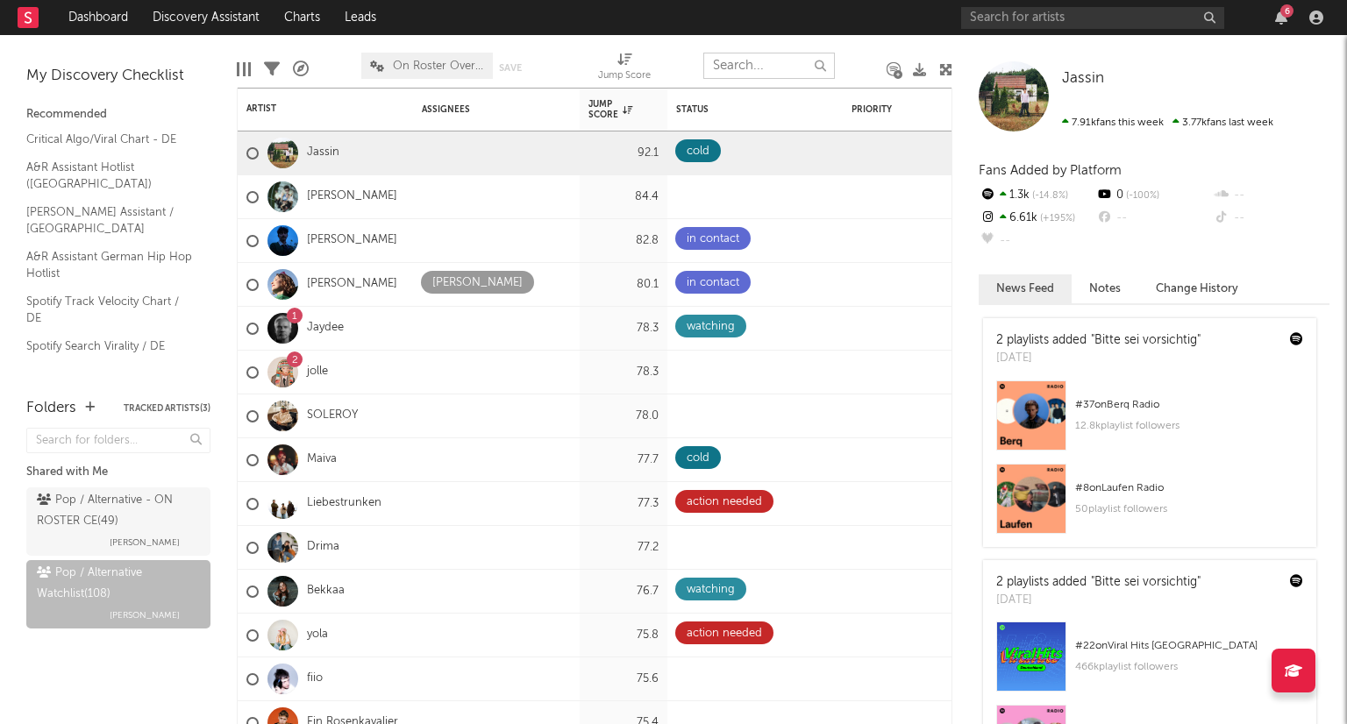
drag, startPoint x: 762, startPoint y: 61, endPoint x: 768, endPoint y: 74, distance: 13.7
click at [762, 62] on input "text" at bounding box center [769, 66] width 132 height 26
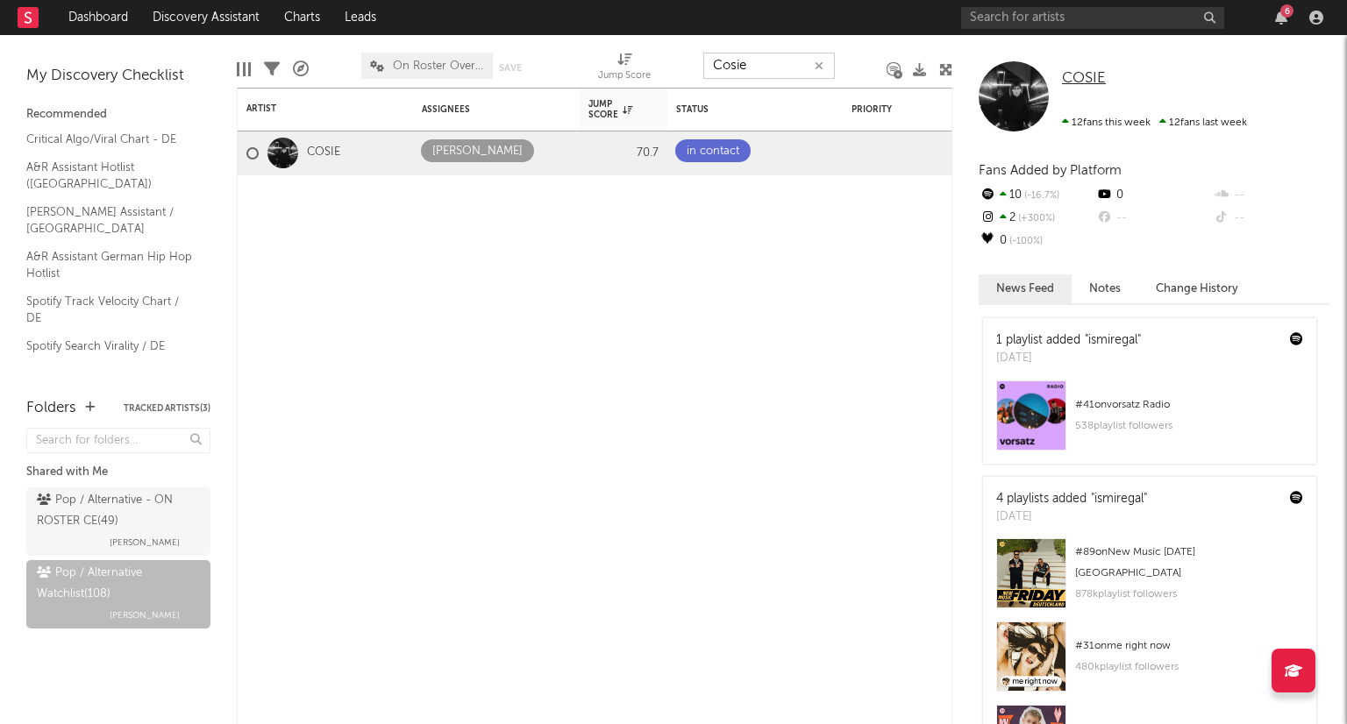
type input "Cosie"
click at [1081, 72] on span "COSIE" at bounding box center [1084, 78] width 44 height 15
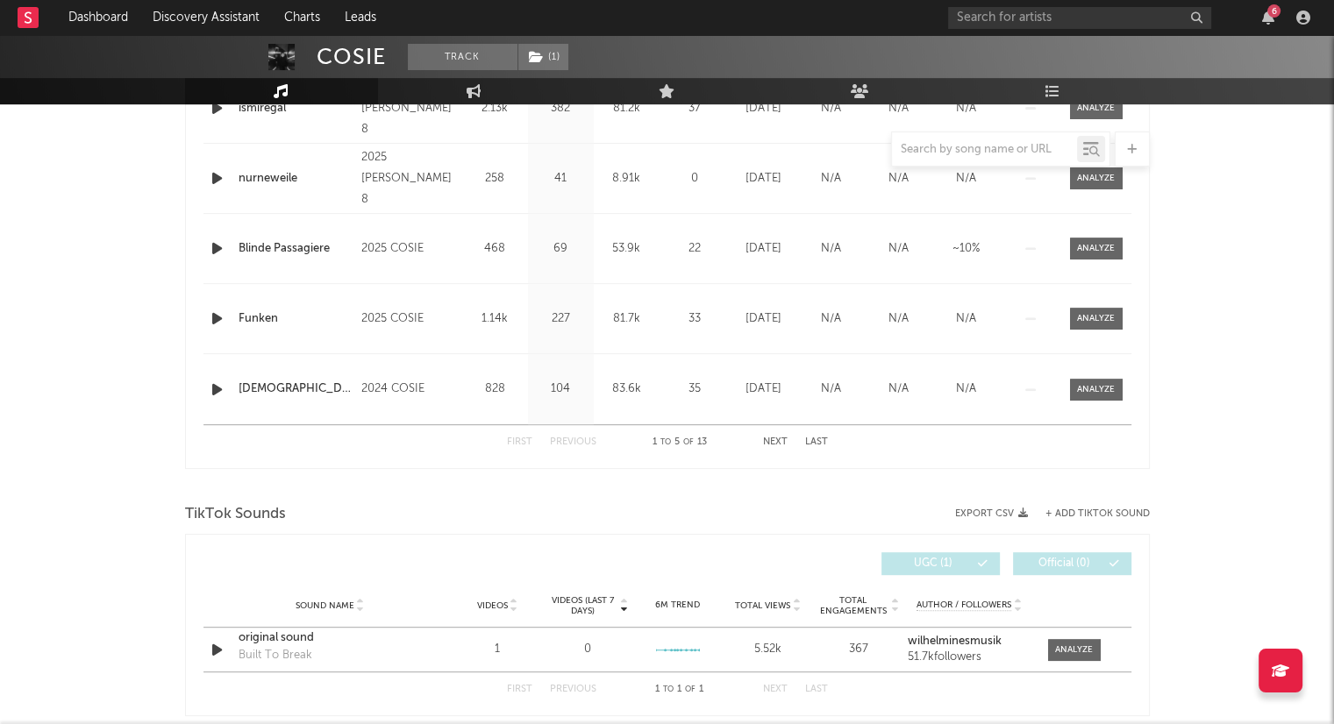
select select "6m"
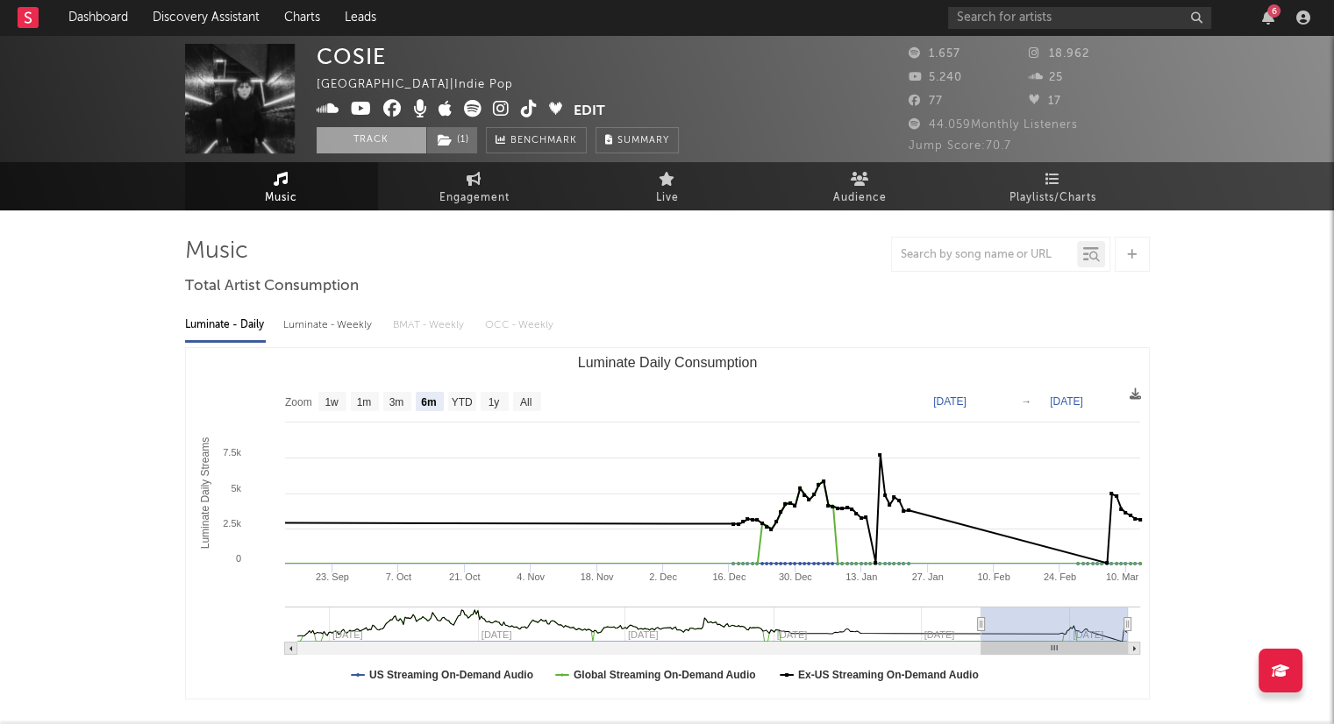
click at [352, 146] on button "Track" at bounding box center [372, 140] width 110 height 26
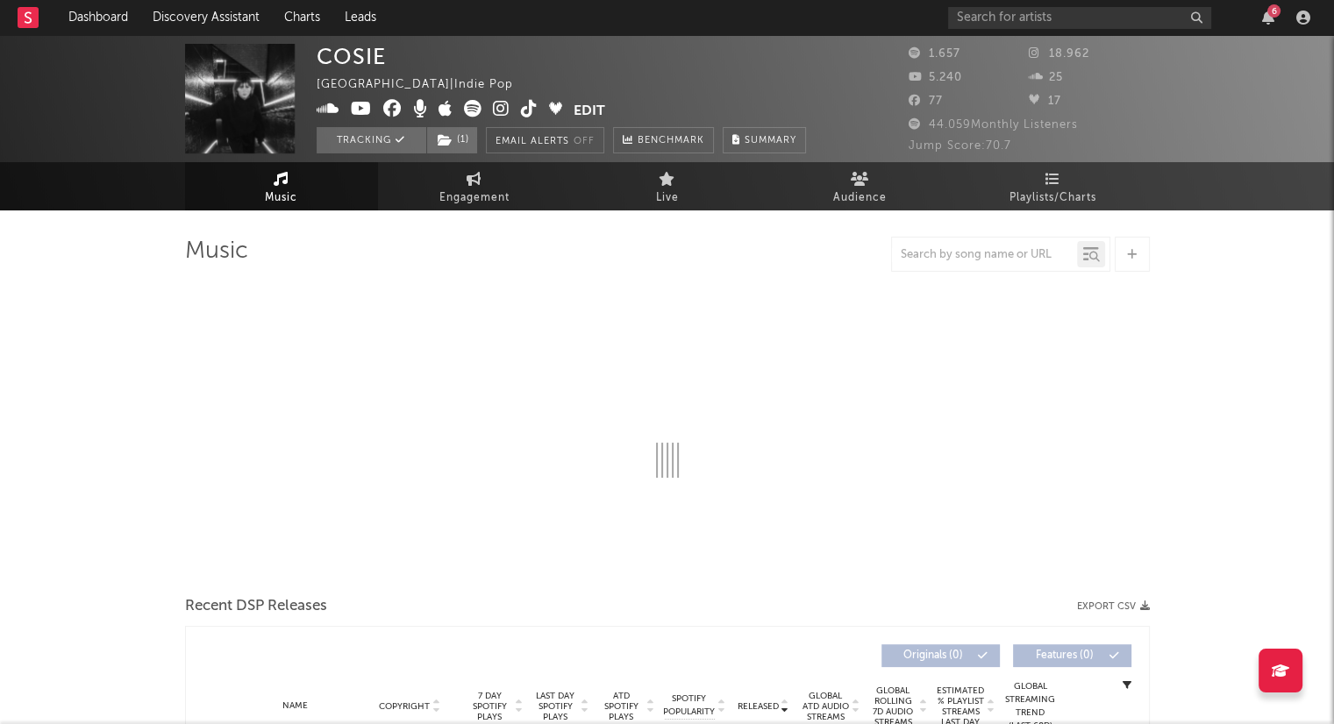
select select "6m"
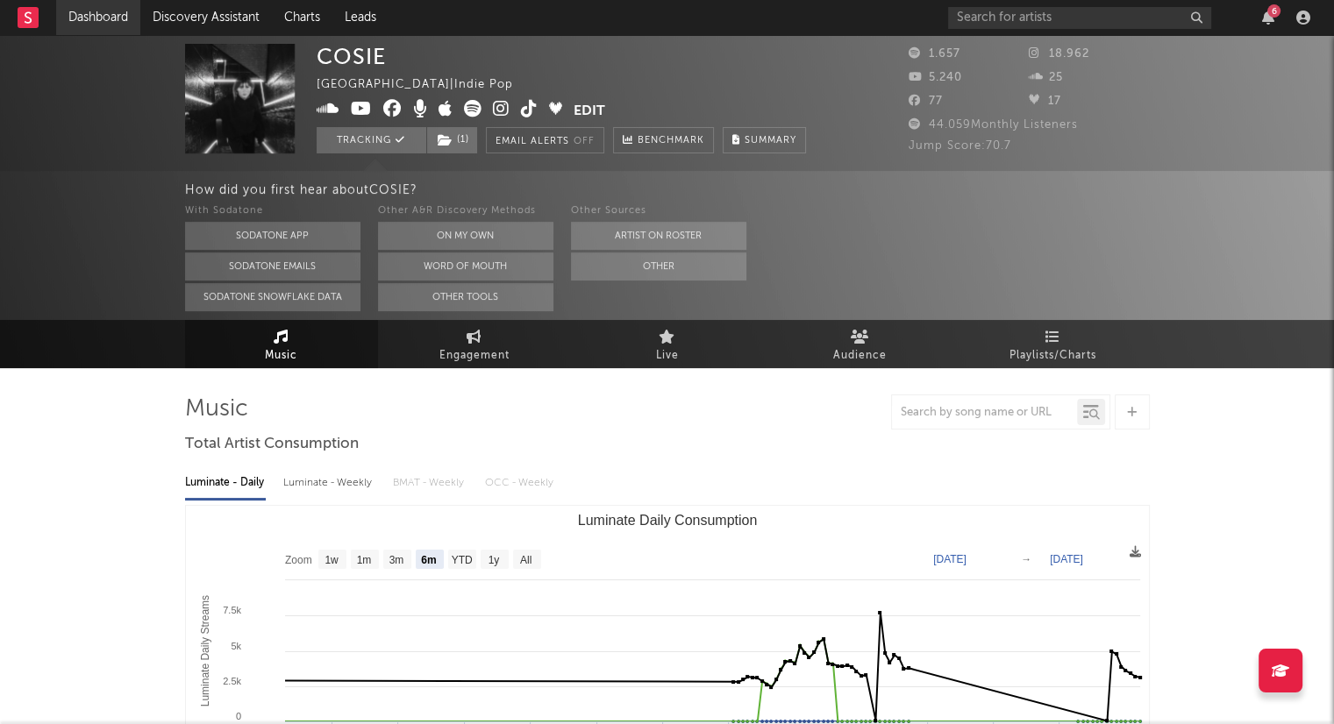
click at [84, 8] on link "Dashboard" at bounding box center [98, 17] width 84 height 35
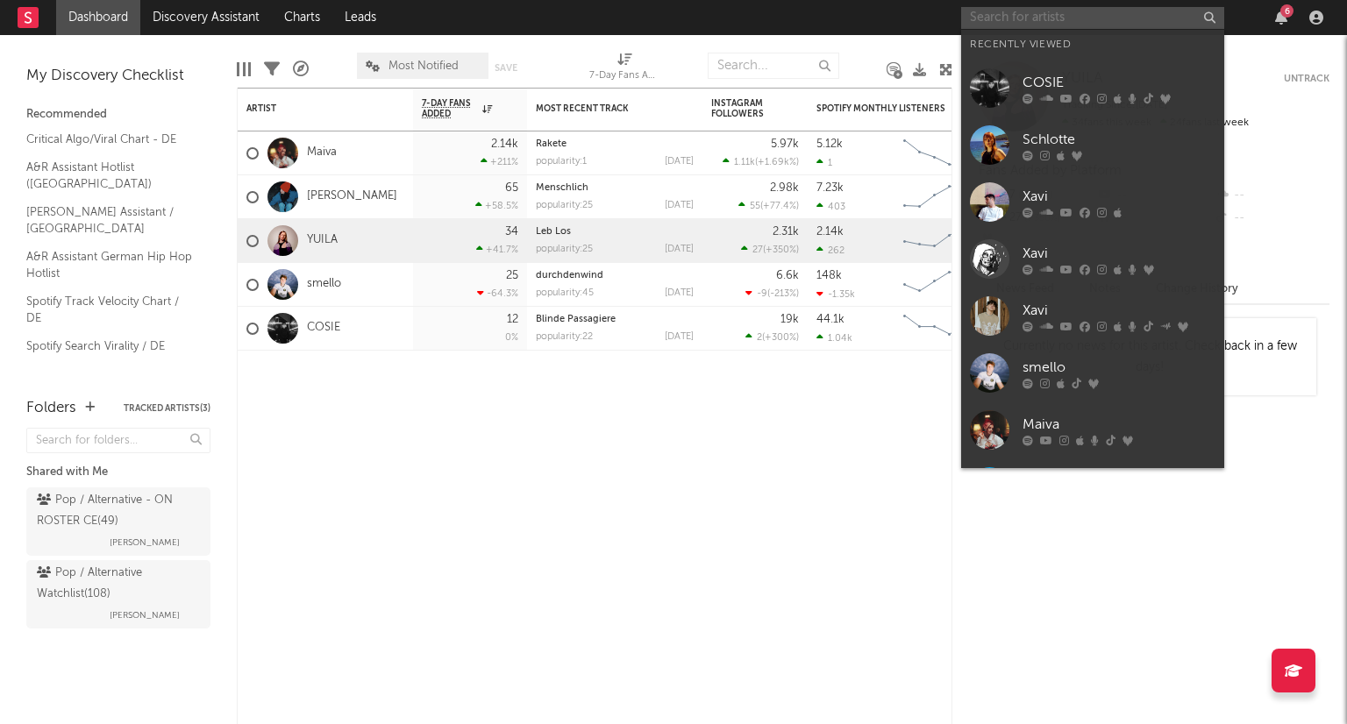
click at [1045, 25] on input "text" at bounding box center [1092, 18] width 263 height 22
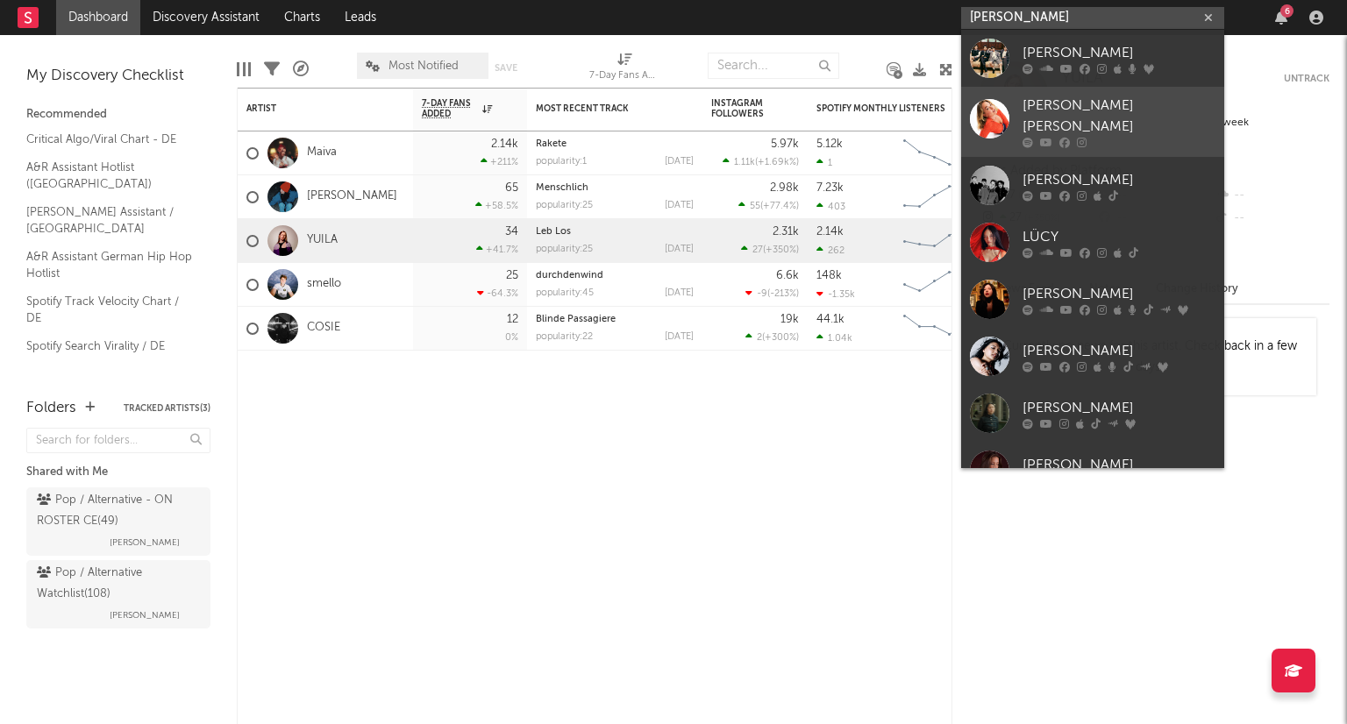
type input "[PERSON_NAME]"
click at [1145, 91] on link "[PERSON_NAME] [PERSON_NAME]" at bounding box center [1092, 122] width 263 height 70
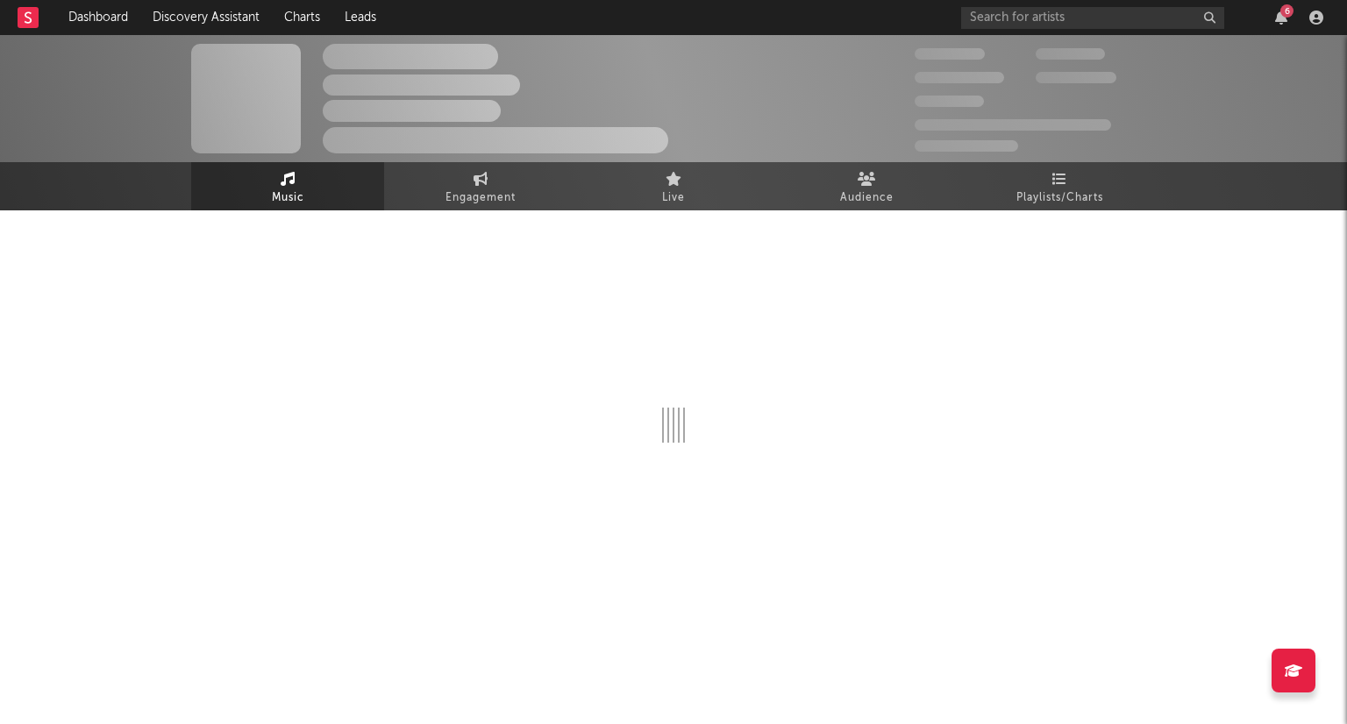
select select "6m"
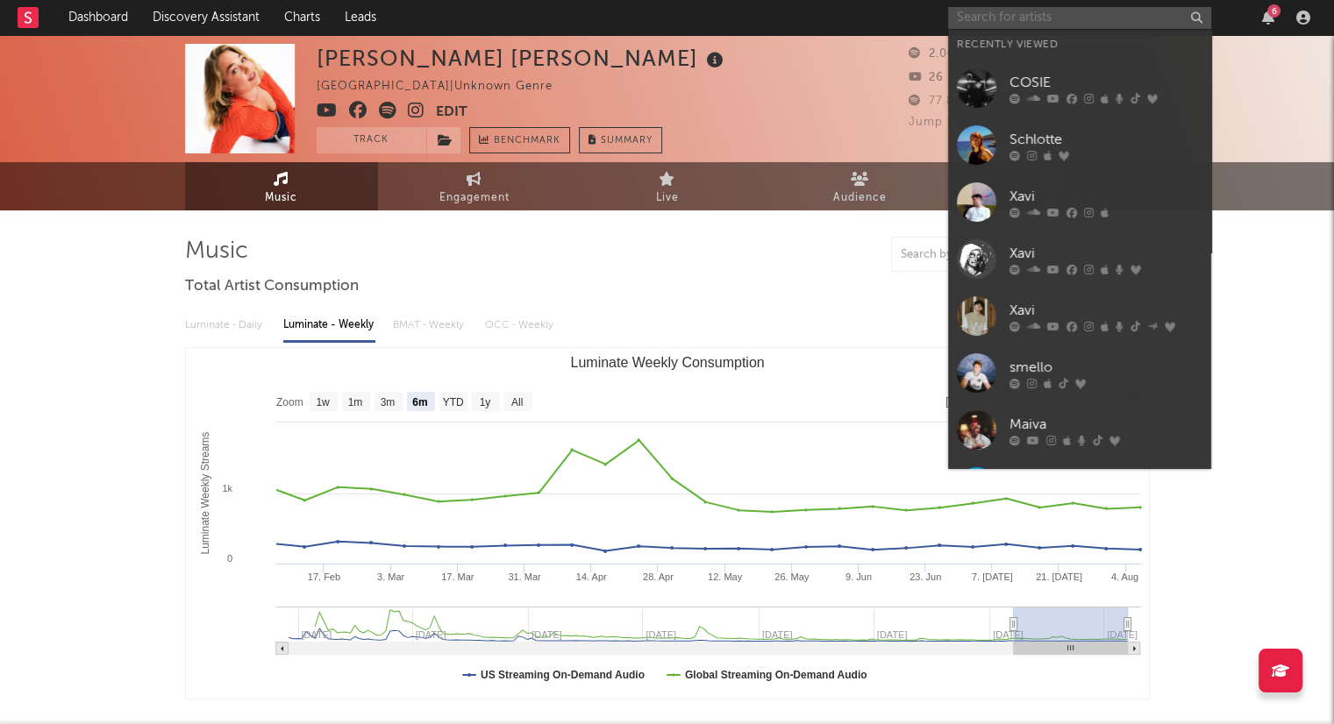
click at [1141, 18] on input "text" at bounding box center [1079, 18] width 263 height 22
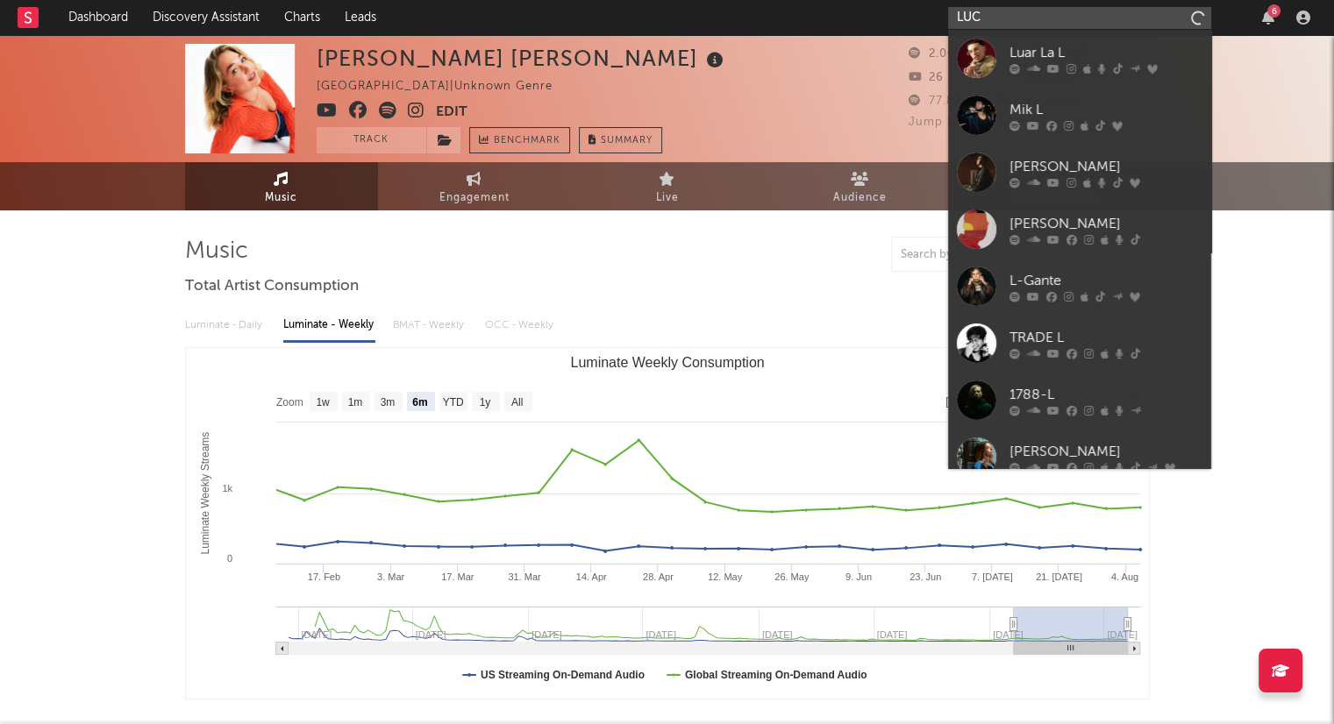
type input "[PERSON_NAME]"
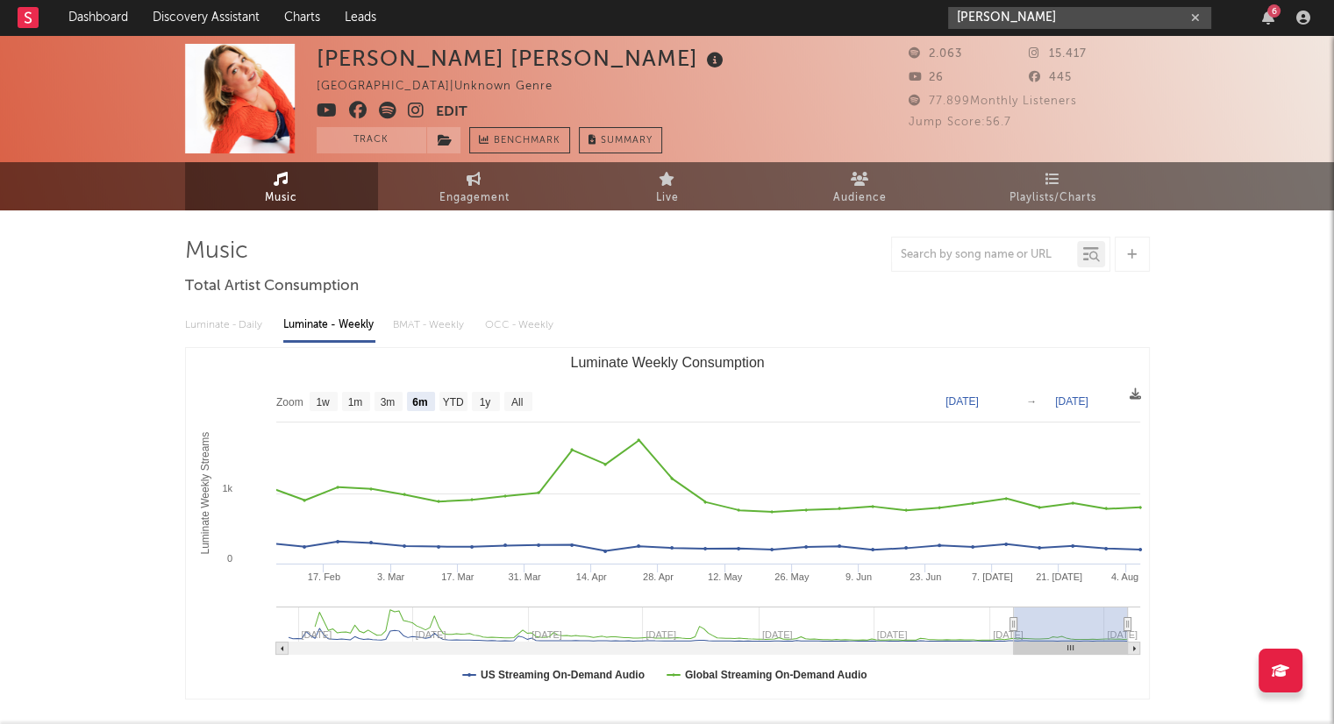
click at [1192, 15] on icon "button" at bounding box center [1195, 17] width 9 height 11
click at [126, 20] on link "Dashboard" at bounding box center [98, 17] width 84 height 35
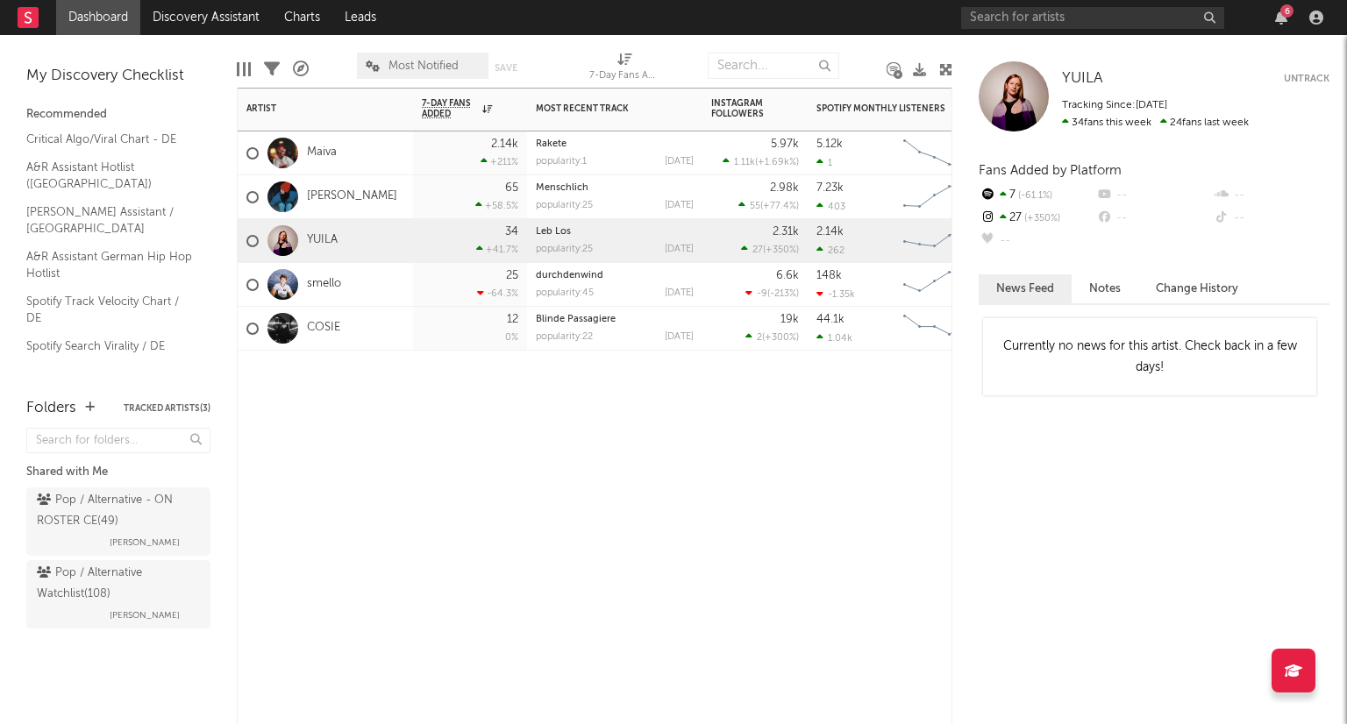
click at [856, 535] on div "Artist Notifications 7-Day Fans Added WoW % Change Most Recent Track Popularity…" at bounding box center [594, 406] width 715 height 637
